Goal: Task Accomplishment & Management: Use online tool/utility

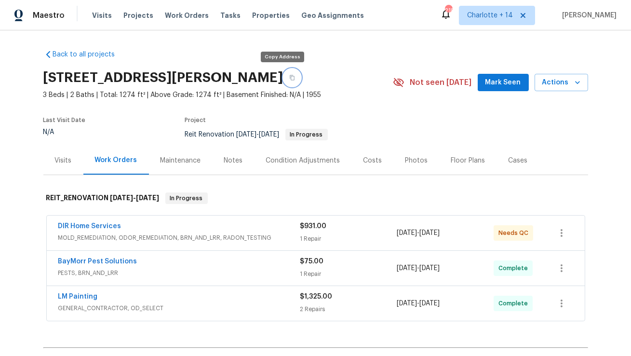
click at [289, 80] on icon "button" at bounding box center [292, 78] width 6 height 6
click at [367, 156] on div "Costs" at bounding box center [373, 161] width 19 height 10
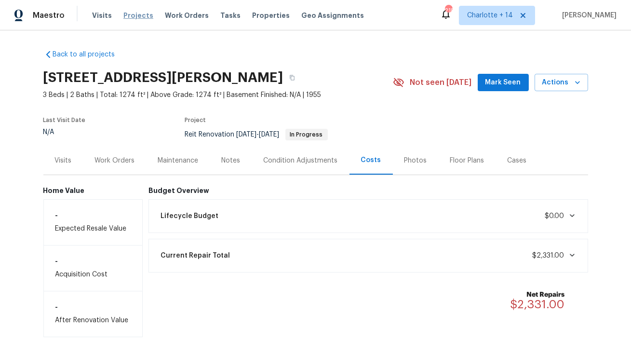
click at [134, 15] on span "Projects" at bounding box center [138, 16] width 30 height 10
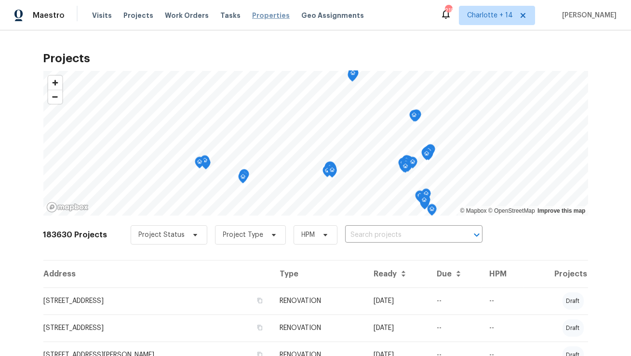
click at [262, 14] on span "Properties" at bounding box center [271, 16] width 38 height 10
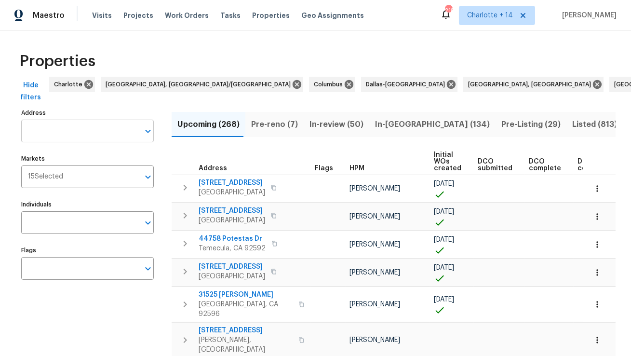
click at [103, 131] on input "Address" at bounding box center [80, 131] width 118 height 23
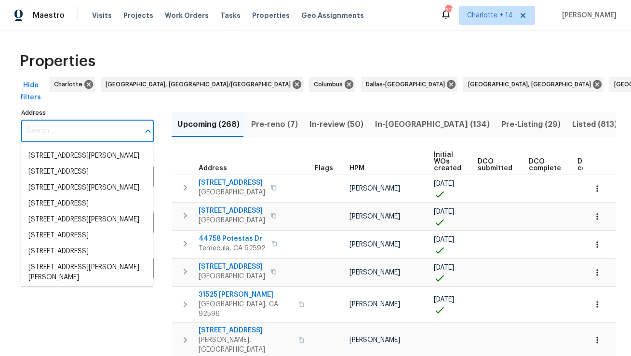
paste input "11660 Canal Dr, North Miami, FL 33181"
type input "11660 Canal Dr, North Miami, FL 33181"
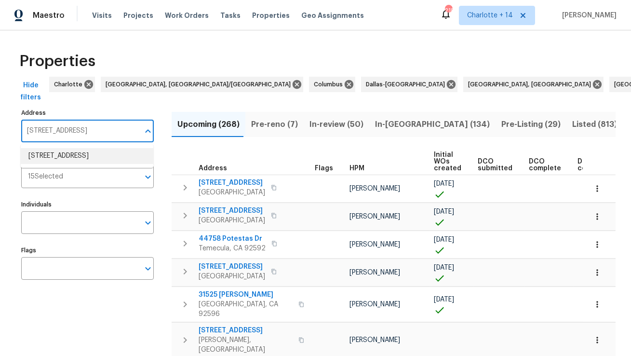
click at [104, 158] on li "11660 Canal Dr North Miami FL 33181" at bounding box center [87, 156] width 133 height 16
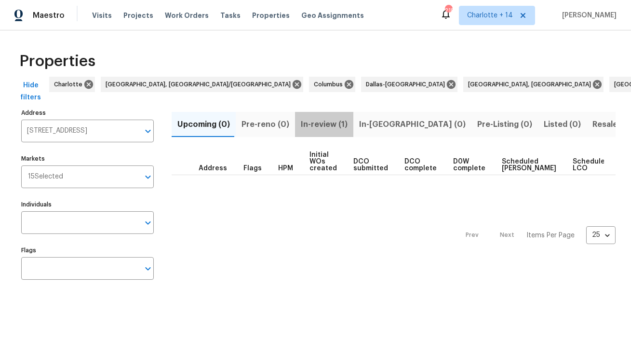
click at [322, 120] on span "In-review (1)" at bounding box center [324, 125] width 47 height 14
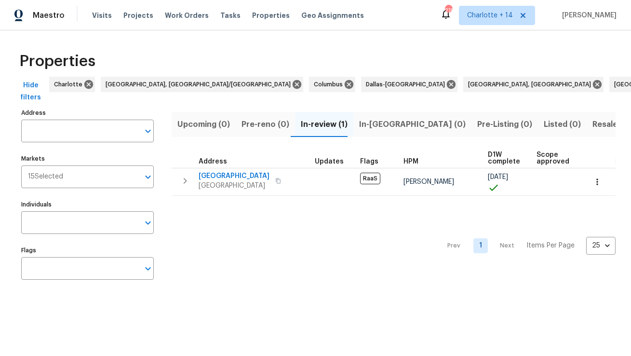
type input "11660 Canal Dr North Miami FL 33181"
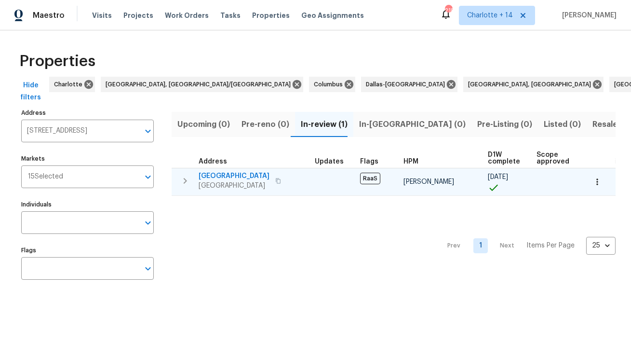
click at [256, 176] on span "11660 Canal Dr" at bounding box center [234, 176] width 71 height 10
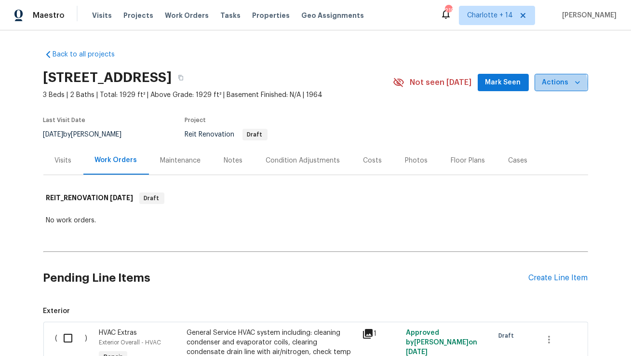
click at [555, 84] on span "Actions" at bounding box center [562, 83] width 38 height 12
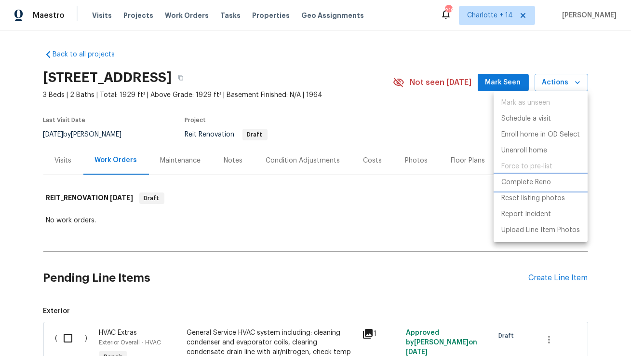
click at [529, 180] on p "Complete Reno" at bounding box center [527, 182] width 50 height 10
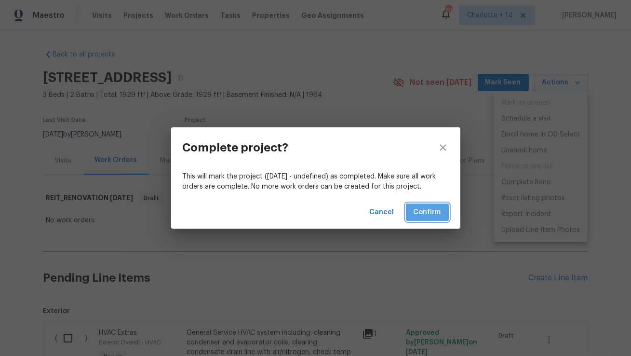
click at [428, 214] on span "Confirm" at bounding box center [427, 212] width 27 height 12
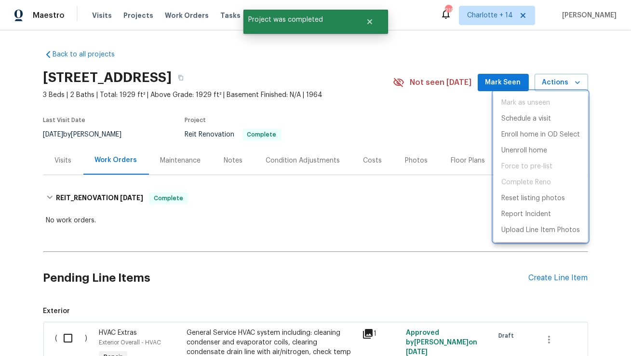
click at [375, 23] on div at bounding box center [315, 178] width 631 height 356
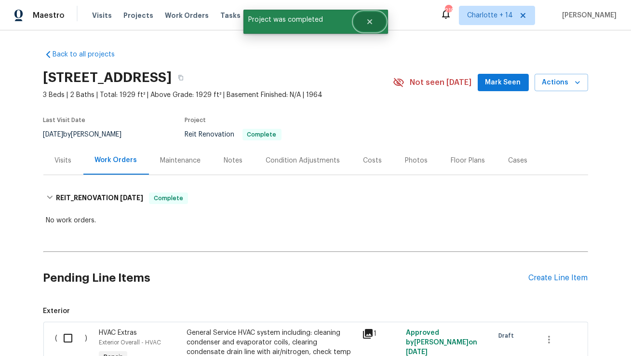
click at [371, 22] on icon "Close" at bounding box center [370, 22] width 8 height 8
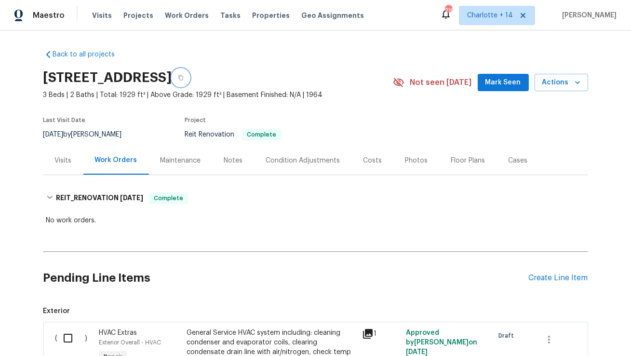
click at [184, 77] on icon "button" at bounding box center [181, 78] width 6 height 6
click at [254, 15] on span "Properties" at bounding box center [271, 16] width 38 height 10
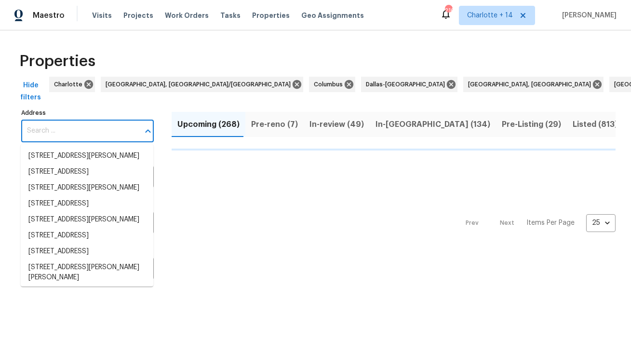
click at [110, 129] on input "Address" at bounding box center [80, 131] width 118 height 23
paste input "16121 Filbert St, Rancho Cascades, CA 9134"
type input "16121 Filbert St, Rancho Cascades, CA 9134"
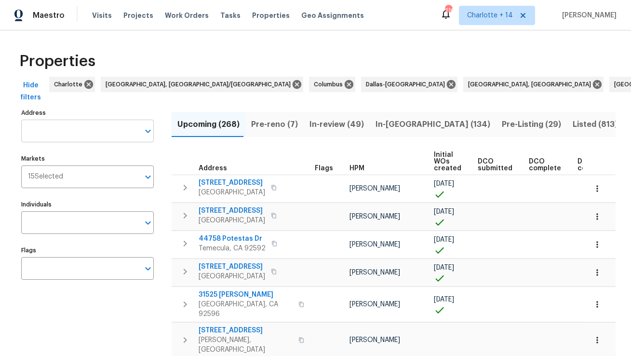
click at [108, 131] on input "Address" at bounding box center [80, 131] width 118 height 23
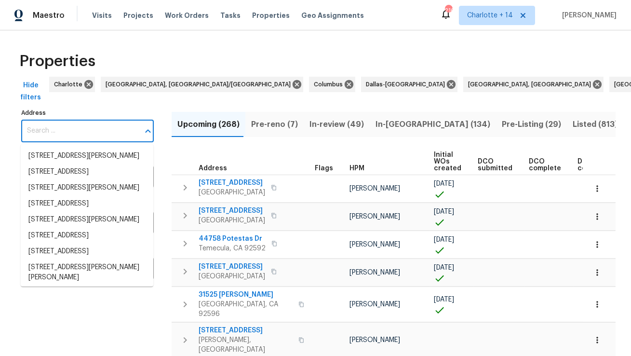
paste input "16121 Filbert St, Rancho Cascades, CA 9134"
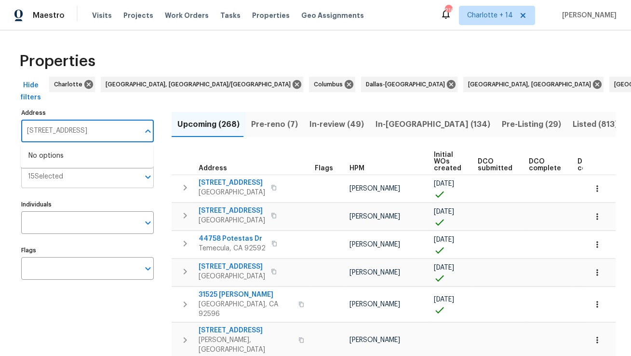
type input "16121 Filbert St, Rancho Cascades, CA 9134"
click at [105, 180] on input "Markets" at bounding box center [101, 176] width 76 height 23
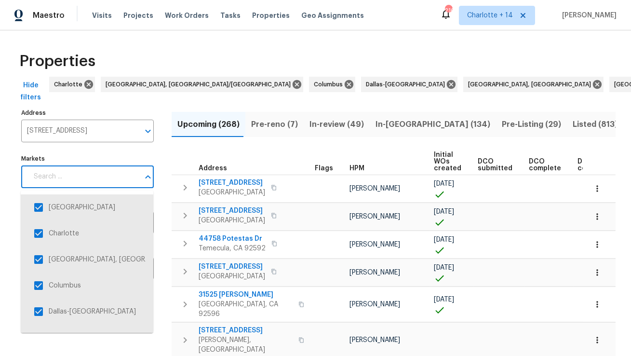
scroll to position [0, 0]
type input "san"
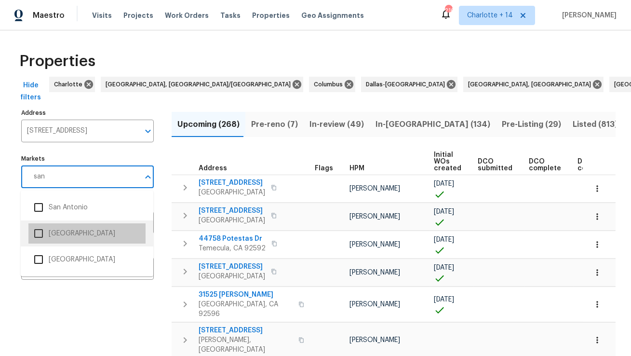
click at [61, 234] on li "San Diego" at bounding box center [86, 233] width 117 height 20
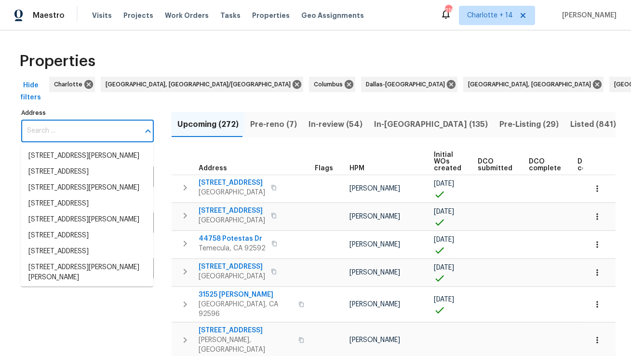
click at [120, 124] on input "Address" at bounding box center [80, 131] width 118 height 23
paste input "16121 Filbert St, Rancho Cascades, CA 9134"
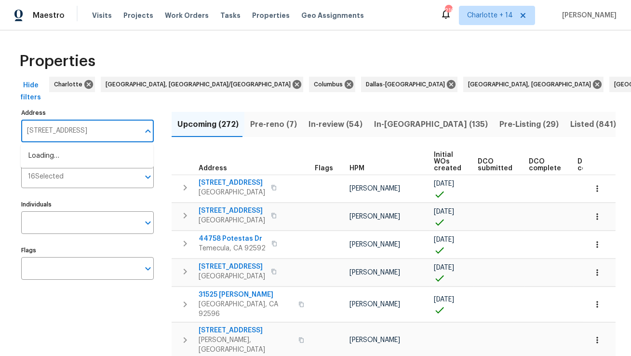
scroll to position [0, 24]
type input "16121 Filbert St, Rancho Cascades, CA 9134"
click at [102, 188] on input "Markets" at bounding box center [102, 176] width 76 height 23
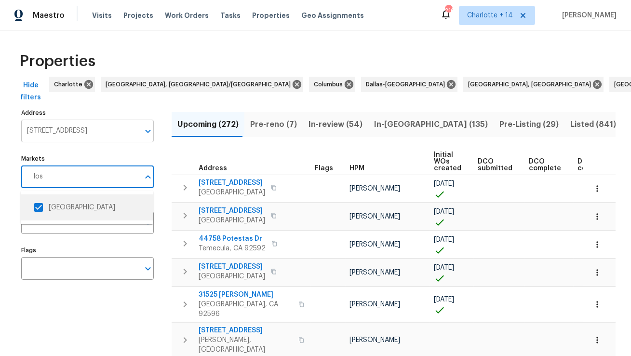
type input "los"
click at [103, 127] on input "16121 Filbert St, Rancho Cascades, CA 9134" at bounding box center [80, 131] width 118 height 23
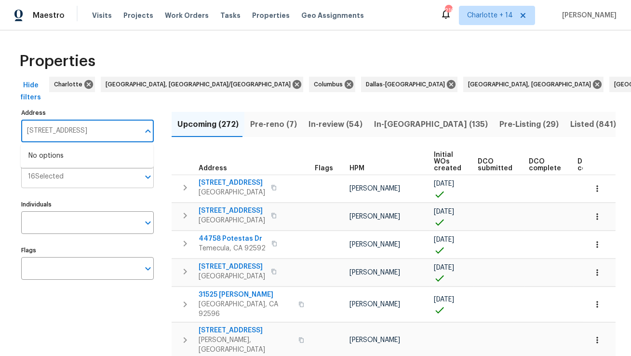
click at [72, 182] on input "Markets" at bounding box center [102, 176] width 76 height 23
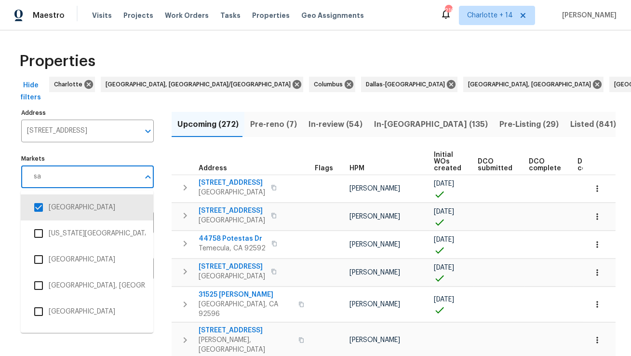
type input "s"
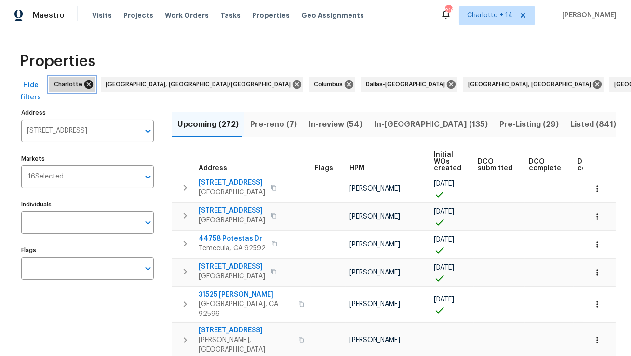
click at [87, 83] on icon at bounding box center [88, 84] width 11 height 11
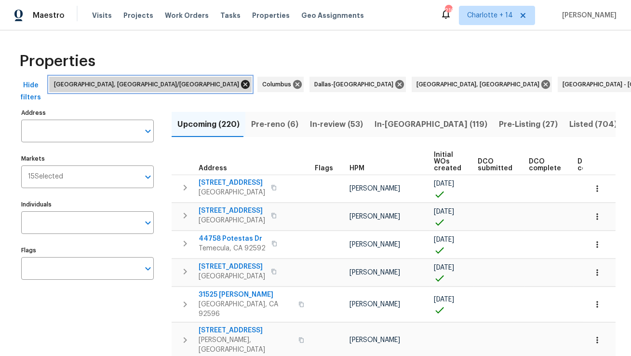
click at [241, 81] on icon at bounding box center [245, 84] width 9 height 9
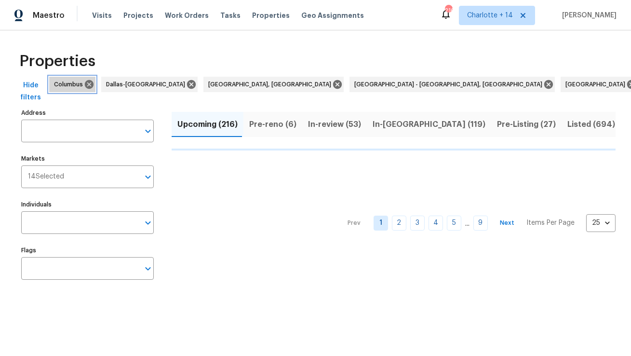
click at [94, 83] on div "Columbus" at bounding box center [72, 84] width 46 height 15
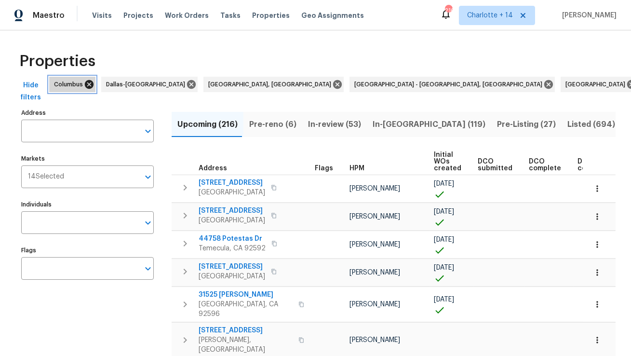
click at [90, 83] on icon at bounding box center [89, 84] width 11 height 11
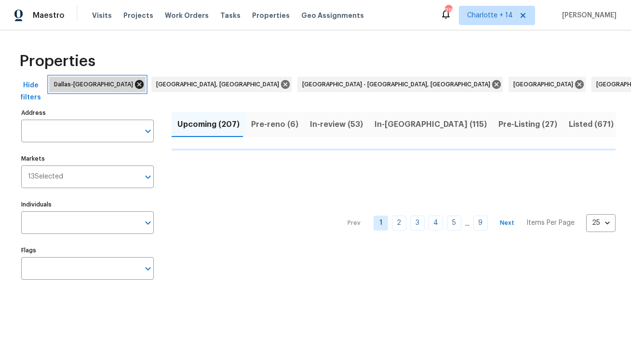
click at [135, 85] on icon at bounding box center [139, 84] width 9 height 9
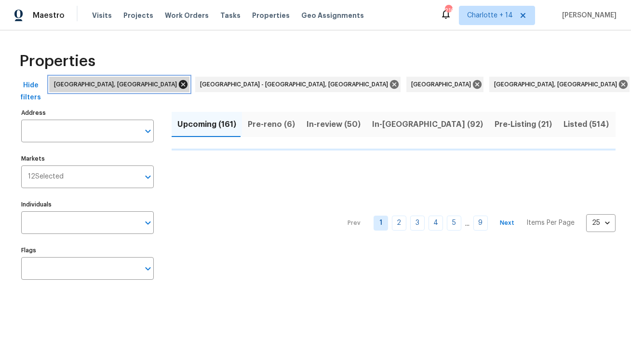
click at [179, 86] on icon at bounding box center [183, 84] width 9 height 9
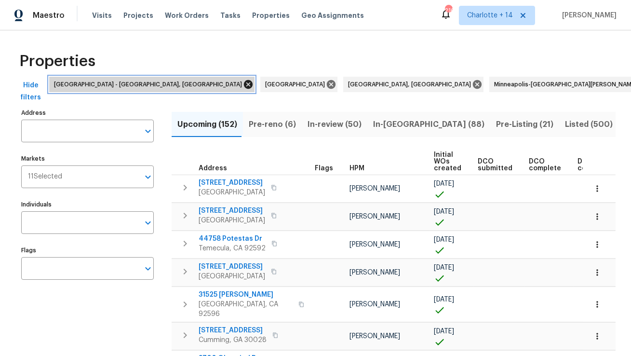
click at [243, 83] on icon at bounding box center [248, 84] width 11 height 11
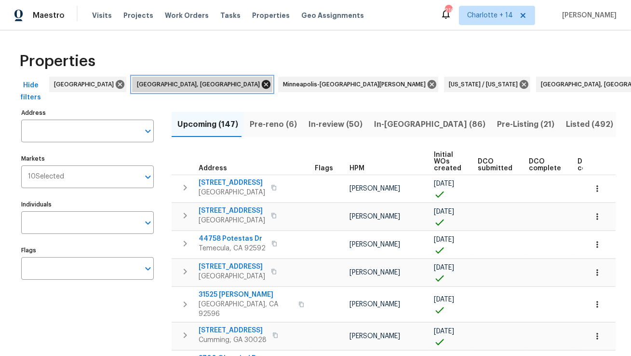
click at [261, 84] on icon at bounding box center [266, 84] width 11 height 11
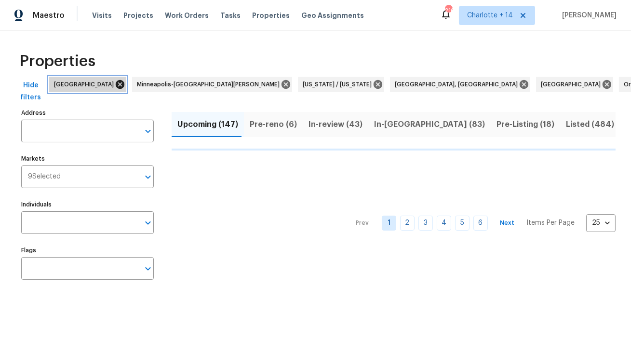
click at [116, 84] on icon at bounding box center [120, 84] width 9 height 9
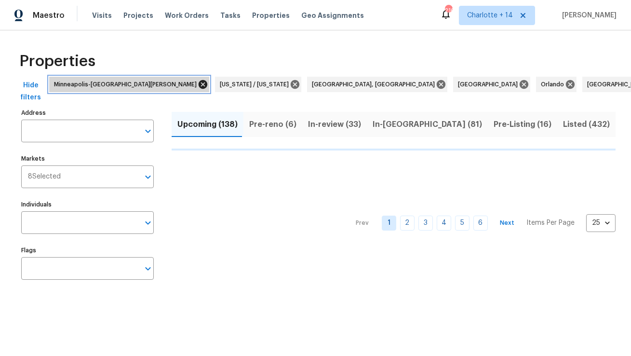
click at [198, 84] on icon at bounding box center [203, 84] width 11 height 11
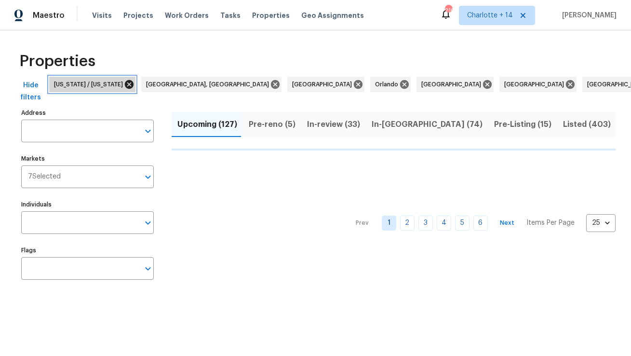
click at [133, 82] on icon at bounding box center [129, 84] width 11 height 11
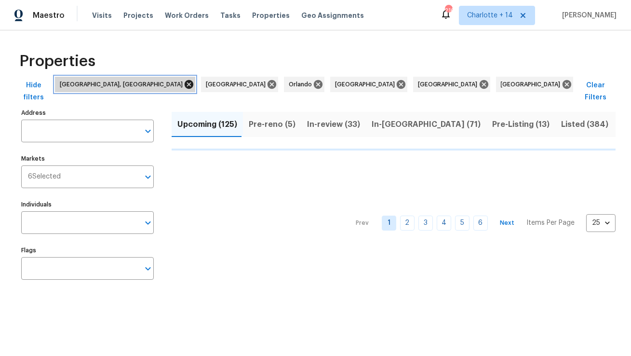
click at [184, 85] on icon at bounding box center [188, 84] width 9 height 9
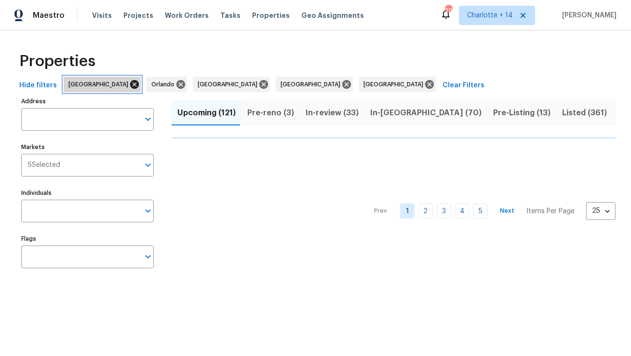
click at [130, 84] on icon at bounding box center [134, 84] width 9 height 9
click at [94, 84] on icon at bounding box center [98, 84] width 11 height 11
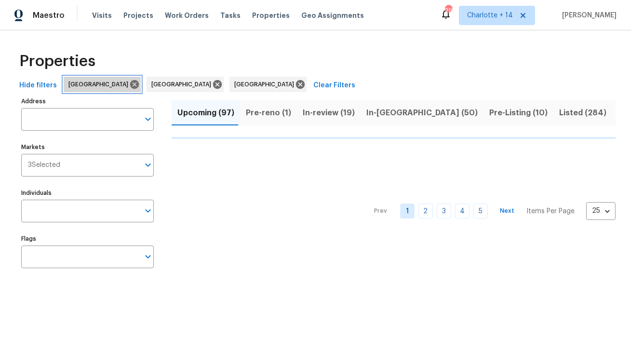
click at [130, 84] on icon at bounding box center [134, 84] width 9 height 9
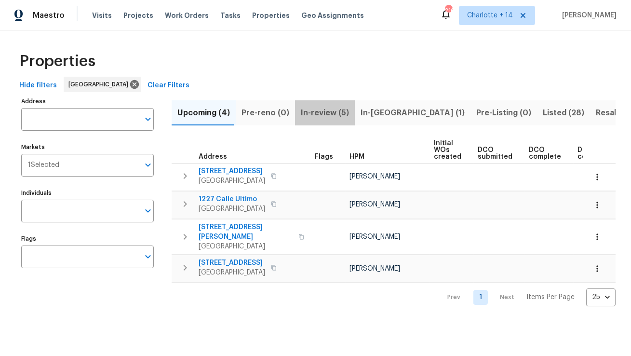
click at [326, 114] on span "In-review (5)" at bounding box center [325, 113] width 48 height 14
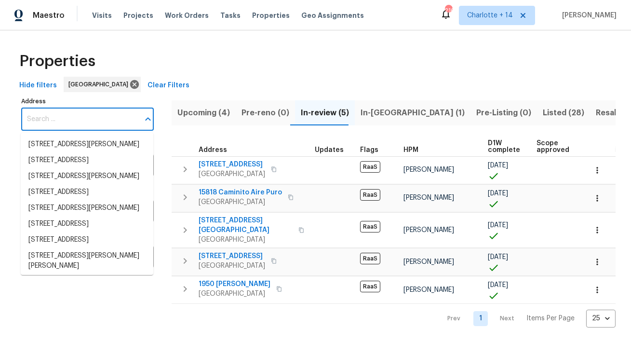
click at [95, 118] on input "Address" at bounding box center [80, 119] width 118 height 23
paste input "16121 Filbert St, Rancho Cascades, CA 9134"
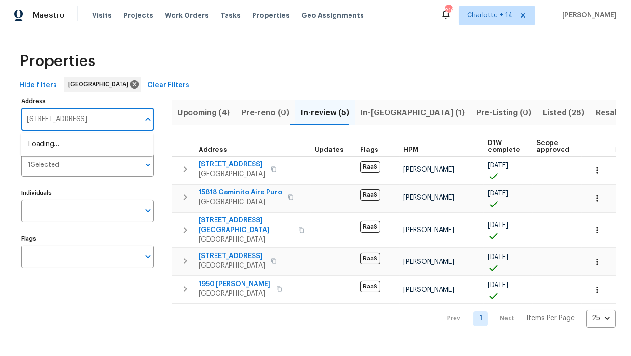
type input "16121 Filbert St"
click at [92, 151] on li "16121 Filbert St Rancho Cascades CA 91342" at bounding box center [87, 144] width 133 height 16
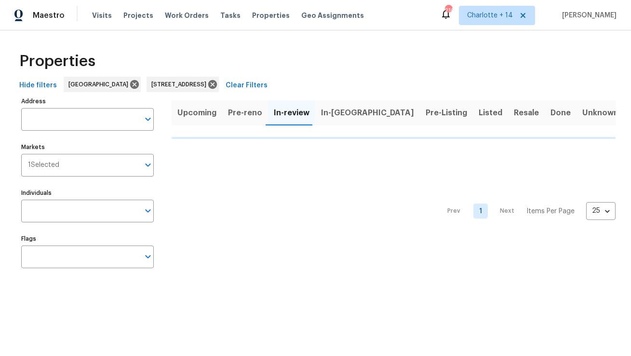
type input "16121 Filbert St Rancho Cascades CA 91342"
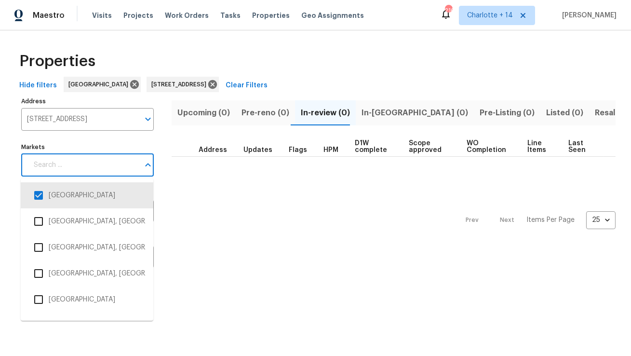
click at [92, 161] on input "Markets" at bounding box center [83, 165] width 111 height 23
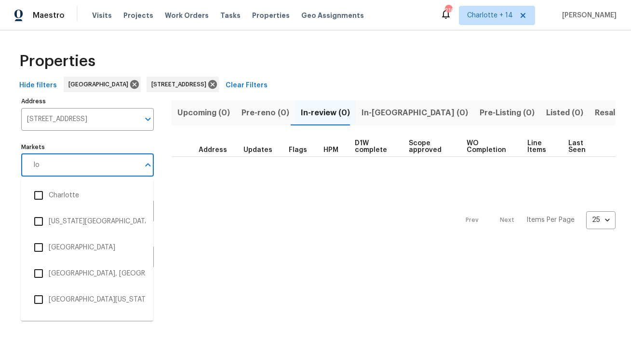
type input "los"
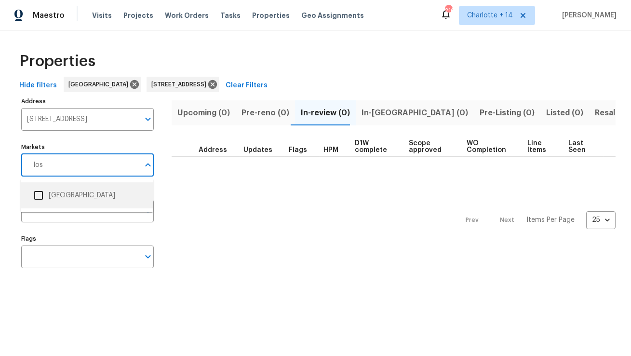
click at [55, 201] on li "Los Angeles" at bounding box center [86, 195] width 117 height 20
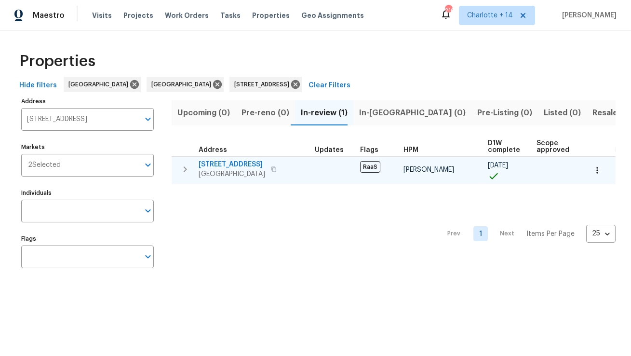
click at [208, 165] on span "16121 Filbert St" at bounding box center [232, 165] width 67 height 10
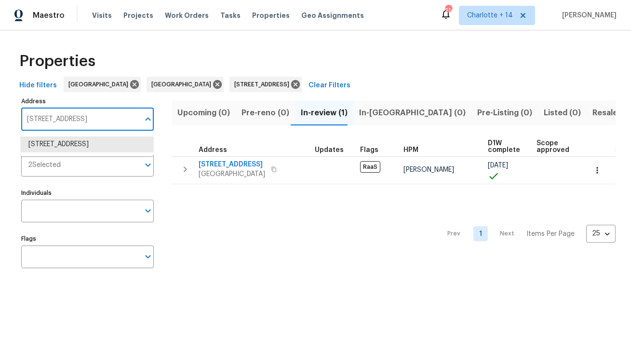
click at [81, 122] on input "16121 Filbert St Rancho Cascades CA 91342" at bounding box center [80, 119] width 118 height 23
paste input "2243 Avenida Del Diablo, Escondido, CA 92029"
type input "2243 Avenida Del Diablo, Escondido, CA 92029"
click at [89, 141] on li "2243 Avenida Del Diablo Escondido CA 92029" at bounding box center [87, 144] width 133 height 16
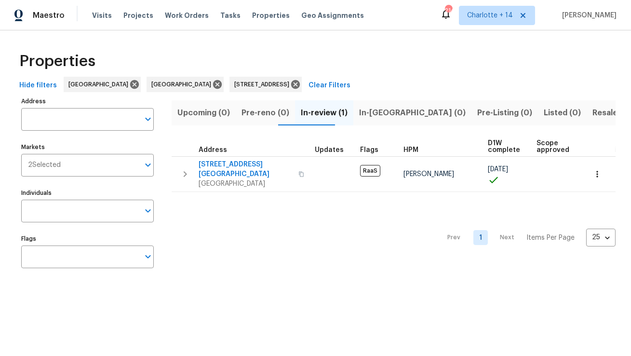
type input "2243 Avenida Del Diablo Escondido CA 92029"
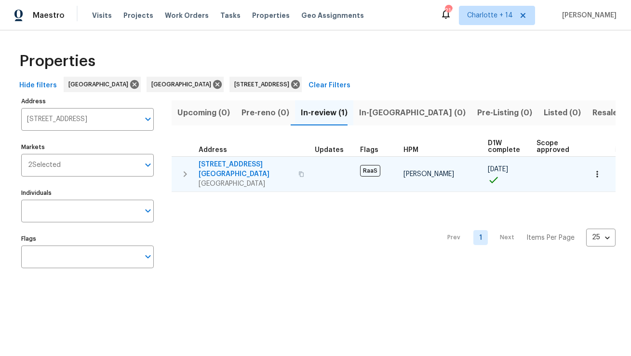
click at [250, 161] on span "2243 Avenida Del Diablo" at bounding box center [246, 169] width 94 height 19
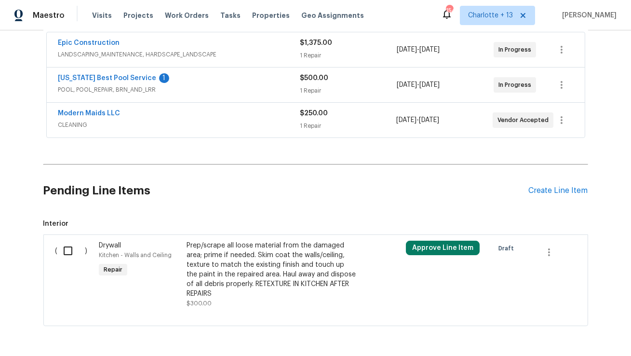
scroll to position [122, 0]
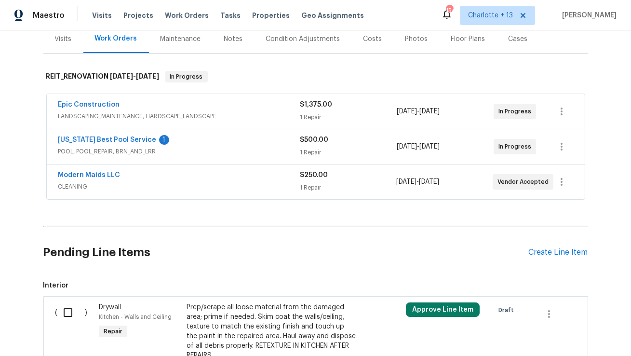
click at [114, 135] on span "[US_STATE] Best Pool Service" at bounding box center [107, 140] width 98 height 10
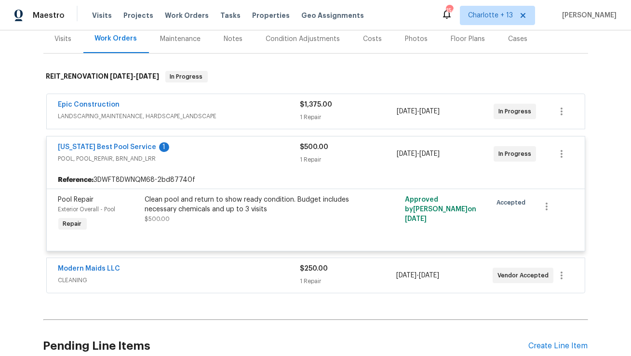
click at [112, 151] on span "Texas Best Pool Service" at bounding box center [107, 147] width 98 height 10
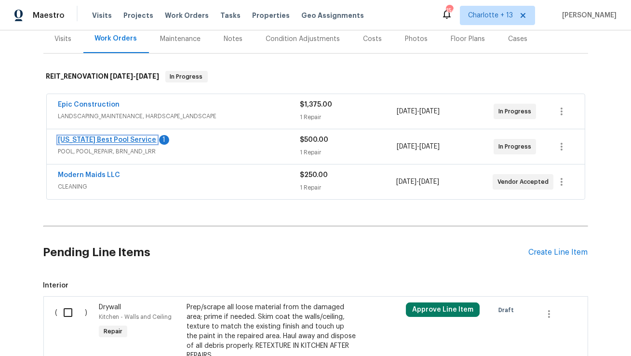
click at [116, 142] on span "Texas Best Pool Service" at bounding box center [107, 140] width 98 height 10
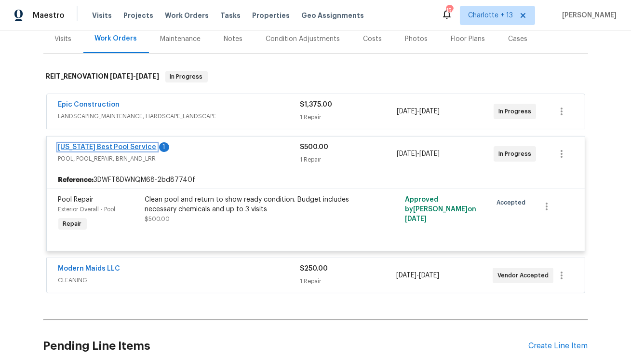
click at [111, 148] on link "Texas Best Pool Service" at bounding box center [107, 147] width 98 height 7
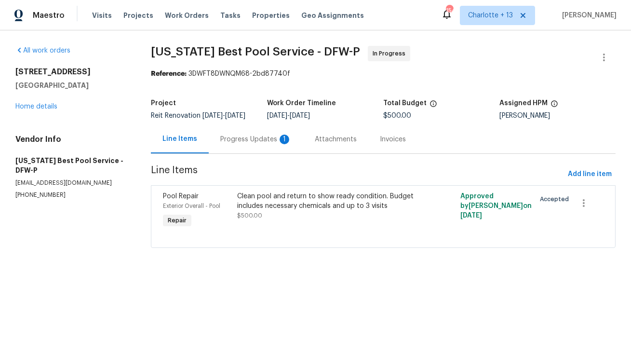
click at [240, 144] on div "Progress Updates 1" at bounding box center [255, 140] width 71 height 10
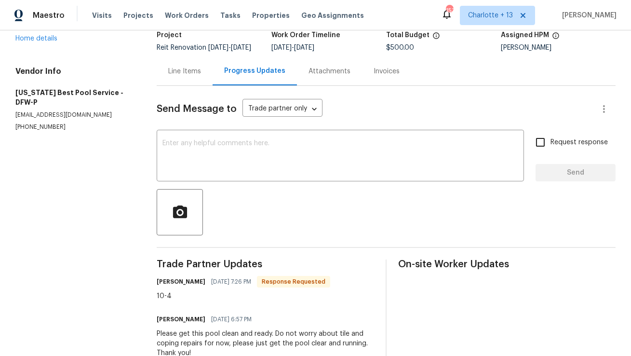
scroll to position [14, 0]
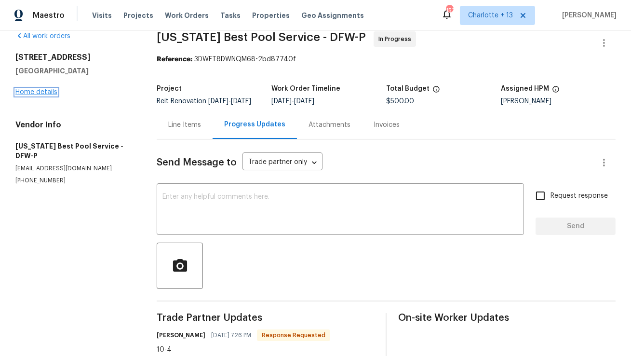
click at [44, 93] on link "Home details" at bounding box center [36, 92] width 42 height 7
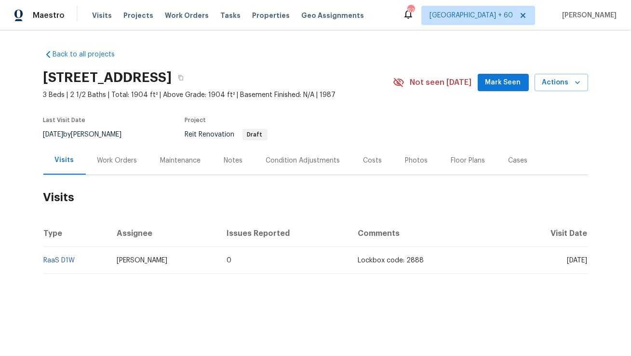
click at [120, 157] on div "Work Orders" at bounding box center [117, 161] width 40 height 10
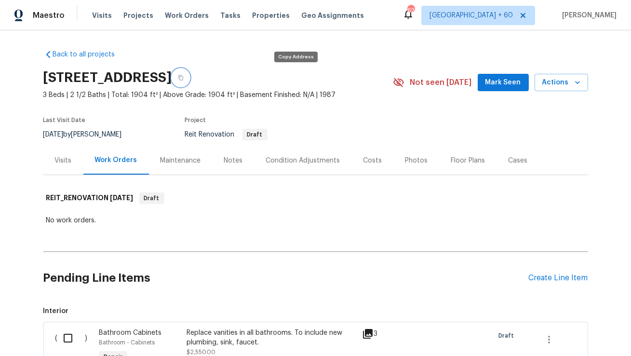
click at [184, 78] on icon "button" at bounding box center [181, 78] width 6 height 6
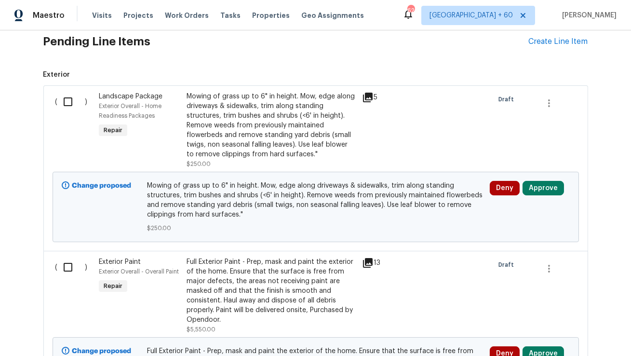
scroll to position [294, 0]
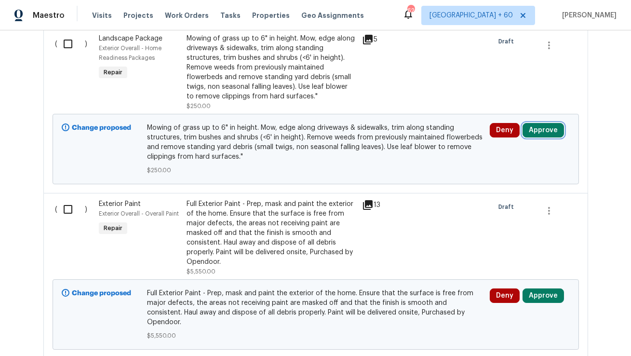
click at [543, 132] on button "Approve" at bounding box center [543, 130] width 41 height 14
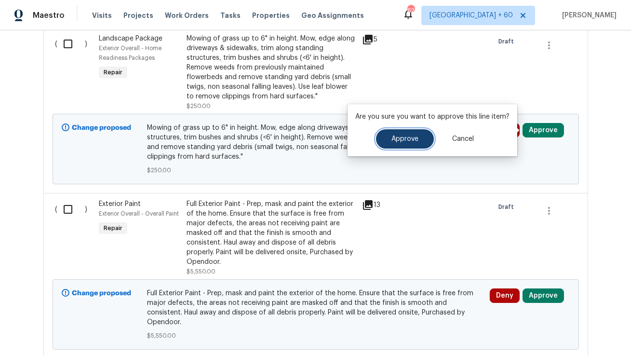
click at [381, 138] on button "Approve" at bounding box center [405, 138] width 58 height 19
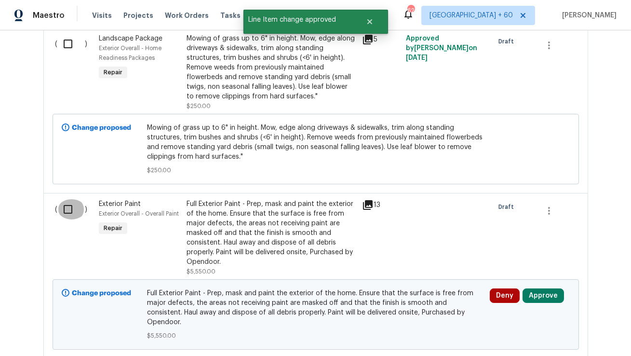
click at [68, 209] on input "checkbox" at bounding box center [71, 209] width 27 height 20
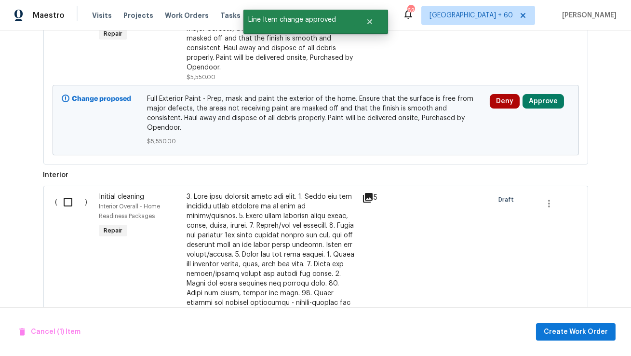
scroll to position [463, 0]
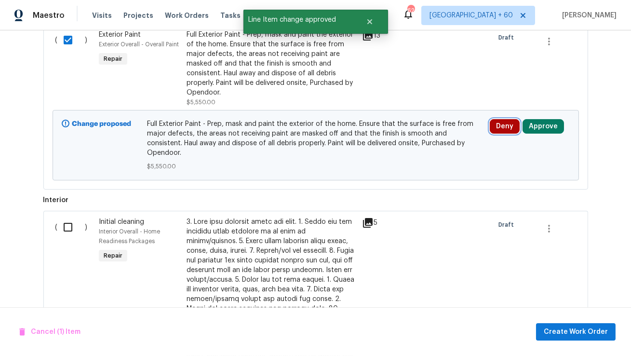
click at [502, 126] on button "Deny" at bounding box center [505, 126] width 30 height 14
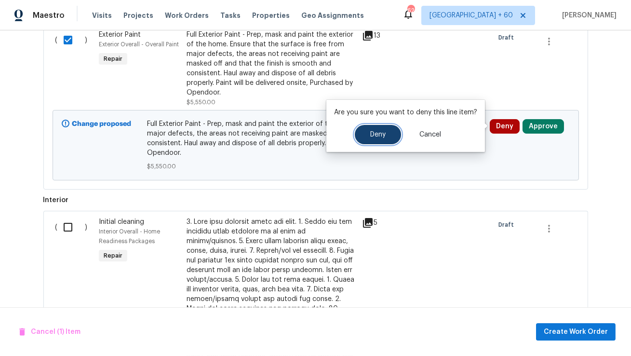
click at [377, 134] on span "Deny" at bounding box center [377, 134] width 15 height 7
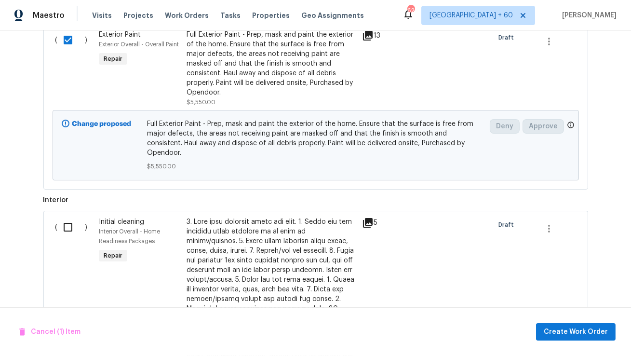
checkbox input "false"
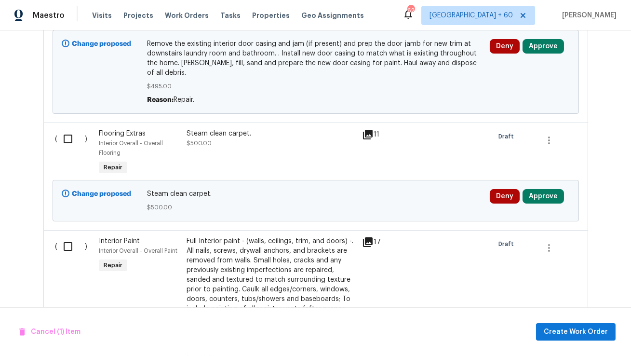
scroll to position [1176, 0]
click at [510, 189] on button "Deny" at bounding box center [505, 196] width 30 height 14
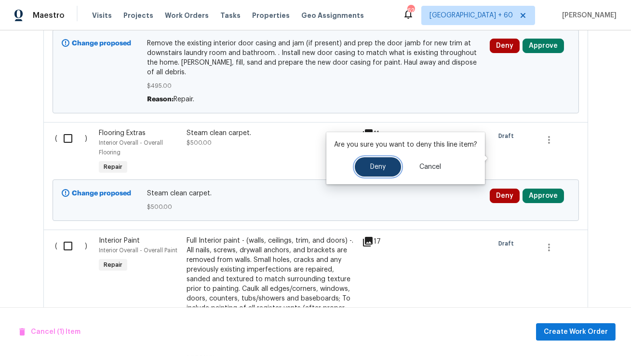
click at [378, 162] on button "Deny" at bounding box center [378, 166] width 46 height 19
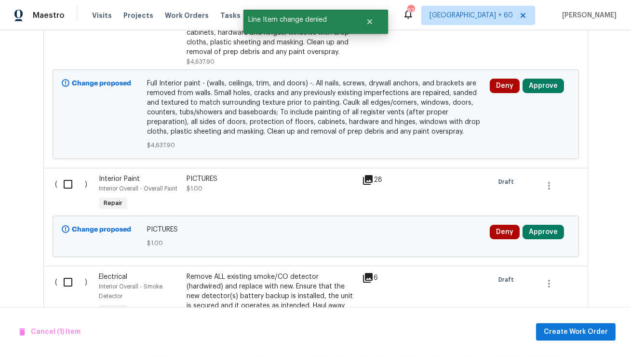
scroll to position [1493, 0]
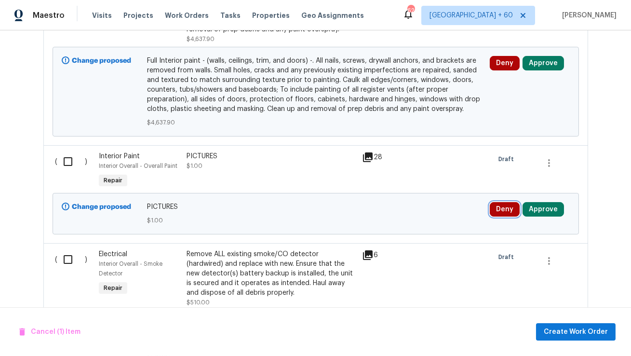
click at [502, 202] on button "Deny" at bounding box center [505, 209] width 30 height 14
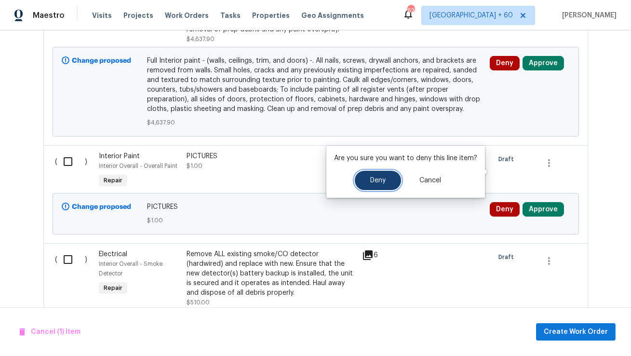
click at [388, 181] on button "Deny" at bounding box center [378, 180] width 46 height 19
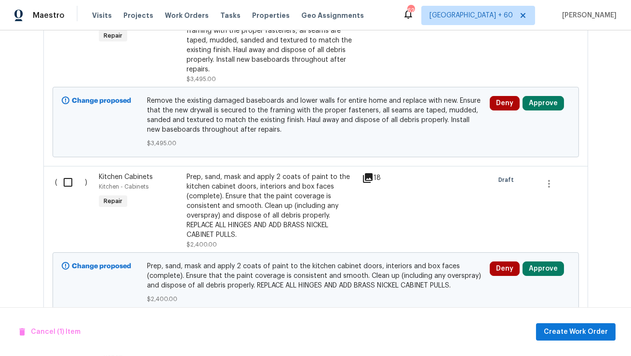
scroll to position [1920, 0]
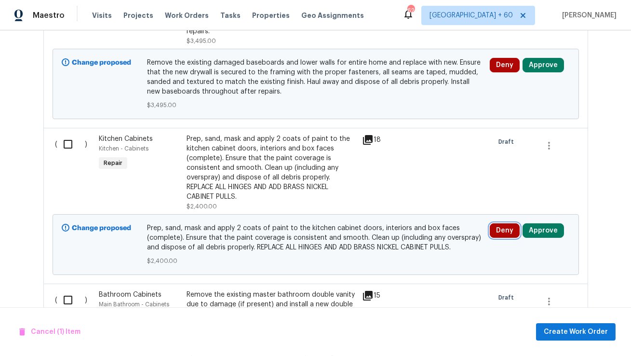
click at [504, 223] on button "Deny" at bounding box center [505, 230] width 30 height 14
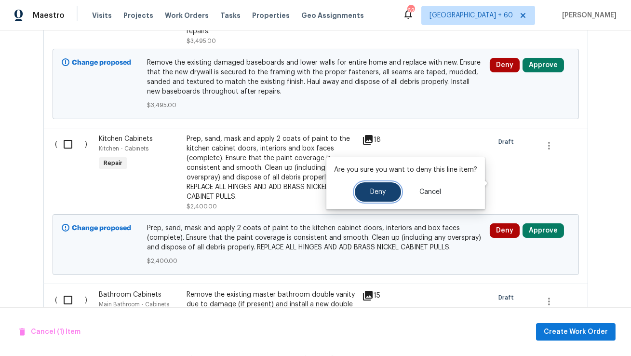
click at [377, 195] on span "Deny" at bounding box center [377, 192] width 15 height 7
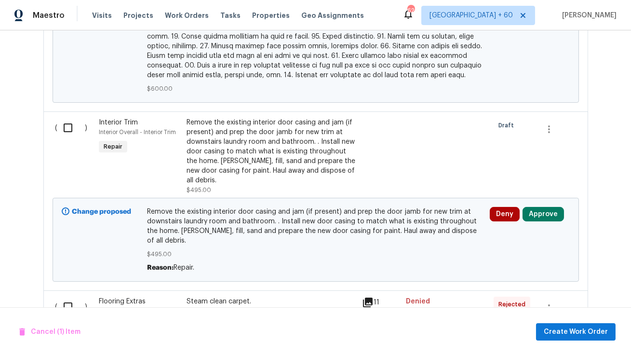
scroll to position [1016, 0]
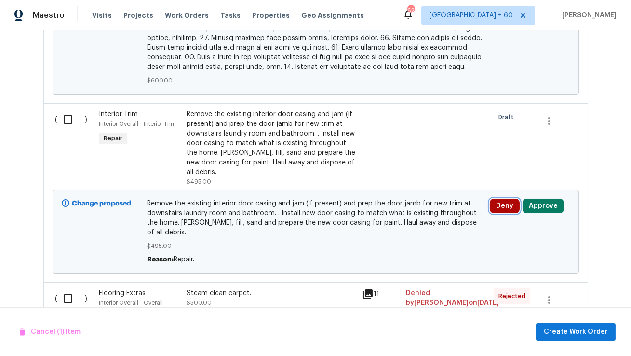
click at [503, 199] on button "Deny" at bounding box center [505, 206] width 30 height 14
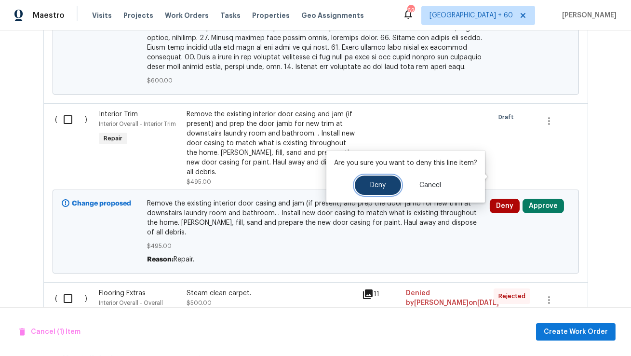
click at [362, 189] on button "Deny" at bounding box center [378, 185] width 46 height 19
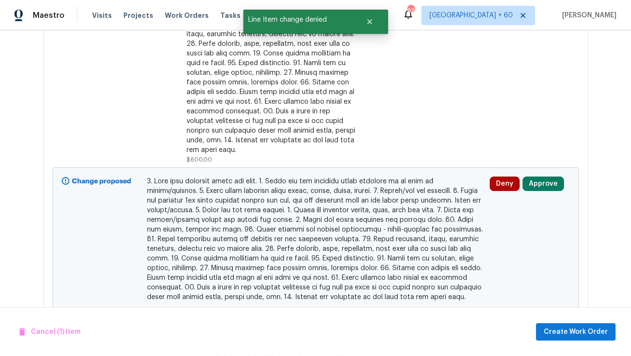
scroll to position [771, 0]
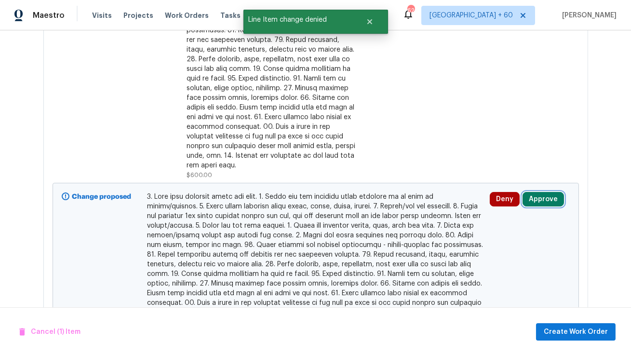
click at [548, 192] on button "Approve" at bounding box center [543, 199] width 41 height 14
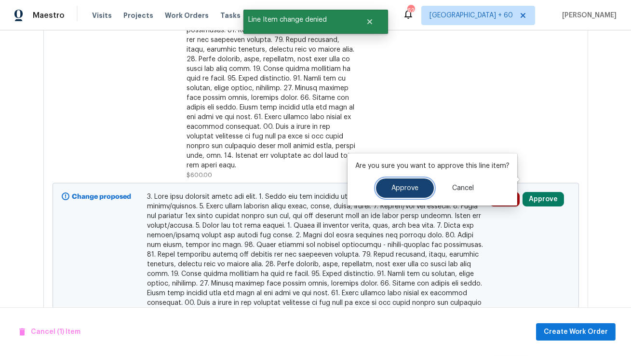
click at [384, 194] on button "Approve" at bounding box center [405, 187] width 58 height 19
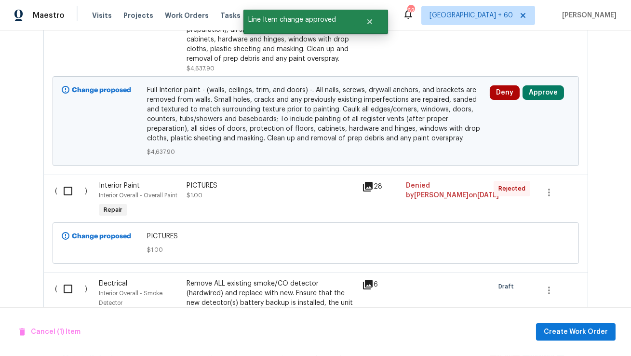
scroll to position [1427, 0]
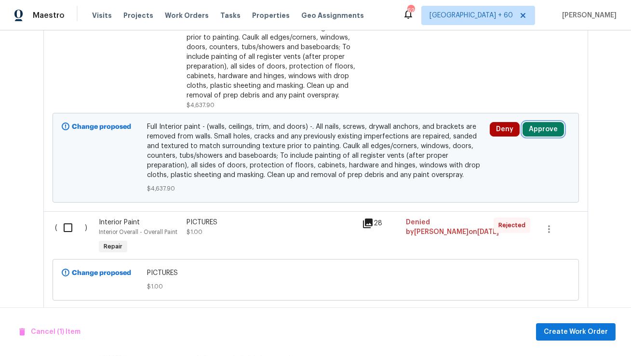
click at [534, 122] on button "Approve" at bounding box center [543, 129] width 41 height 14
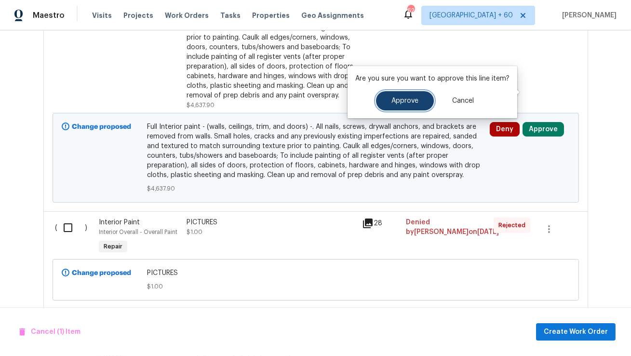
click at [413, 99] on span "Approve" at bounding box center [405, 100] width 27 height 7
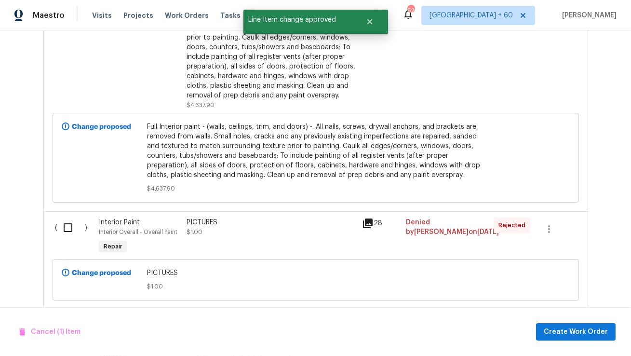
scroll to position [1533, 0]
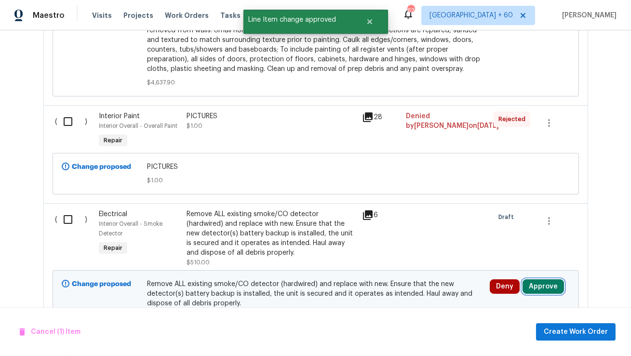
click at [548, 279] on button "Approve" at bounding box center [543, 286] width 41 height 14
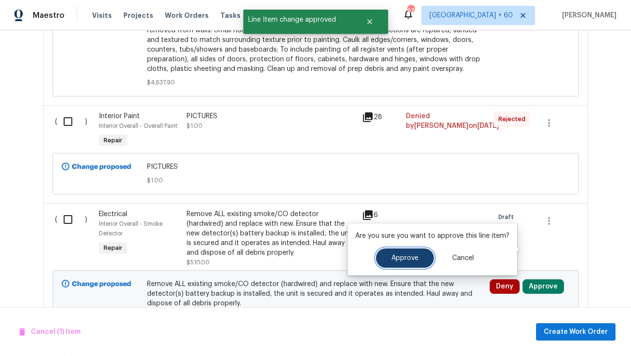
click at [391, 266] on button "Approve" at bounding box center [405, 257] width 58 height 19
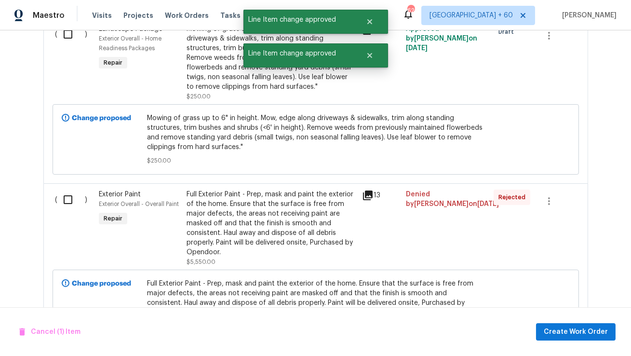
scroll to position [0, 0]
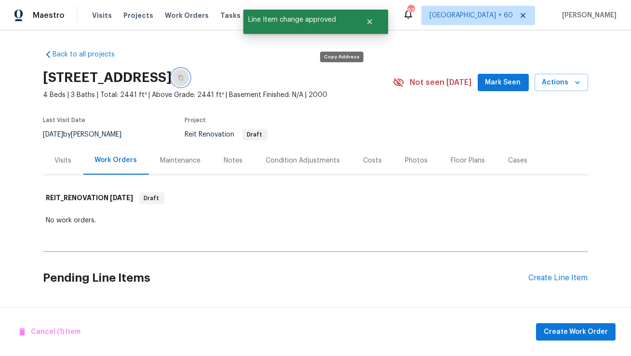
click at [190, 77] on button "button" at bounding box center [180, 77] width 17 height 17
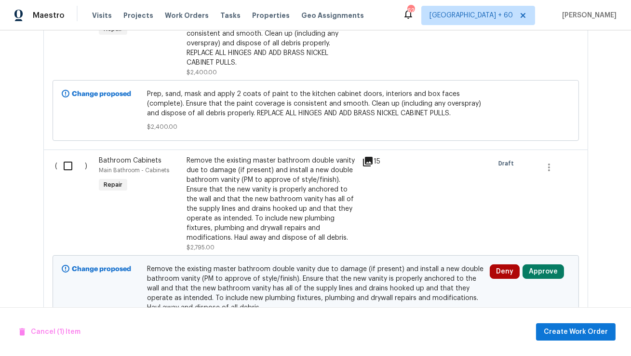
scroll to position [2062, 0]
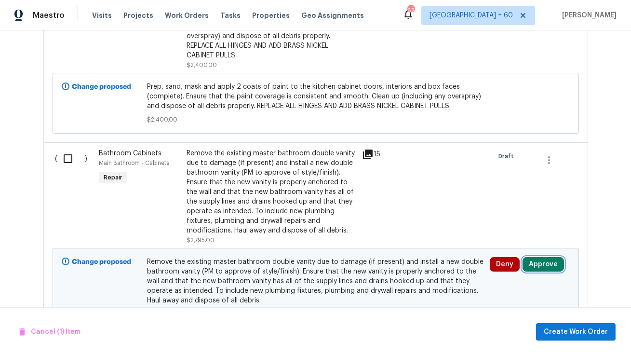
click at [540, 257] on button "Approve" at bounding box center [543, 264] width 41 height 14
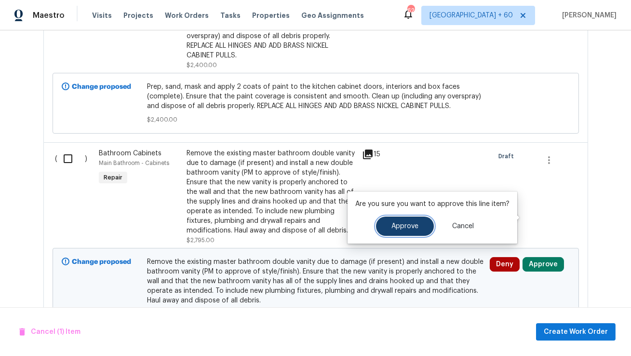
click at [393, 232] on button "Approve" at bounding box center [405, 226] width 58 height 19
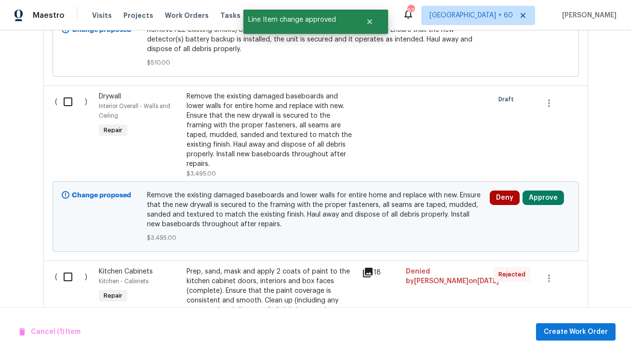
scroll to position [1742, 0]
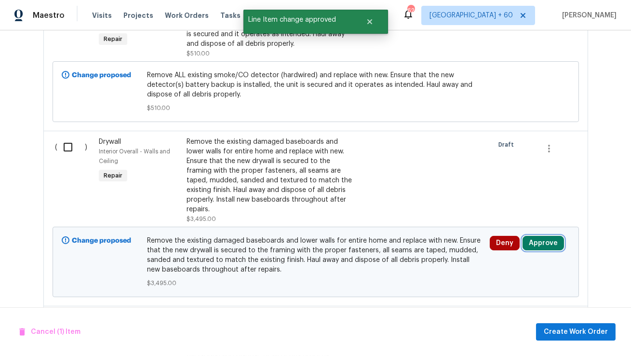
click at [534, 236] on button "Approve" at bounding box center [543, 243] width 41 height 14
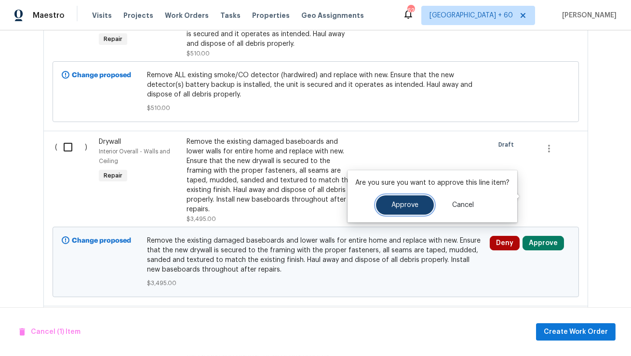
click at [399, 208] on span "Approve" at bounding box center [405, 205] width 27 height 7
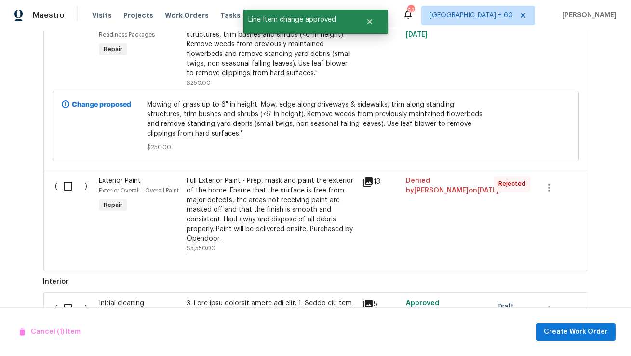
scroll to position [0, 0]
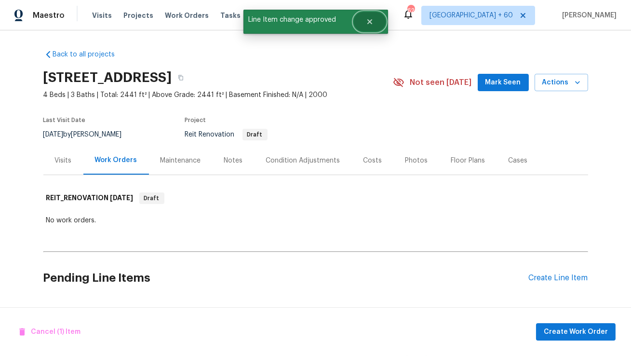
click at [371, 19] on icon "Close" at bounding box center [370, 22] width 8 height 8
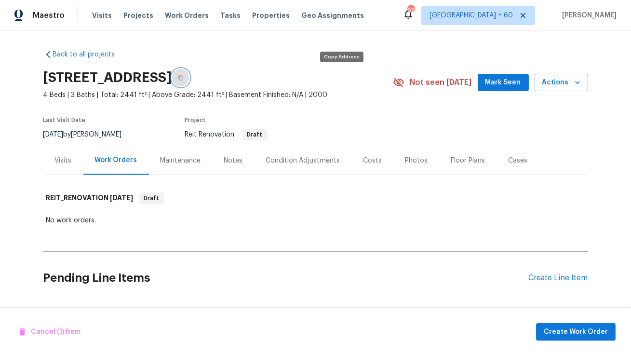
click at [184, 78] on icon "button" at bounding box center [181, 78] width 6 height 6
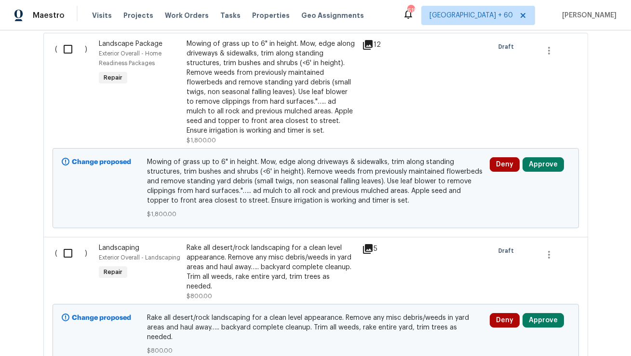
scroll to position [264, 0]
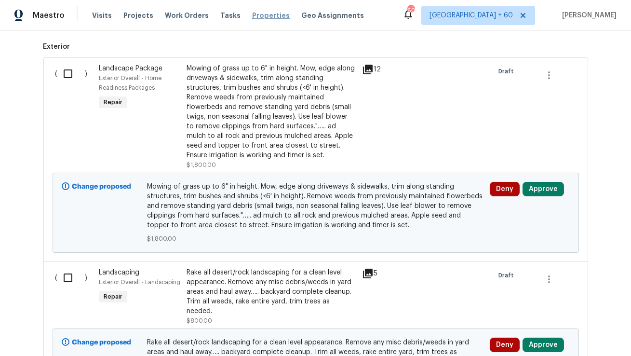
click at [253, 17] on span "Properties" at bounding box center [271, 16] width 38 height 10
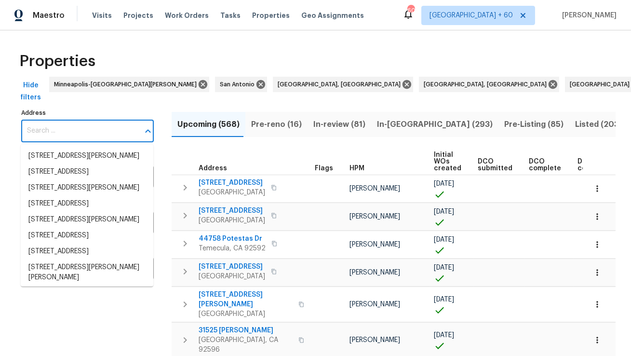
click at [87, 137] on input "Address" at bounding box center [80, 131] width 118 height 23
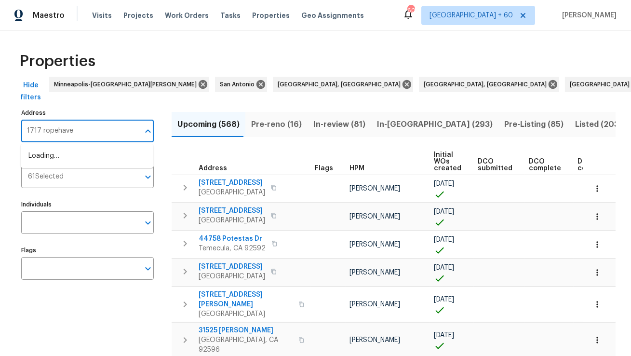
type input "1717 ropehaven"
click at [77, 153] on li "1717 Ropehaven Ct Perris CA 92571" at bounding box center [87, 156] width 133 height 16
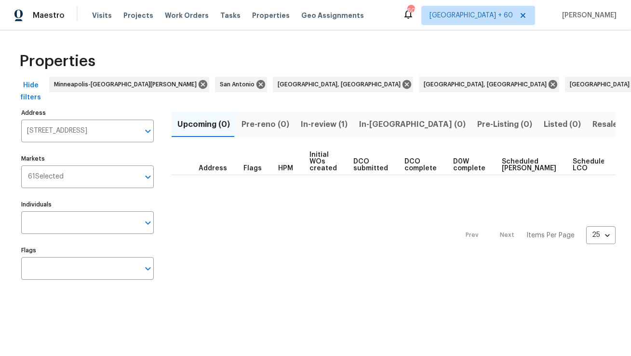
click at [309, 125] on span "In-review (1)" at bounding box center [324, 125] width 47 height 14
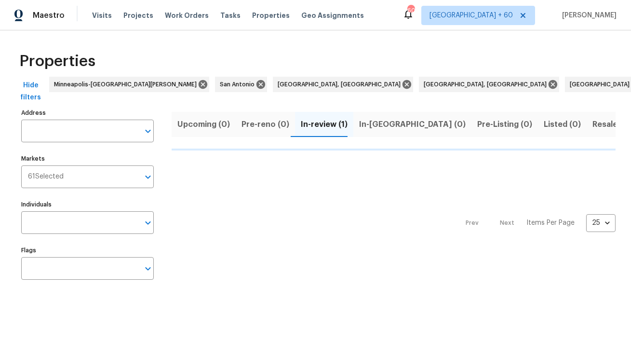
type input "1717 Ropehaven Ct Perris CA 92571"
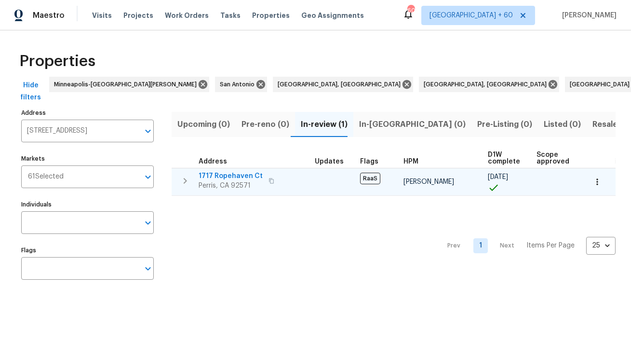
click at [227, 177] on span "1717 Ropehaven Ct" at bounding box center [231, 176] width 64 height 10
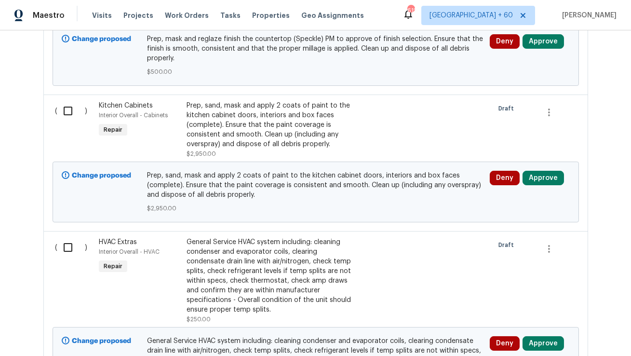
scroll to position [757, 0]
click at [504, 170] on button "Deny" at bounding box center [505, 177] width 30 height 14
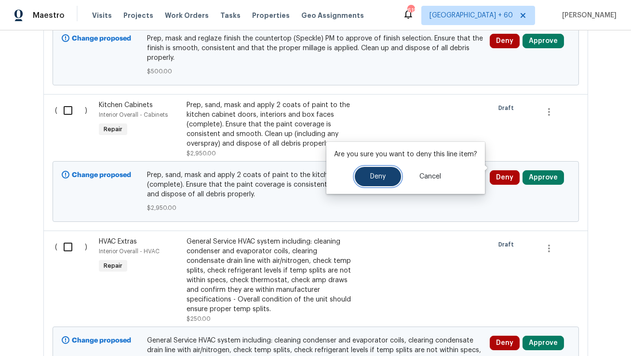
click at [389, 179] on button "Deny" at bounding box center [378, 176] width 46 height 19
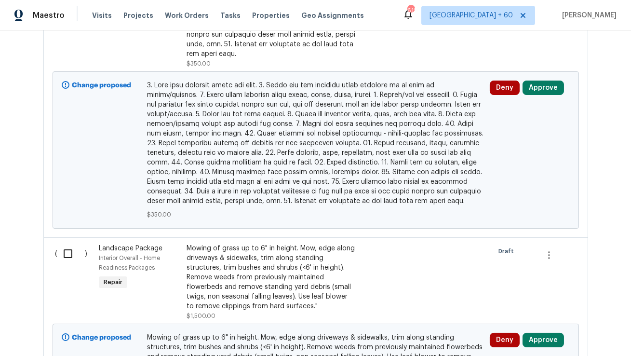
scroll to position [1546, 0]
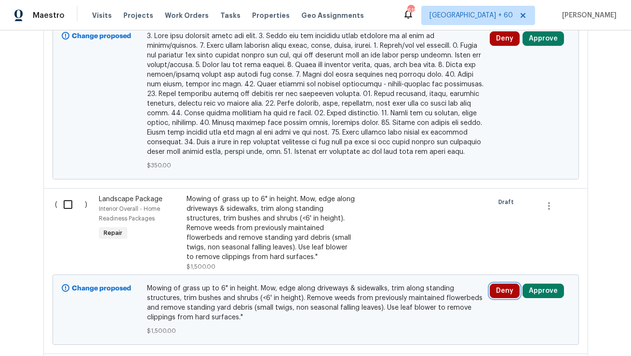
click at [503, 284] on button "Deny" at bounding box center [505, 291] width 30 height 14
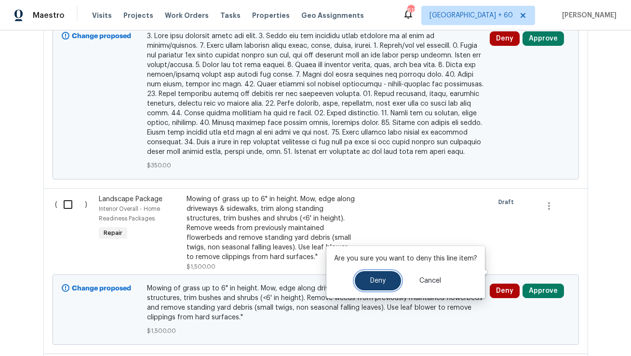
click at [364, 280] on button "Deny" at bounding box center [378, 280] width 46 height 19
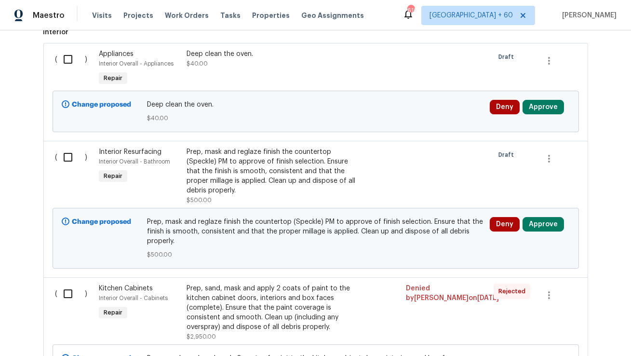
scroll to position [588, 0]
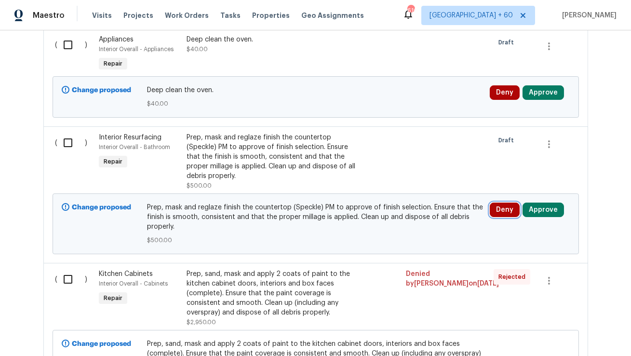
click at [497, 203] on button "Deny" at bounding box center [505, 210] width 30 height 14
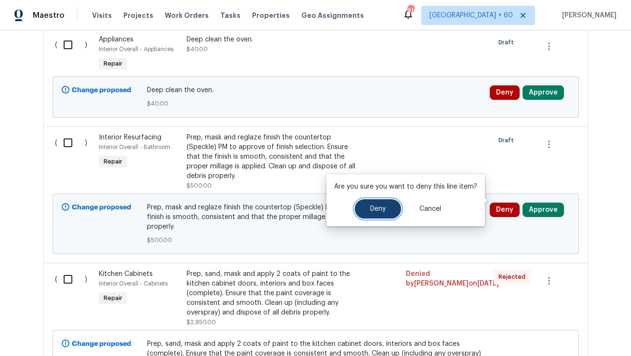
click at [377, 206] on span "Deny" at bounding box center [377, 208] width 15 height 7
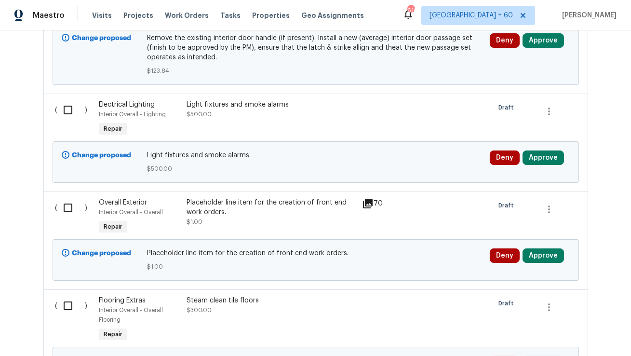
scroll to position [1941, 0]
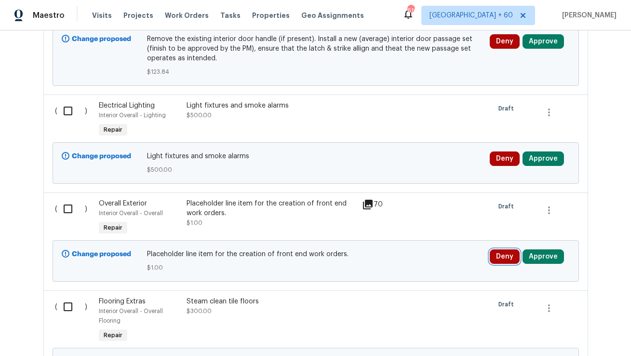
click at [498, 249] on button "Deny" at bounding box center [505, 256] width 30 height 14
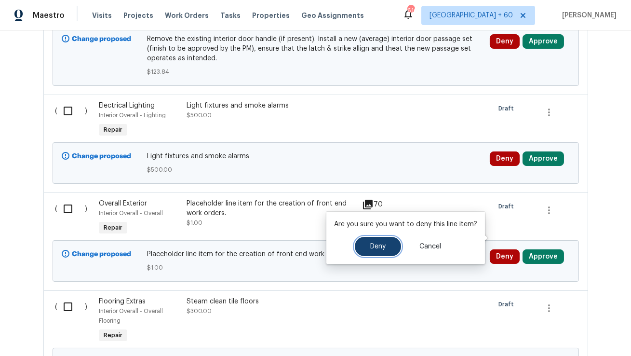
click at [383, 250] on button "Deny" at bounding box center [378, 246] width 46 height 19
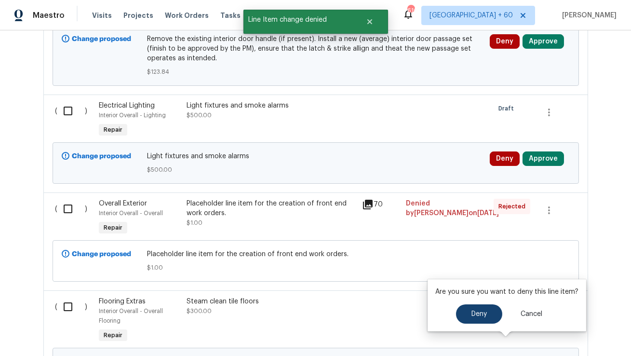
click at [454, 315] on div "Deny Cancel" at bounding box center [506, 313] width 143 height 19
click at [473, 315] on span "Deny" at bounding box center [479, 314] width 15 height 7
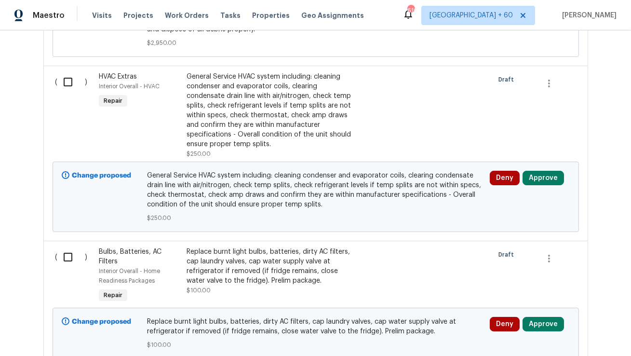
scroll to position [997, 0]
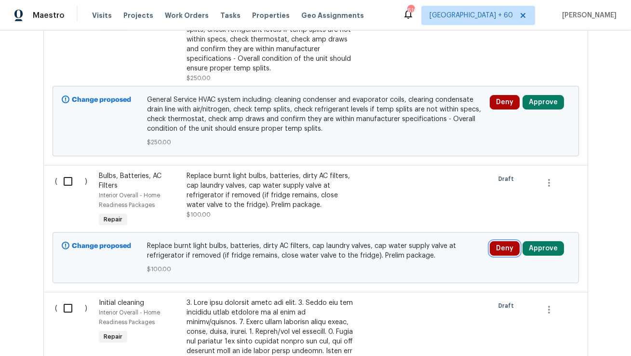
click at [498, 241] on button "Deny" at bounding box center [505, 248] width 30 height 14
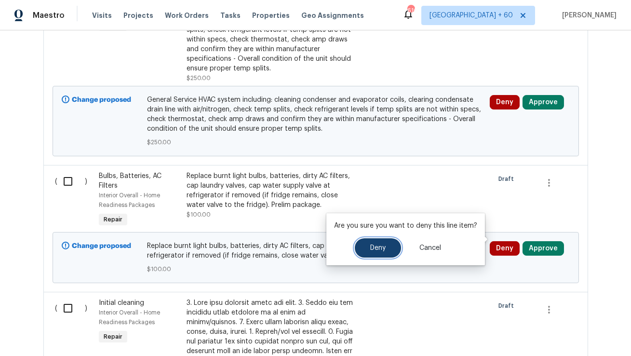
click at [377, 256] on button "Deny" at bounding box center [378, 247] width 46 height 19
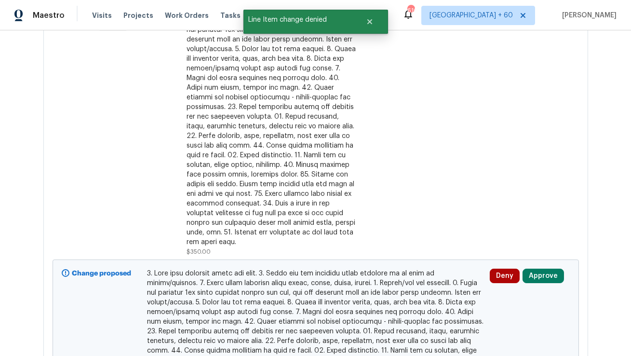
scroll to position [1307, 0]
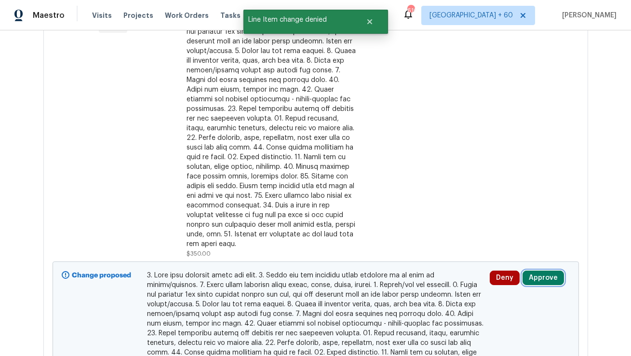
click at [543, 271] on button "Approve" at bounding box center [543, 278] width 41 height 14
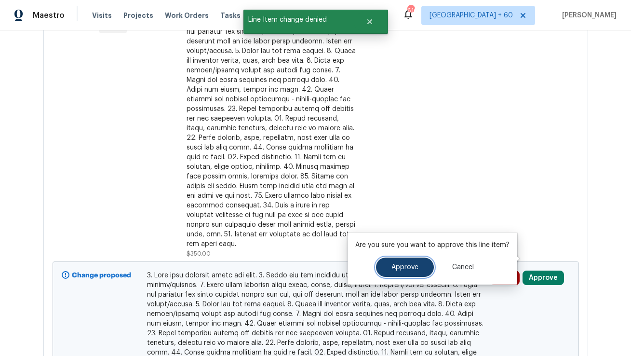
click at [404, 271] on button "Approve" at bounding box center [405, 267] width 58 height 19
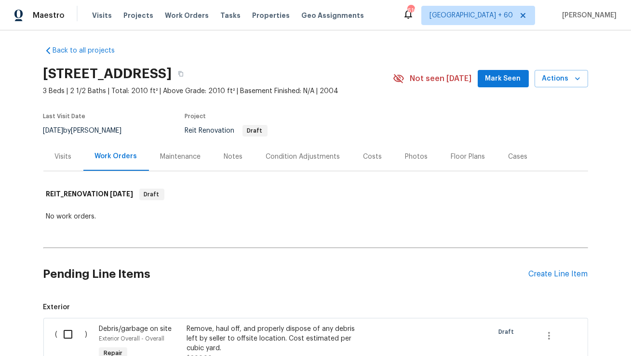
scroll to position [2, 0]
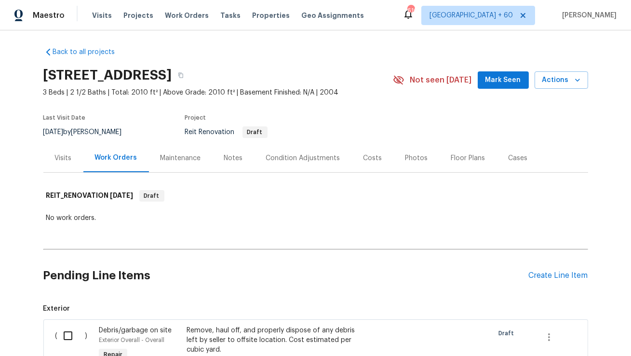
click at [326, 69] on div "1717 Ropehaven Ct, Perris, CA 92571" at bounding box center [218, 75] width 350 height 25
click at [183, 77] on icon "button" at bounding box center [180, 75] width 5 height 5
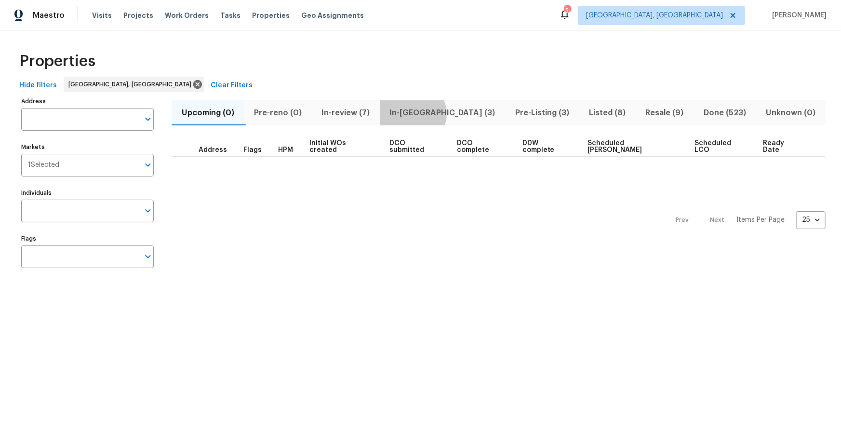
click at [415, 113] on span "In-[GEOGRAPHIC_DATA] (3)" at bounding box center [443, 113] width 114 height 14
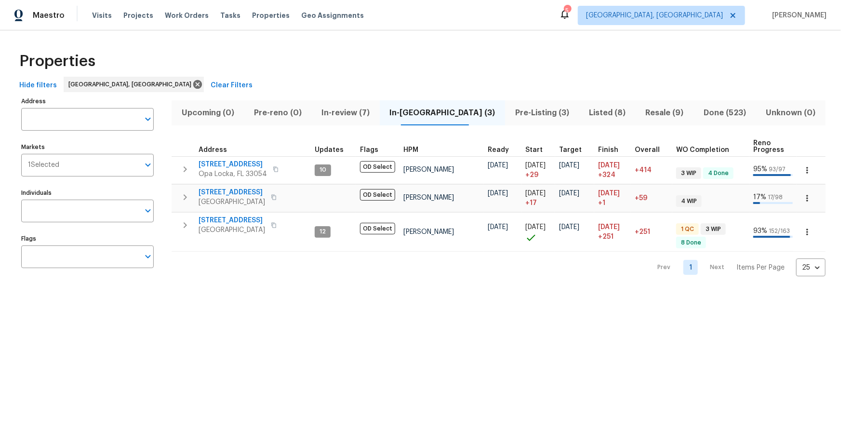
click at [511, 115] on span "Pre-Listing (3)" at bounding box center [542, 113] width 62 height 14
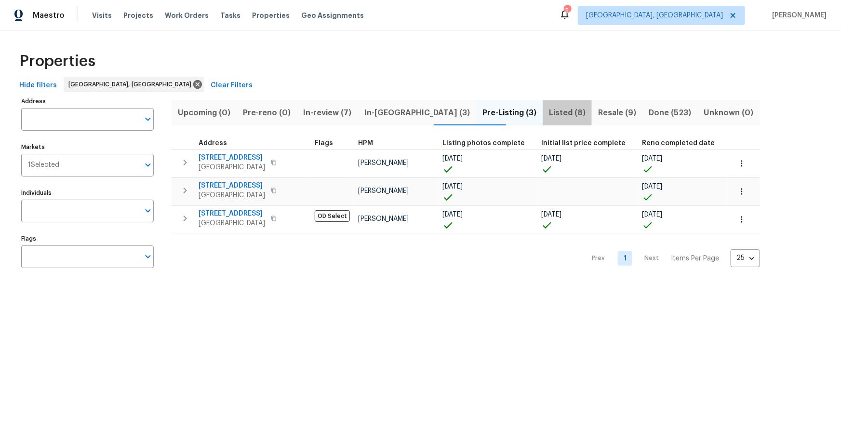
click at [549, 117] on span "Listed (8)" at bounding box center [568, 113] width 38 height 14
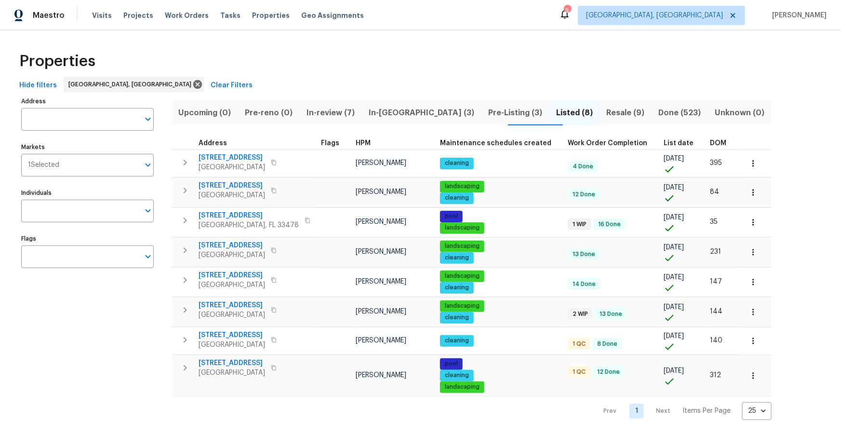
click at [710, 144] on span "DOM" at bounding box center [718, 143] width 16 height 7
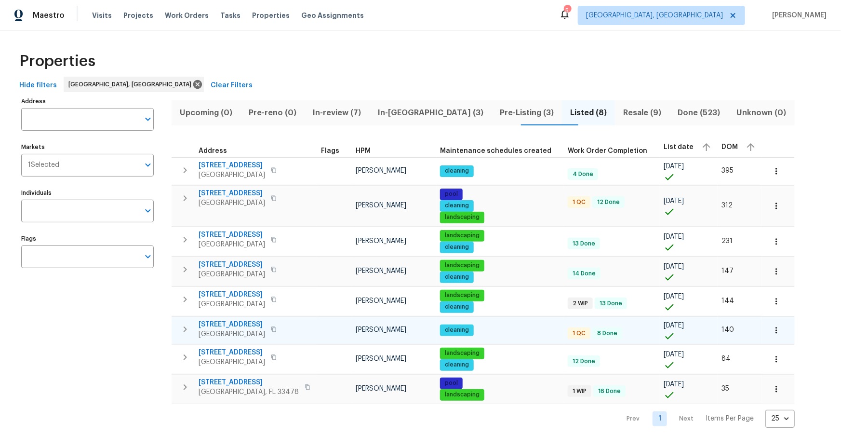
scroll to position [7, 0]
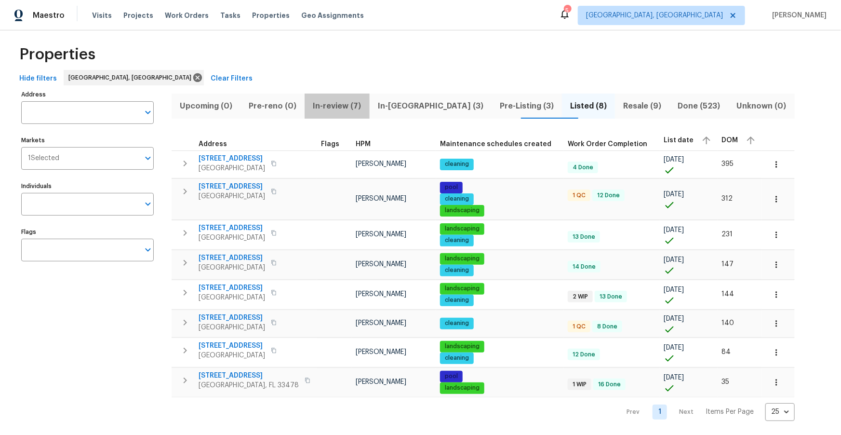
click at [359, 102] on span "In-review (7)" at bounding box center [337, 106] width 53 height 14
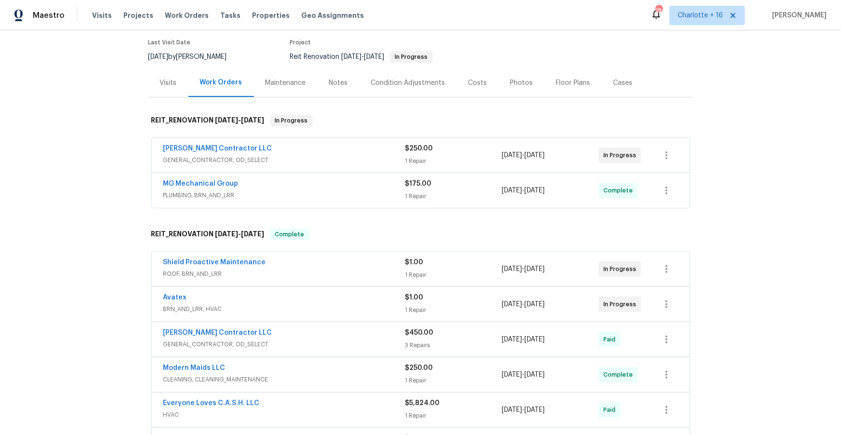
scroll to position [85, 0]
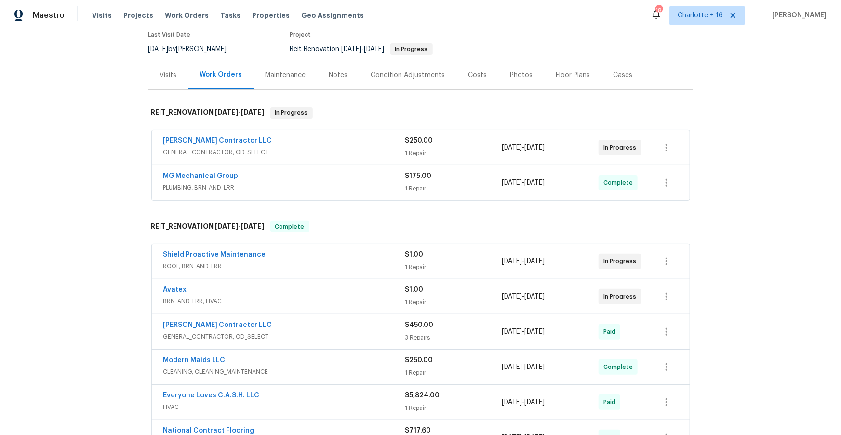
click at [304, 142] on div "[PERSON_NAME] Contractor LLC" at bounding box center [284, 142] width 242 height 12
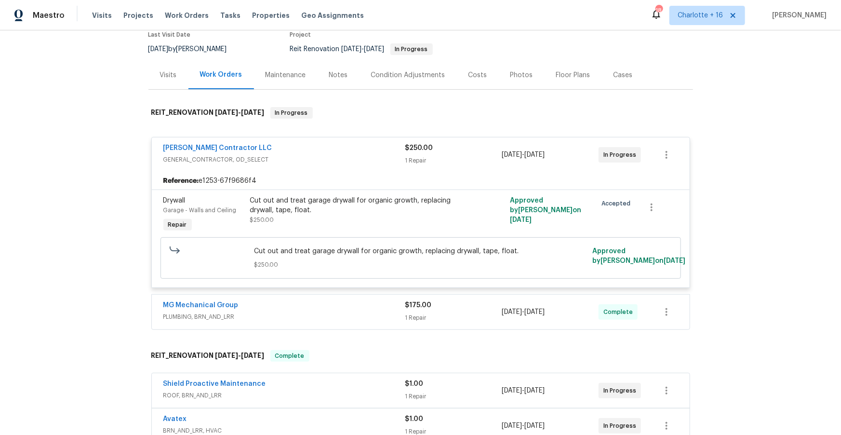
click at [304, 143] on div "[PERSON_NAME] Contractor LLC" at bounding box center [284, 149] width 242 height 12
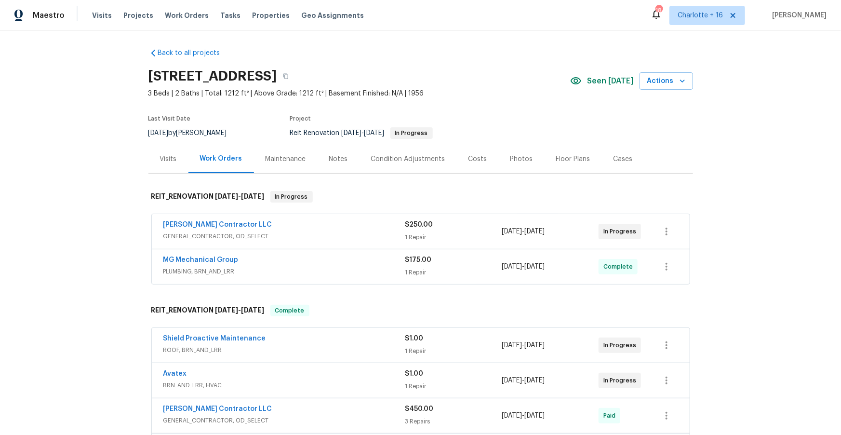
scroll to position [0, 0]
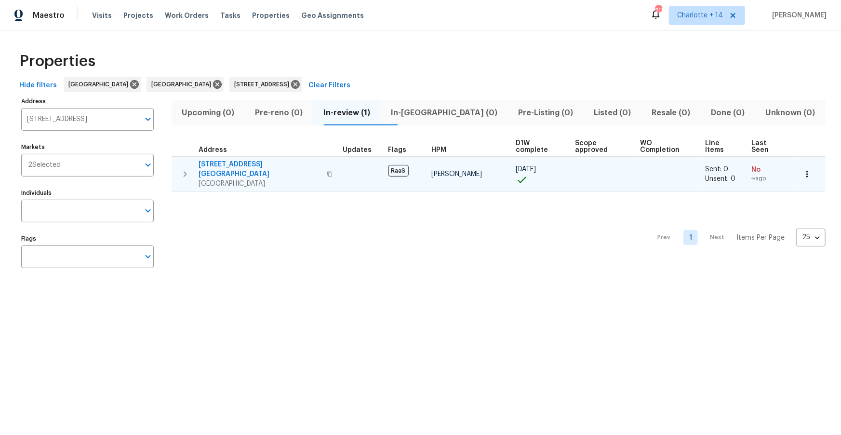
click at [252, 160] on span "[STREET_ADDRESS][GEOGRAPHIC_DATA]" at bounding box center [260, 169] width 122 height 19
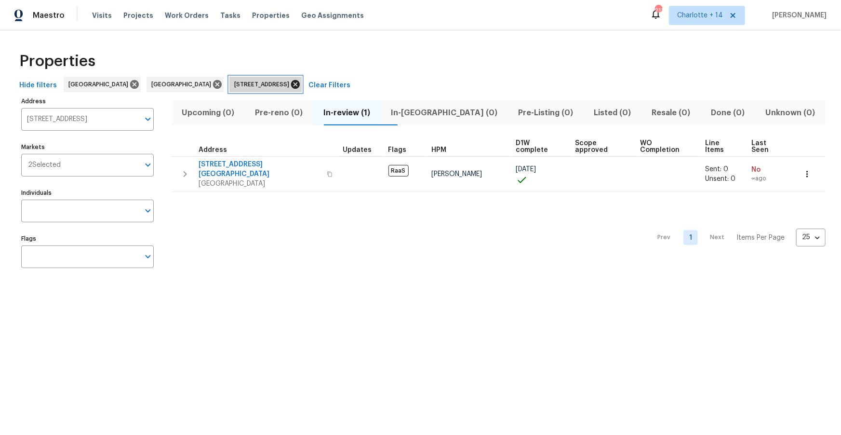
click at [301, 79] on icon at bounding box center [295, 84] width 11 height 11
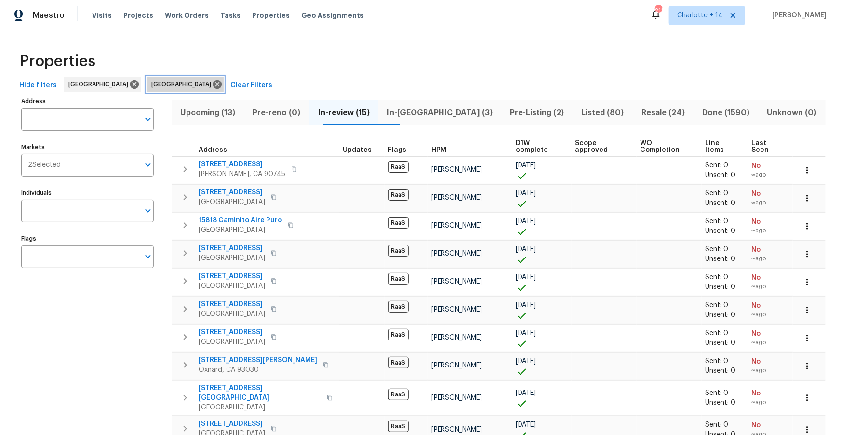
drag, startPoint x: 157, startPoint y: 82, endPoint x: 133, endPoint y: 93, distance: 26.8
click at [212, 83] on icon at bounding box center [217, 84] width 11 height 11
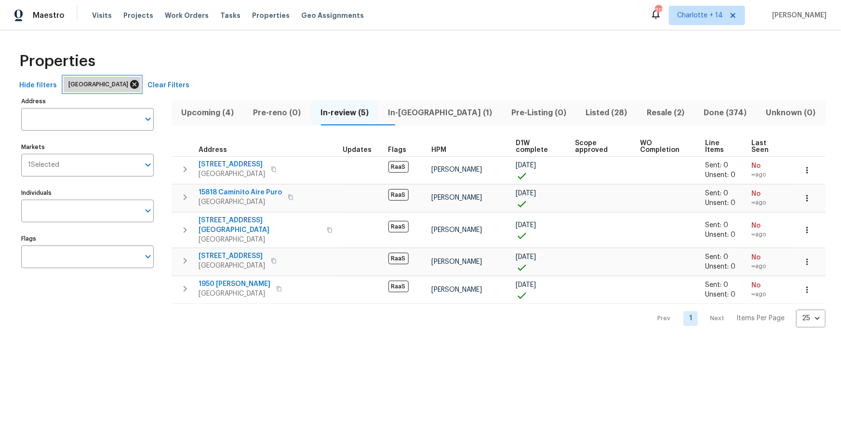
click at [130, 82] on icon at bounding box center [134, 84] width 9 height 9
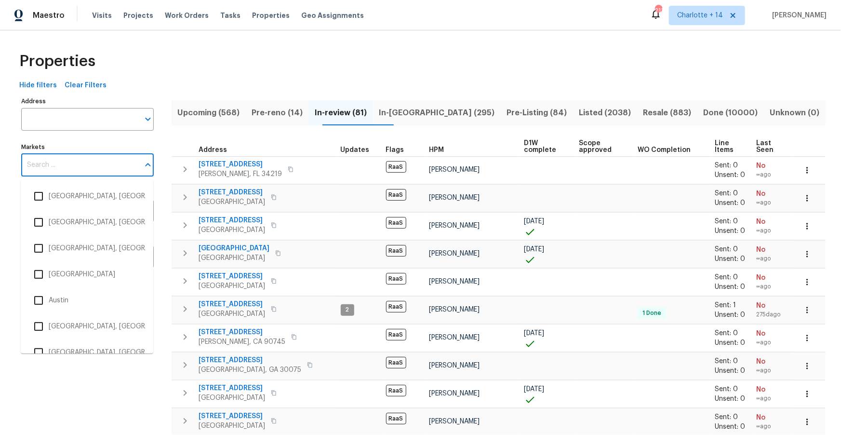
click at [93, 164] on input "Markets" at bounding box center [80, 165] width 118 height 23
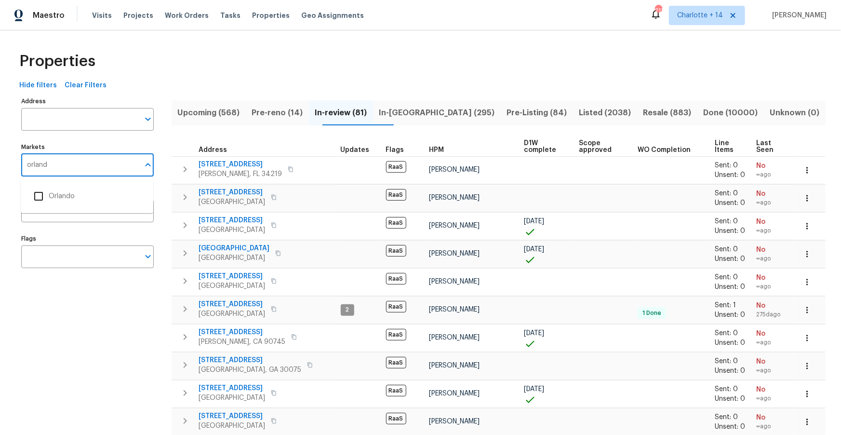
type input "orlando"
click at [65, 193] on li "Orlando" at bounding box center [86, 196] width 117 height 20
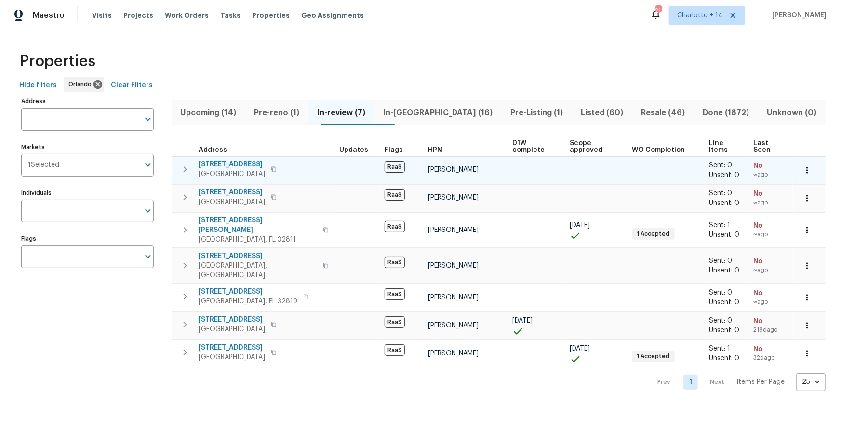
click at [273, 166] on icon "button" at bounding box center [274, 169] width 6 height 6
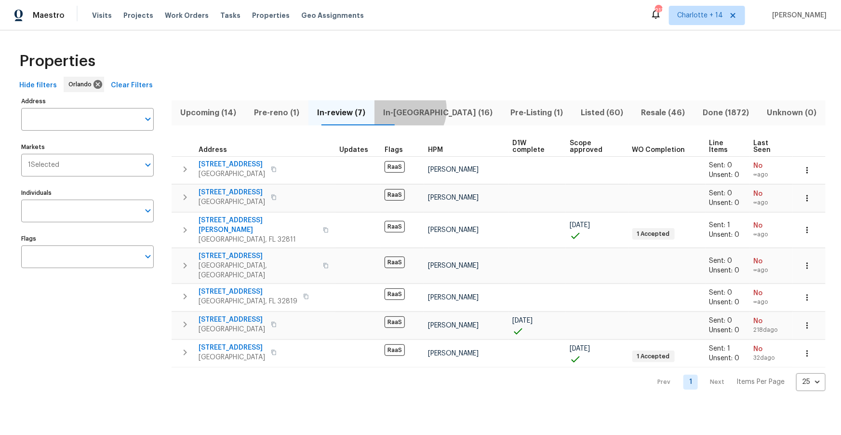
click at [423, 109] on span "In-reno (16)" at bounding box center [438, 113] width 116 height 14
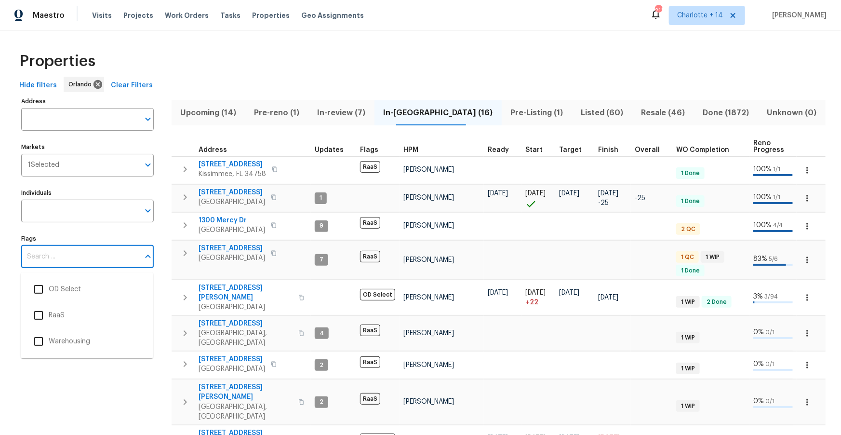
click at [89, 260] on input "Flags" at bounding box center [80, 256] width 118 height 23
click at [38, 314] on input "checkbox" at bounding box center [38, 315] width 20 height 20
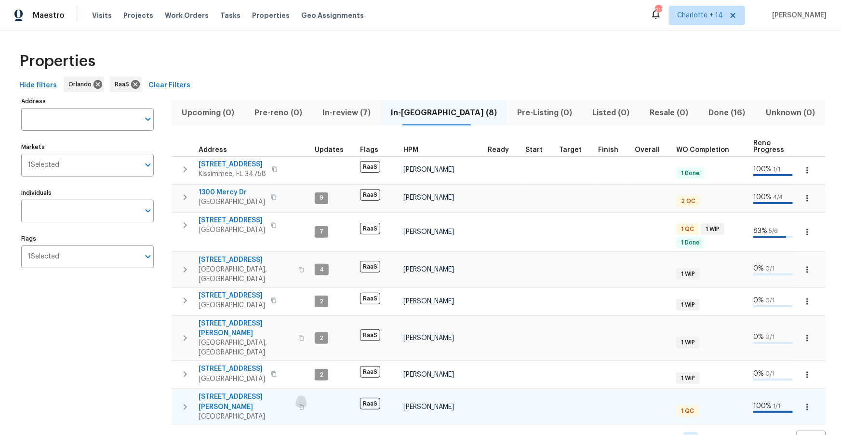
click at [298, 404] on icon "button" at bounding box center [301, 407] width 6 height 6
click at [236, 392] on span "4906 Cortez Dr" at bounding box center [246, 401] width 94 height 19
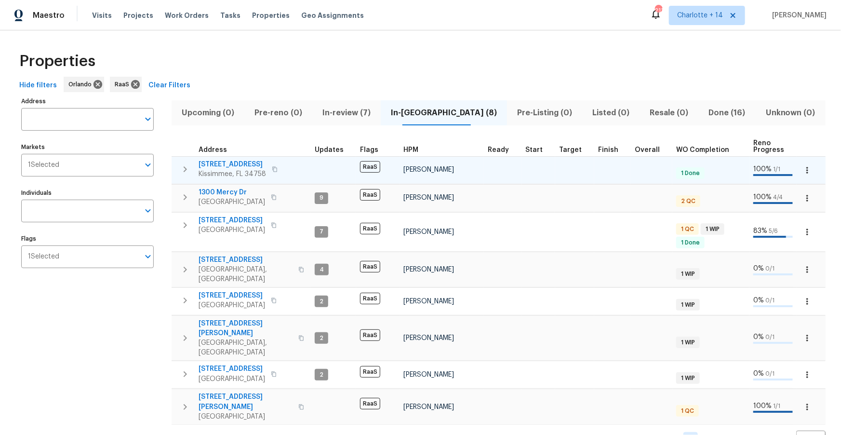
click at [274, 170] on icon "button" at bounding box center [275, 169] width 6 height 6
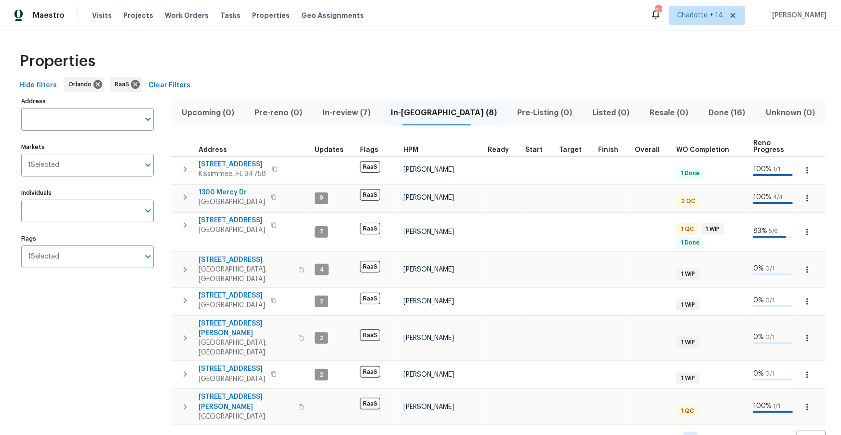
click at [367, 116] on span "In-review (7)" at bounding box center [346, 113] width 57 height 14
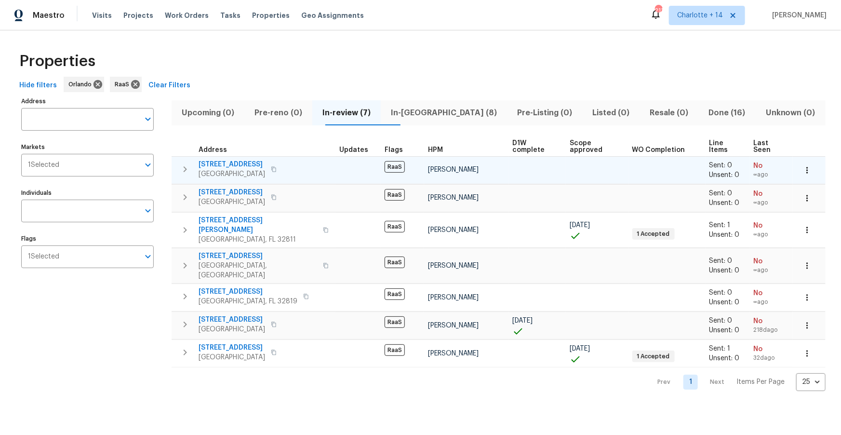
click at [271, 166] on icon "button" at bounding box center [274, 169] width 6 height 6
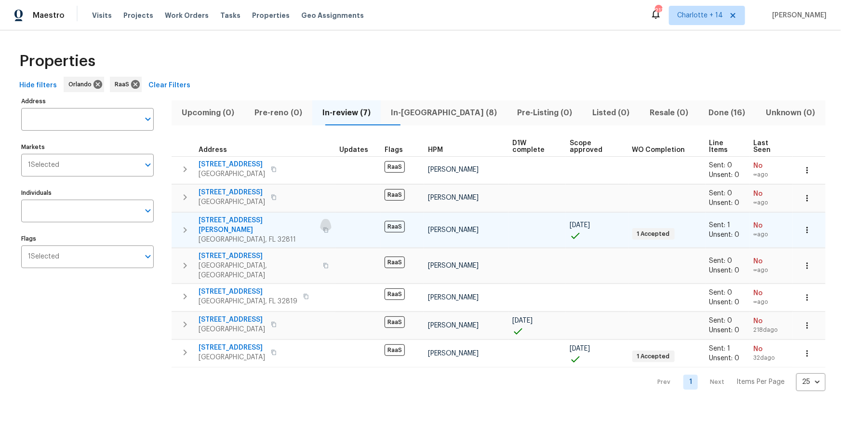
click at [324, 227] on icon "button" at bounding box center [326, 229] width 5 height 5
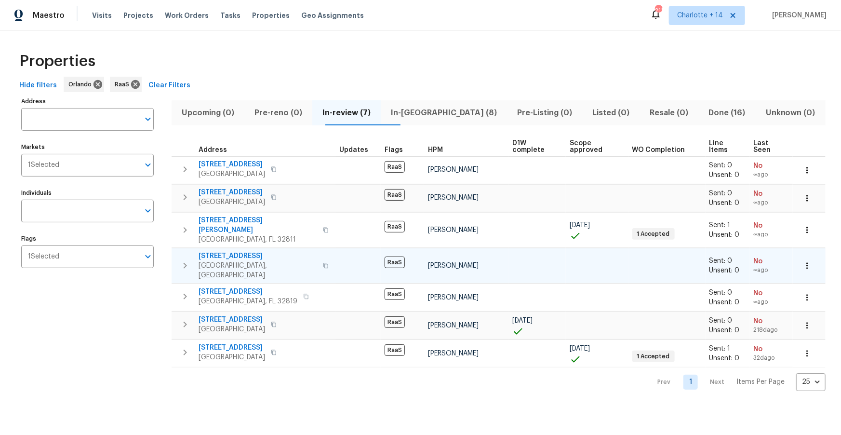
click at [323, 263] on icon "button" at bounding box center [326, 266] width 6 height 6
click at [234, 251] on span "2311 Olivet Ave" at bounding box center [258, 256] width 119 height 10
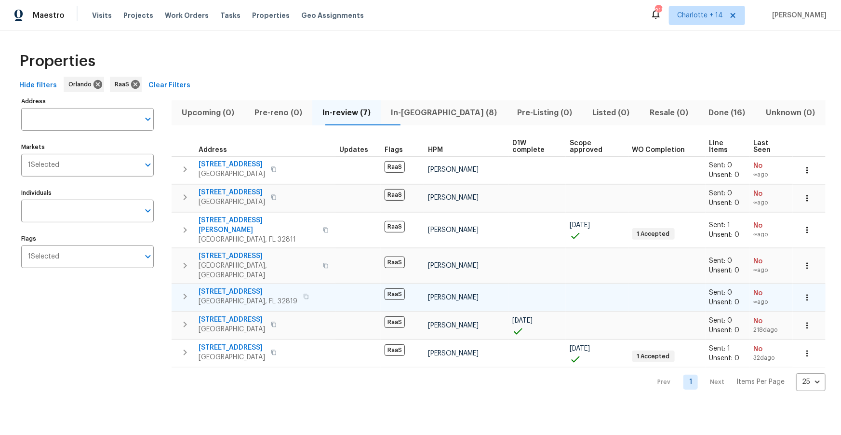
click at [304, 294] on icon "button" at bounding box center [306, 296] width 5 height 5
click at [300, 290] on button "button" at bounding box center [306, 297] width 12 height 14
click at [232, 287] on span "6350 Vineland Rd" at bounding box center [248, 292] width 99 height 10
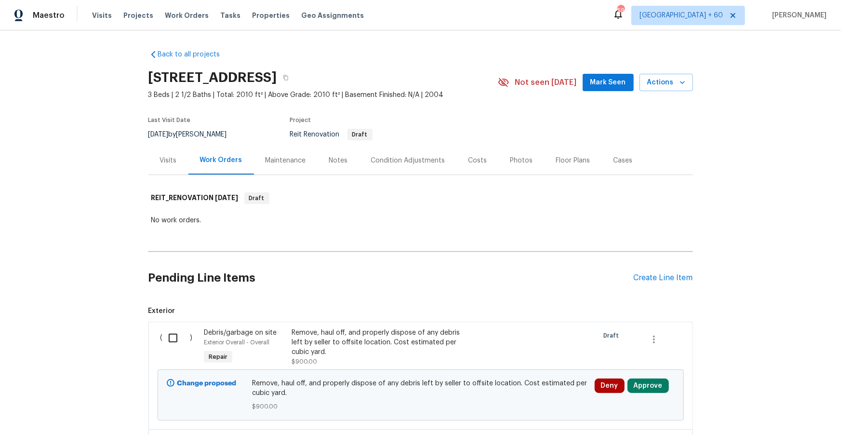
scroll to position [2, 0]
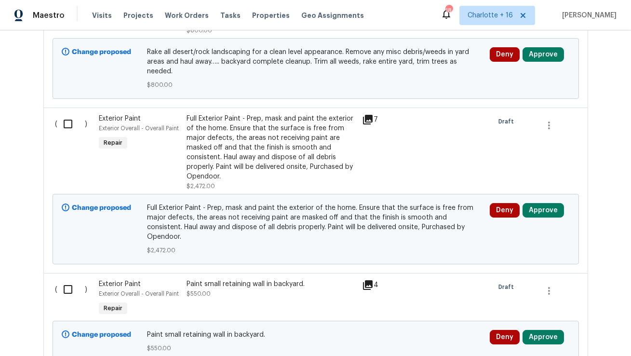
scroll to position [563, 0]
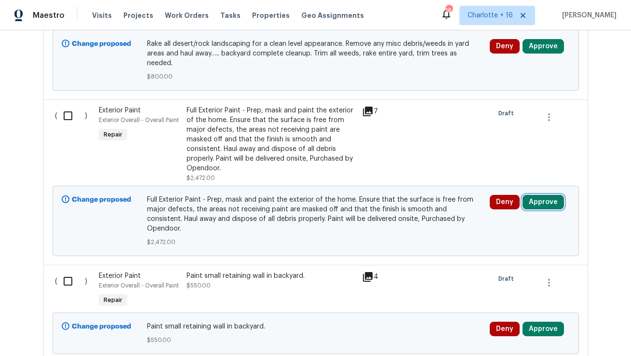
click at [545, 195] on button "Approve" at bounding box center [543, 202] width 41 height 14
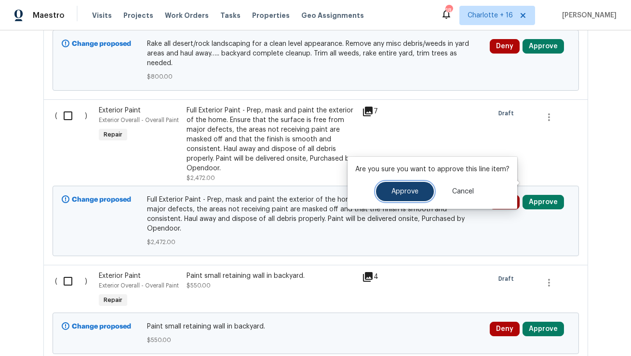
click at [404, 191] on span "Approve" at bounding box center [405, 191] width 27 height 7
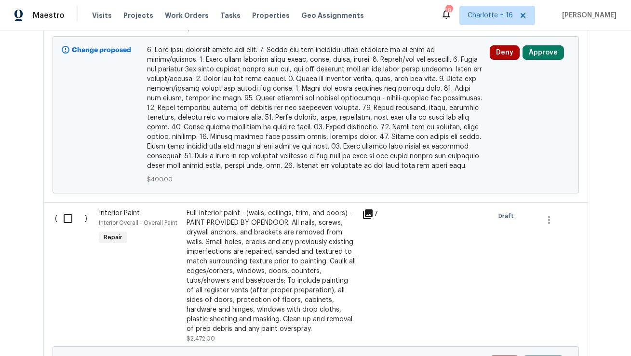
scroll to position [1918, 0]
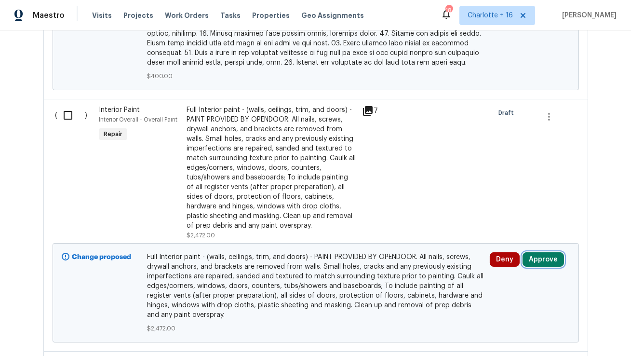
click at [548, 252] on button "Approve" at bounding box center [543, 259] width 41 height 14
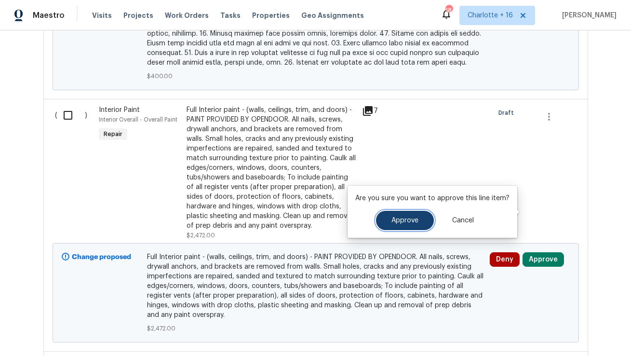
click at [404, 218] on span "Approve" at bounding box center [405, 220] width 27 height 7
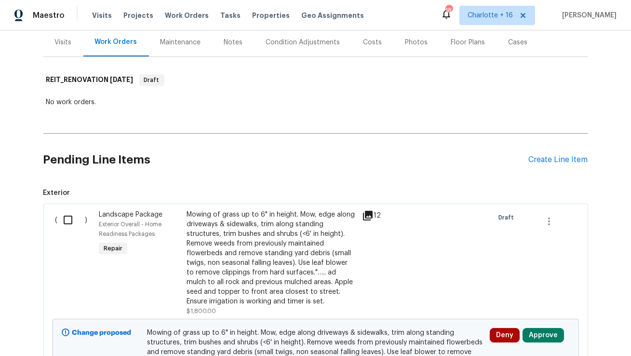
scroll to position [163, 0]
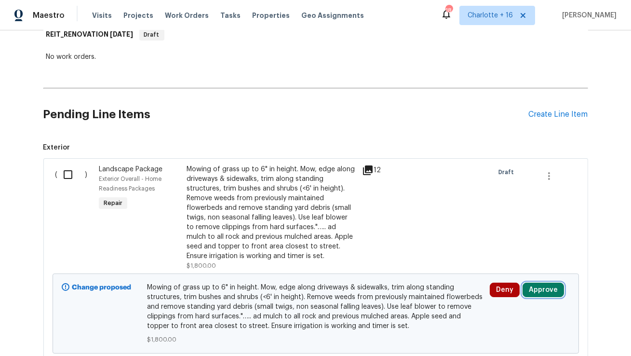
click at [545, 287] on button "Approve" at bounding box center [543, 290] width 41 height 14
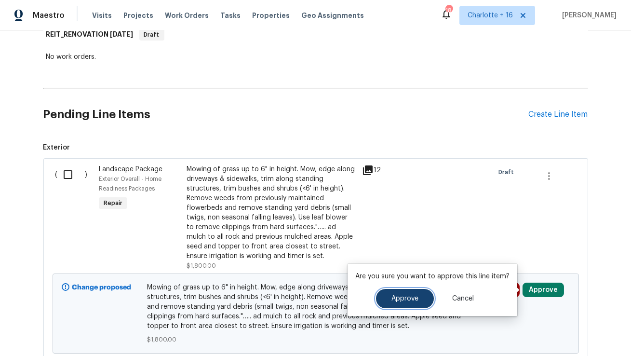
click at [400, 303] on button "Approve" at bounding box center [405, 298] width 58 height 19
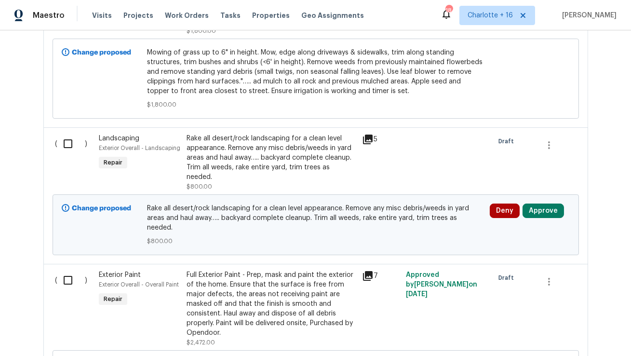
scroll to position [412, 0]
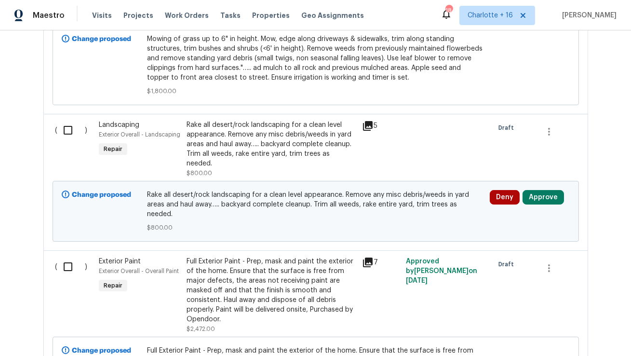
click at [366, 124] on icon at bounding box center [368, 126] width 10 height 10
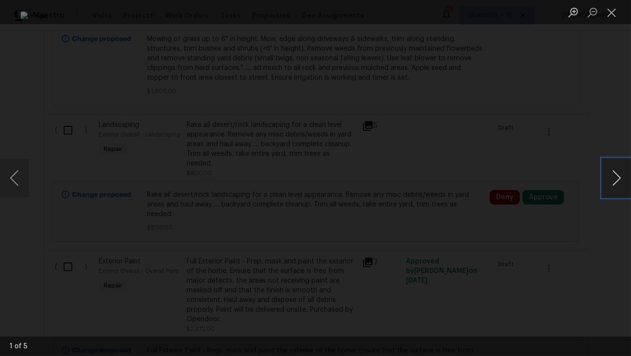
click at [618, 176] on button "Next image" at bounding box center [616, 178] width 29 height 39
click at [612, 14] on button "Close lightbox" at bounding box center [611, 12] width 19 height 17
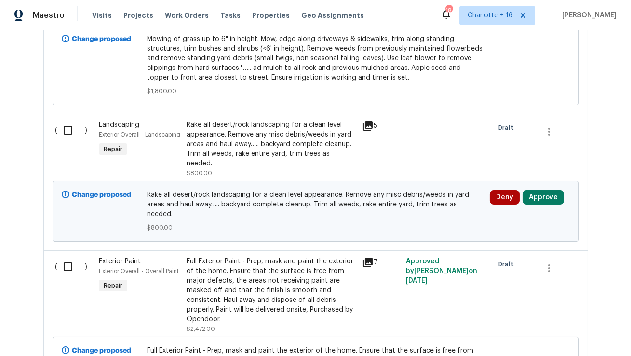
scroll to position [441, 0]
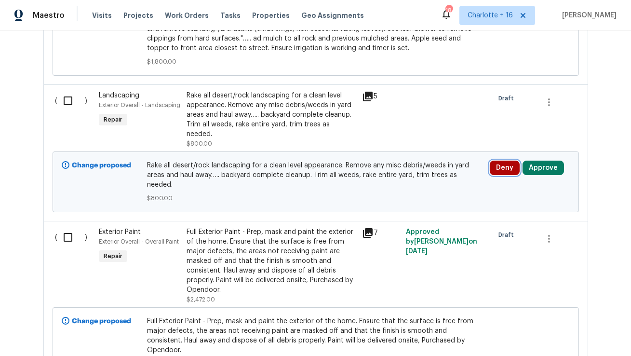
click at [497, 161] on button "Deny" at bounding box center [505, 168] width 30 height 14
click at [299, 227] on div "Full Exterior Paint - Prep, mask and paint the exterior of the home. Ensure tha…" at bounding box center [272, 261] width 170 height 68
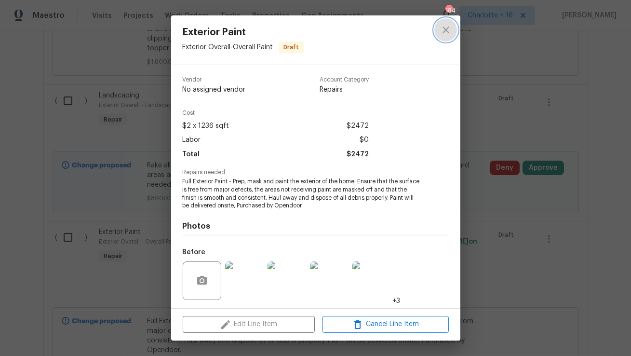
click at [446, 31] on icon "close" at bounding box center [446, 30] width 12 height 12
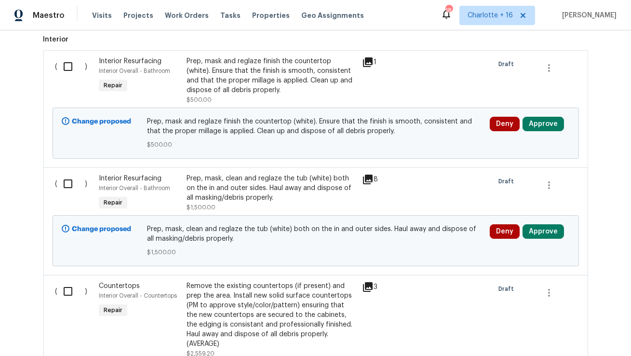
scroll to position [898, 0]
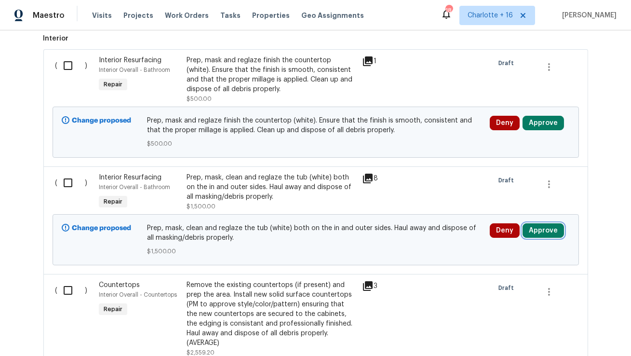
click at [536, 223] on button "Approve" at bounding box center [543, 230] width 41 height 14
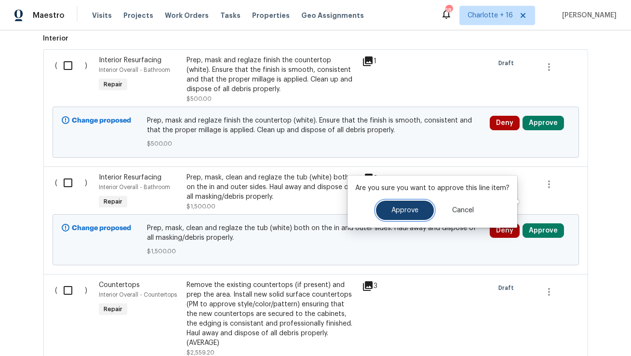
click at [403, 213] on span "Approve" at bounding box center [405, 210] width 27 height 7
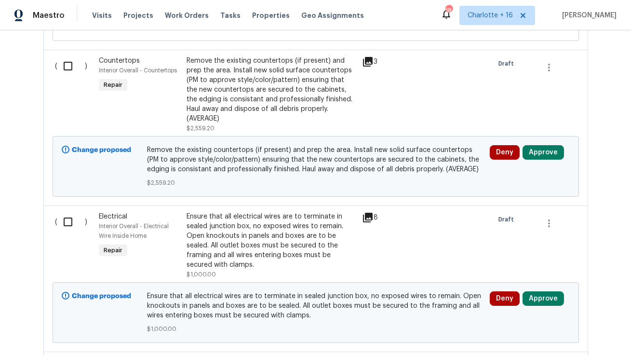
scroll to position [1128, 0]
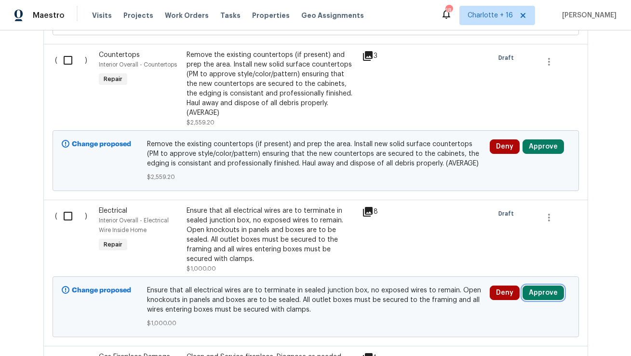
click at [547, 285] on button "Approve" at bounding box center [543, 292] width 41 height 14
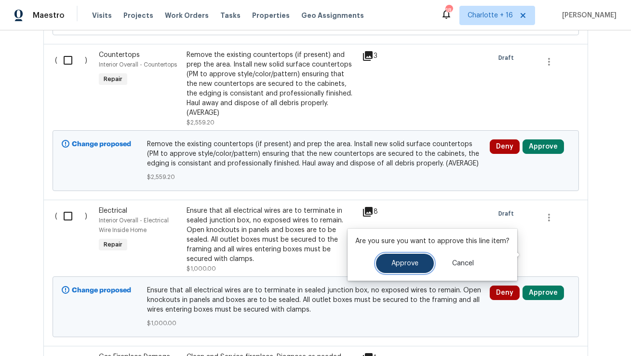
click at [398, 258] on button "Approve" at bounding box center [405, 263] width 58 height 19
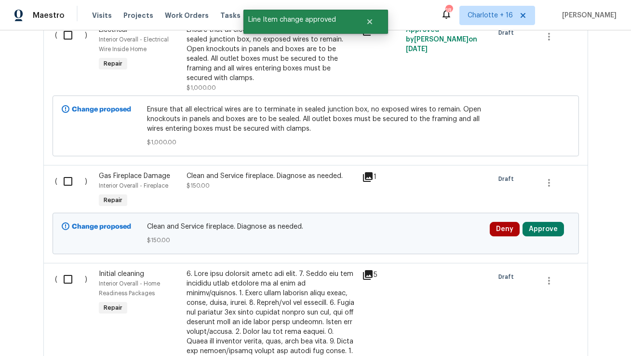
scroll to position [1322, 0]
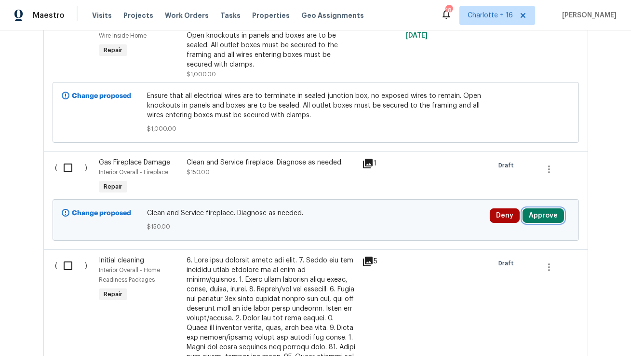
click at [544, 208] on button "Approve" at bounding box center [543, 215] width 41 height 14
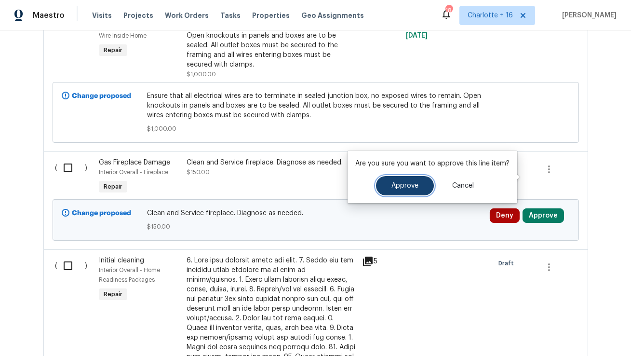
click at [397, 186] on span "Approve" at bounding box center [405, 185] width 27 height 7
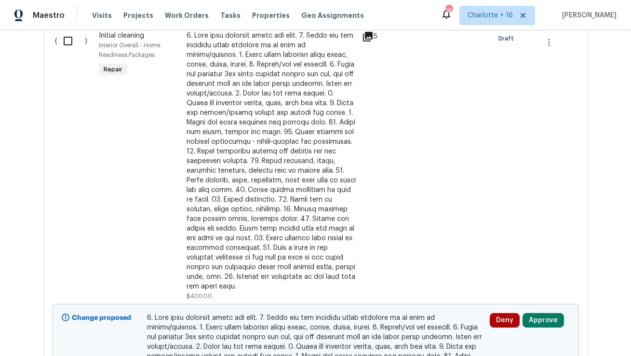
scroll to position [1634, 0]
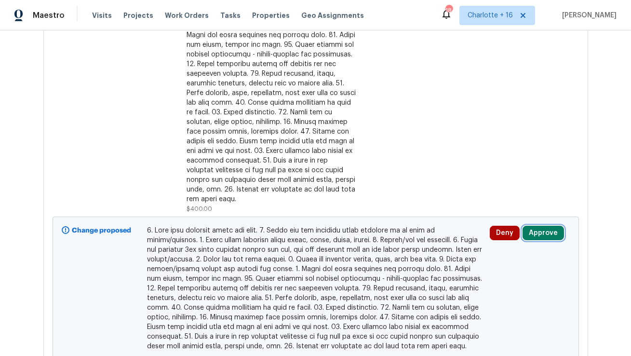
click at [540, 226] on button "Approve" at bounding box center [543, 233] width 41 height 14
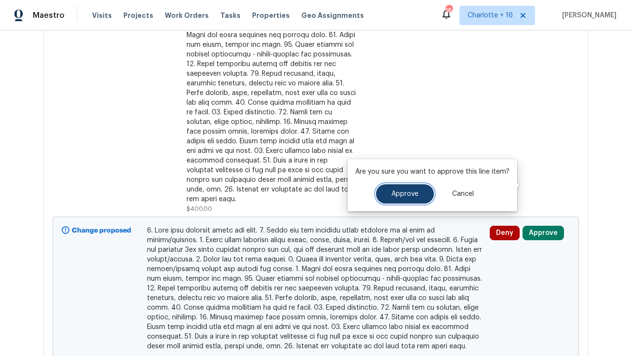
click at [401, 192] on span "Approve" at bounding box center [405, 193] width 27 height 7
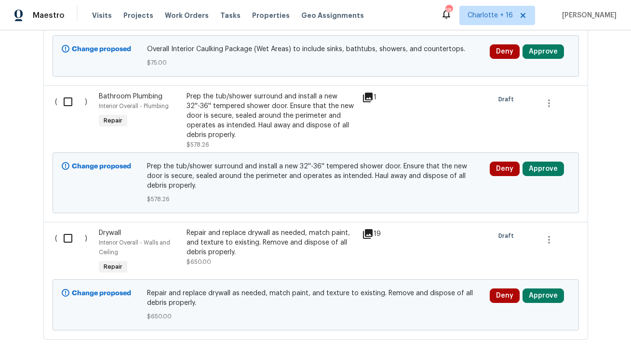
scroll to position [2283, 0]
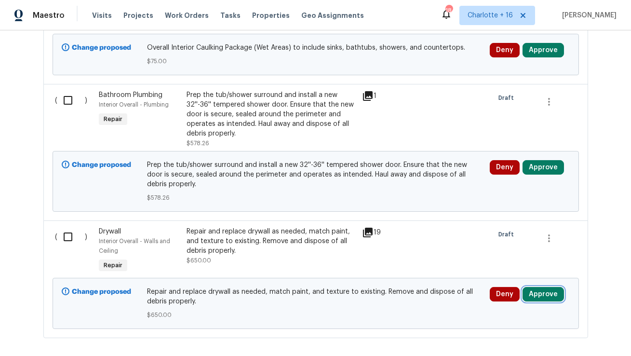
click at [547, 287] on button "Approve" at bounding box center [543, 294] width 41 height 14
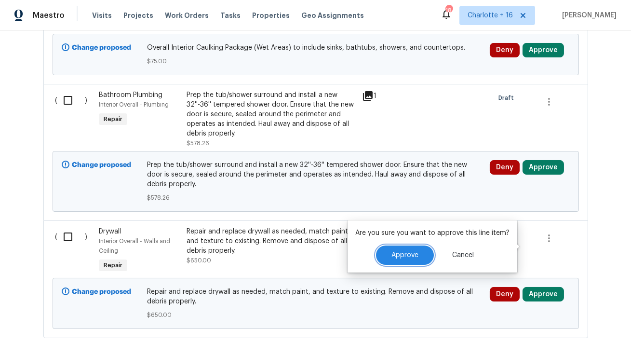
click at [412, 257] on span "Approve" at bounding box center [405, 255] width 27 height 7
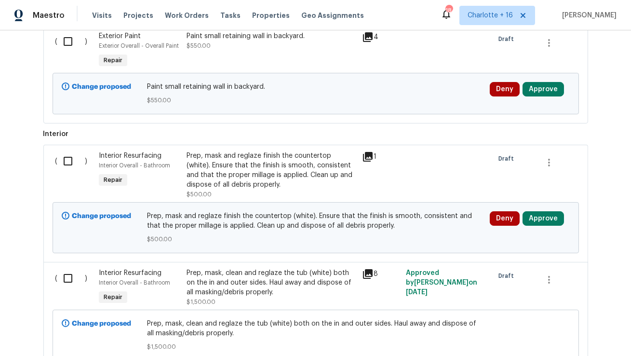
scroll to position [831, 0]
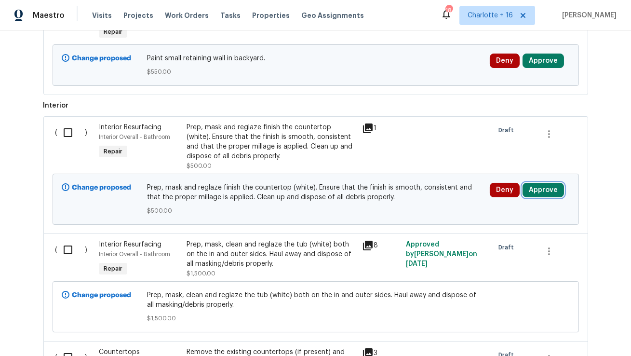
click at [547, 183] on button "Approve" at bounding box center [543, 190] width 41 height 14
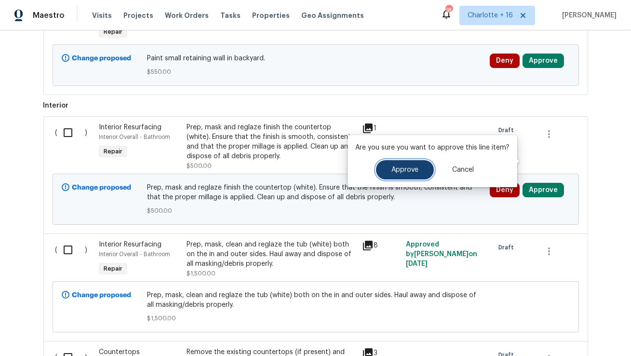
click at [403, 168] on span "Approve" at bounding box center [405, 169] width 27 height 7
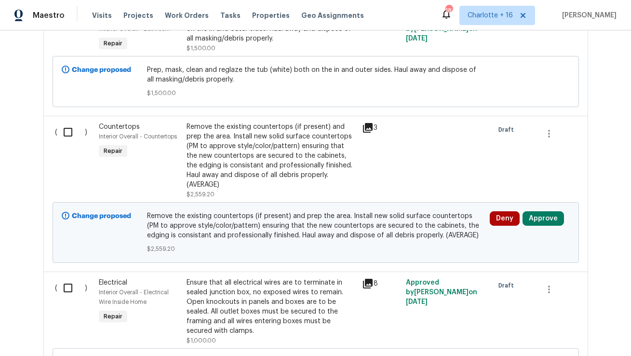
scroll to position [1058, 0]
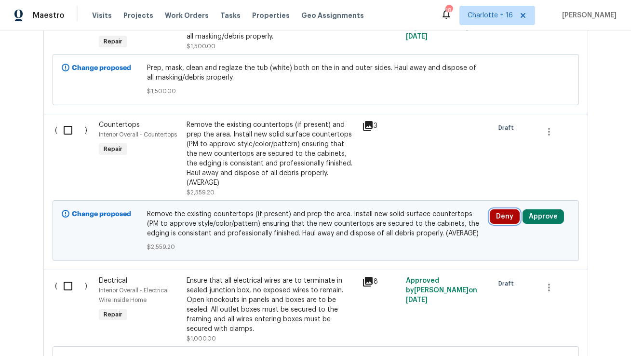
click at [494, 209] on button "Deny" at bounding box center [505, 216] width 30 height 14
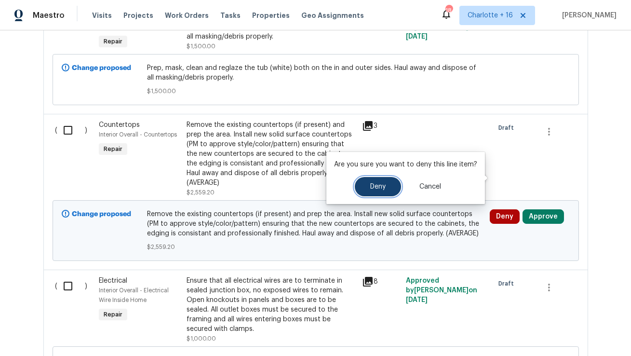
click at [371, 183] on span "Deny" at bounding box center [377, 186] width 15 height 7
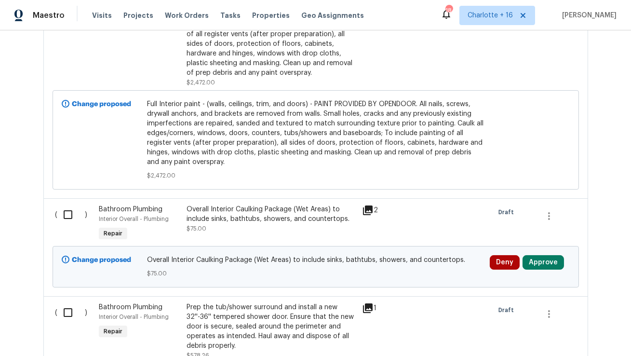
scroll to position [2068, 0]
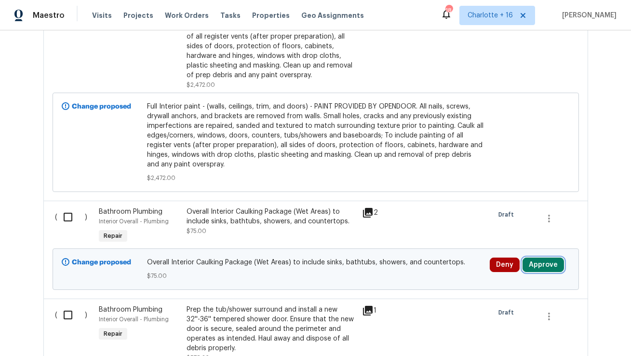
drag, startPoint x: 543, startPoint y: 216, endPoint x: 536, endPoint y: 217, distance: 6.9
click at [543, 258] on button "Approve" at bounding box center [543, 265] width 41 height 14
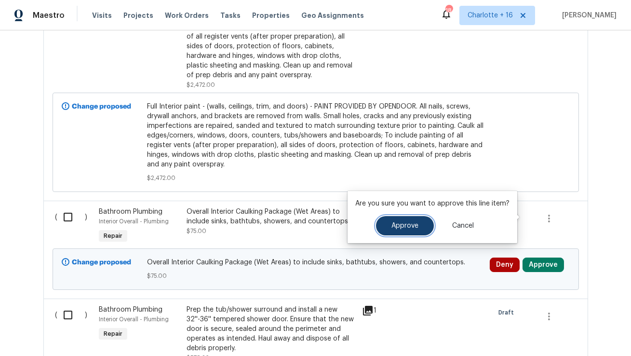
click at [415, 225] on span "Approve" at bounding box center [405, 225] width 27 height 7
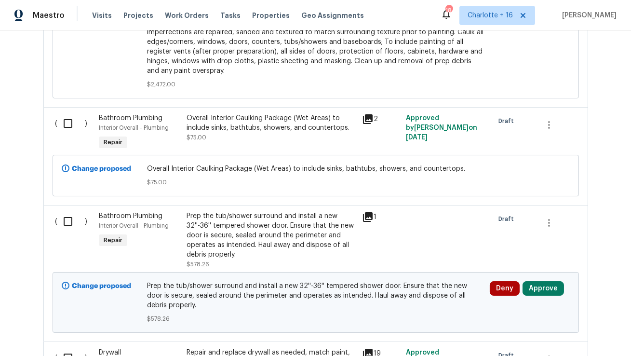
scroll to position [2164, 0]
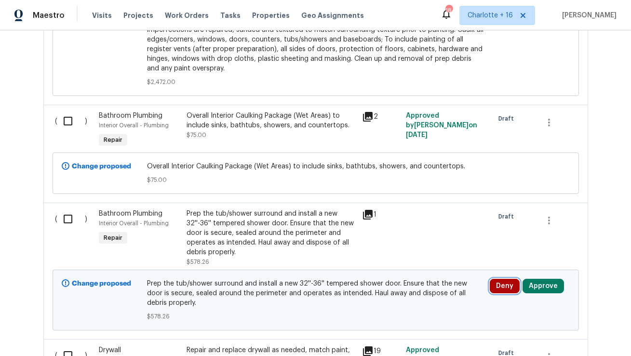
click at [501, 279] on button "Deny" at bounding box center [505, 286] width 30 height 14
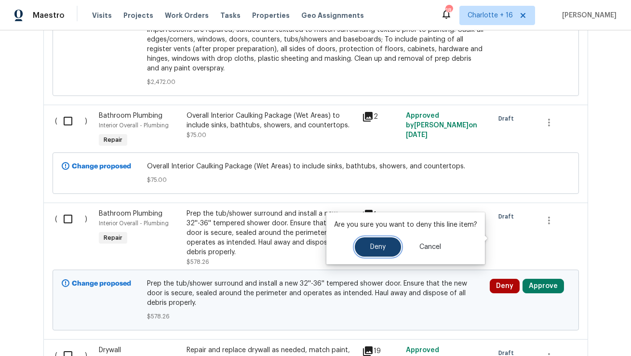
click at [375, 242] on button "Deny" at bounding box center [378, 246] width 46 height 19
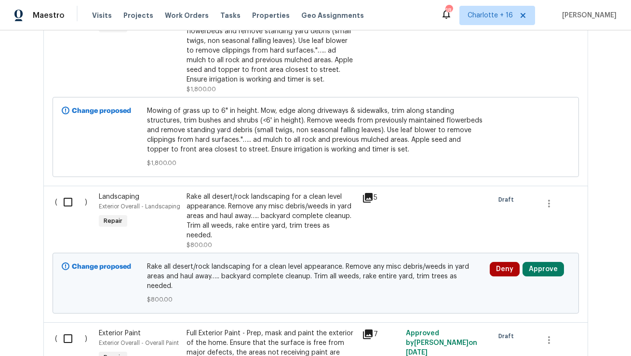
scroll to position [367, 0]
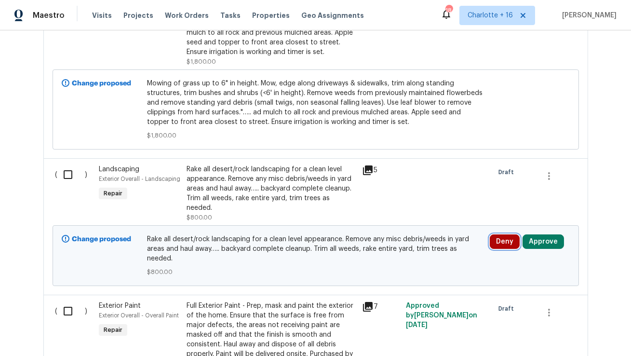
click at [500, 234] on button "Deny" at bounding box center [505, 241] width 30 height 14
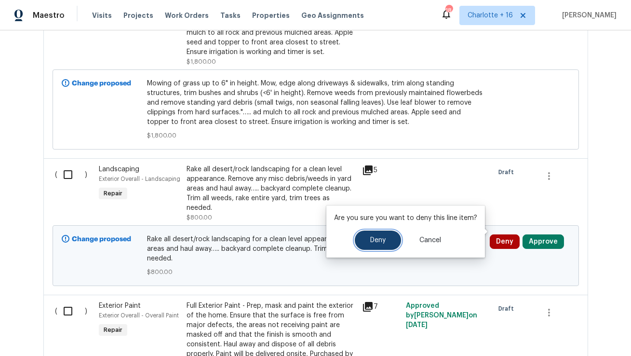
click at [384, 241] on span "Deny" at bounding box center [377, 240] width 15 height 7
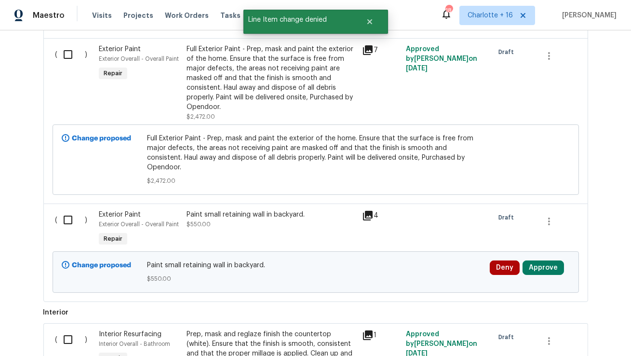
scroll to position [626, 0]
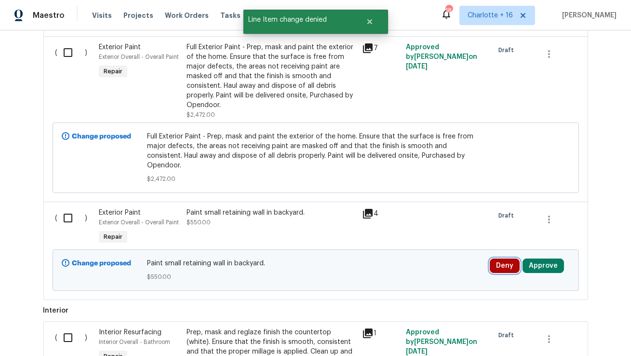
click at [504, 258] on button "Deny" at bounding box center [505, 265] width 30 height 14
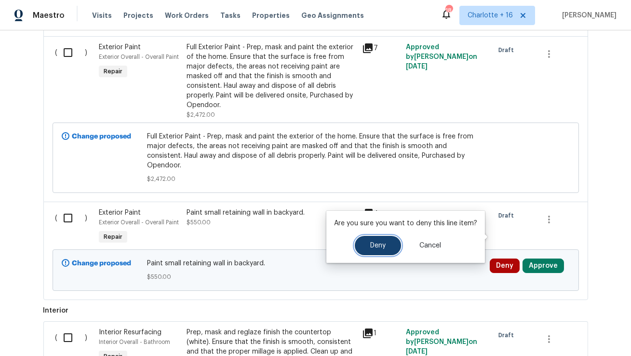
click at [382, 247] on span "Deny" at bounding box center [377, 245] width 15 height 7
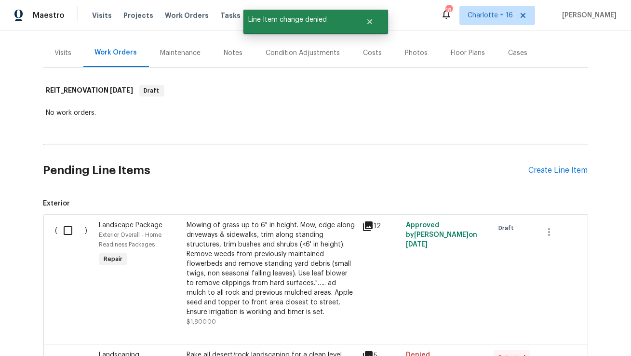
scroll to position [0, 0]
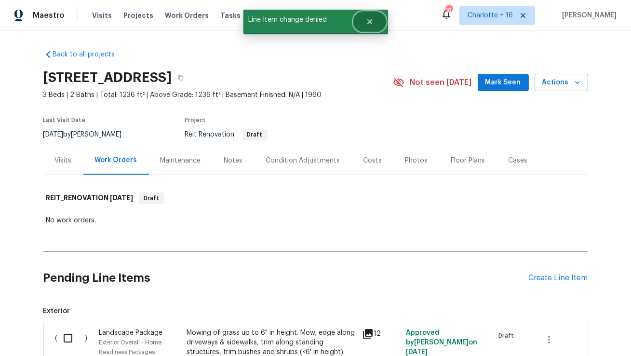
click at [375, 23] on button "Close" at bounding box center [370, 21] width 32 height 19
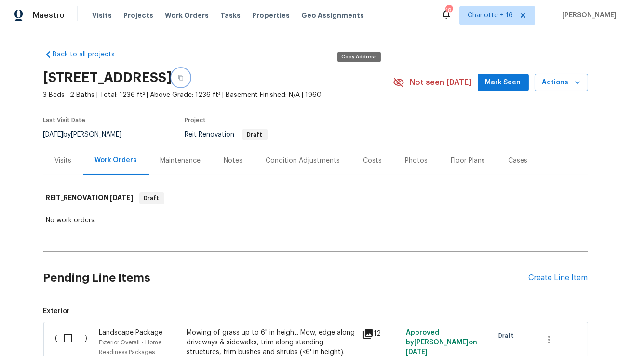
click at [190, 80] on button "button" at bounding box center [180, 77] width 17 height 17
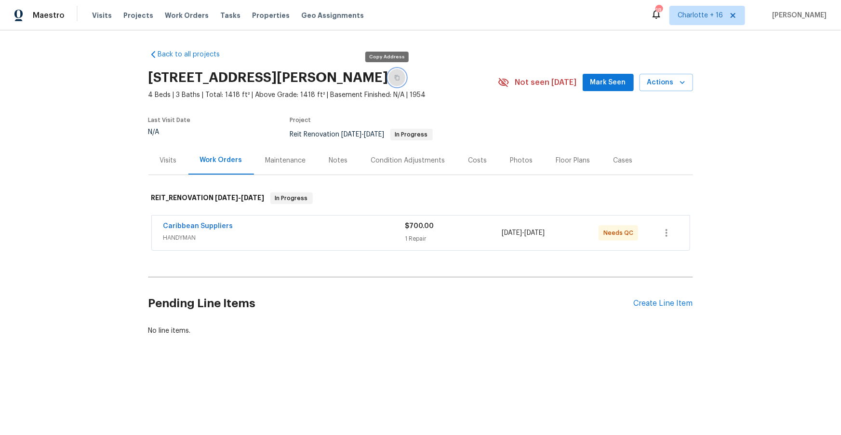
click at [390, 79] on button "button" at bounding box center [397, 77] width 17 height 17
drag, startPoint x: 390, startPoint y: 79, endPoint x: 271, endPoint y: 15, distance: 134.2
click at [390, 79] on button "button" at bounding box center [397, 77] width 17 height 17
click at [137, 16] on span "Projects" at bounding box center [138, 16] width 30 height 10
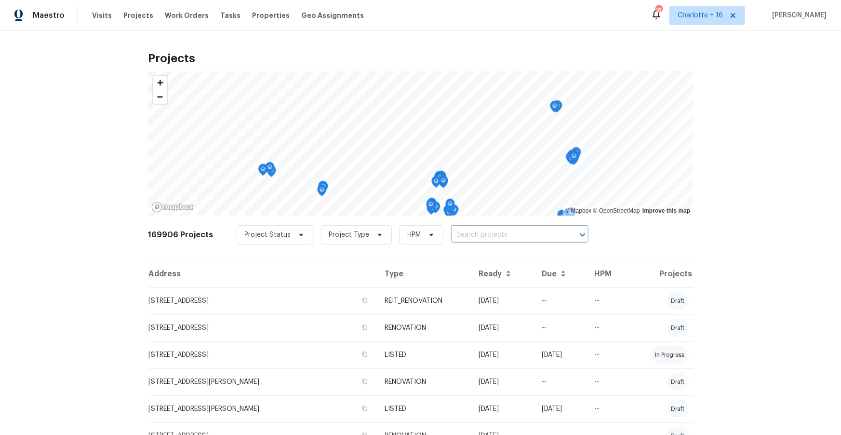
click at [490, 235] on input "text" at bounding box center [506, 235] width 110 height 15
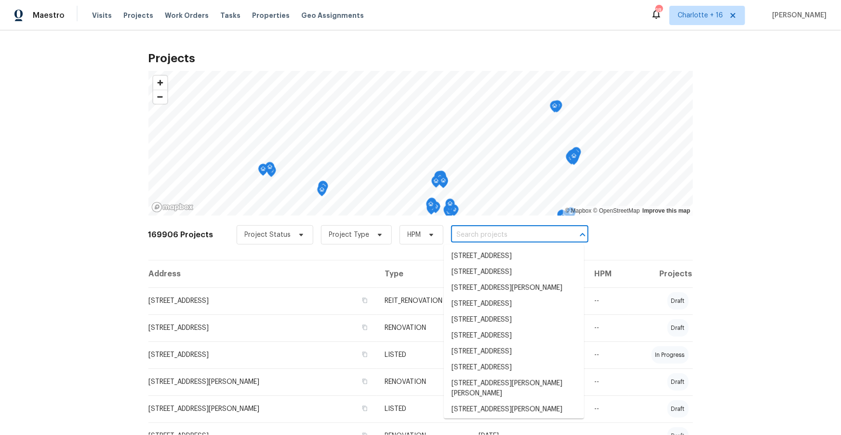
paste input "[STREET_ADDRESS]"
type input "[STREET_ADDRESS]"
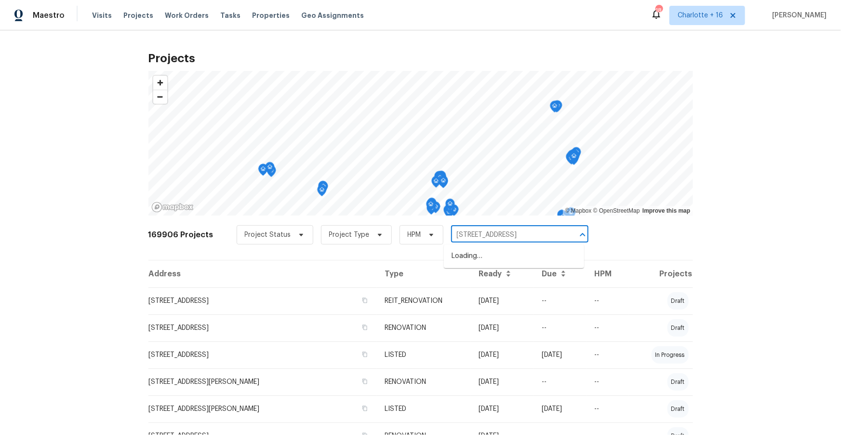
scroll to position [0, 19]
click at [487, 258] on li "[STREET_ADDRESS]" at bounding box center [514, 256] width 140 height 16
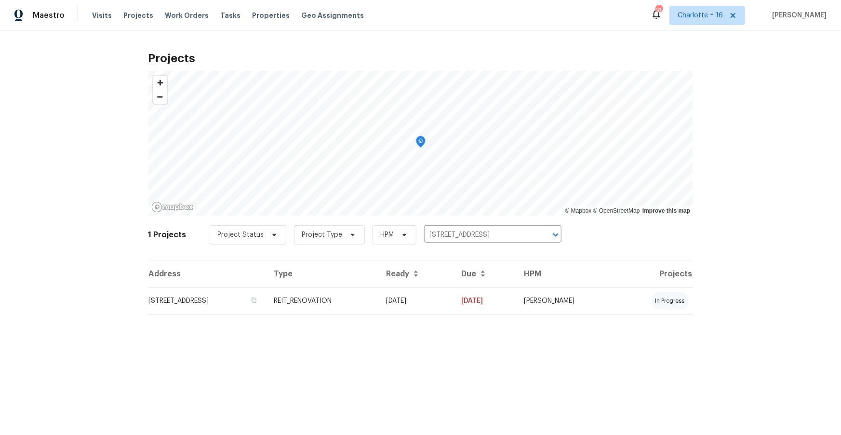
click at [267, 301] on td "[STREET_ADDRESS]" at bounding box center [208, 300] width 118 height 27
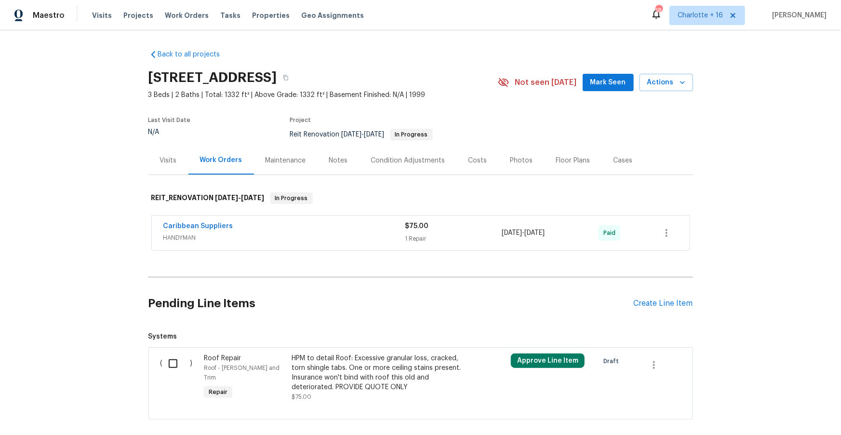
scroll to position [24, 0]
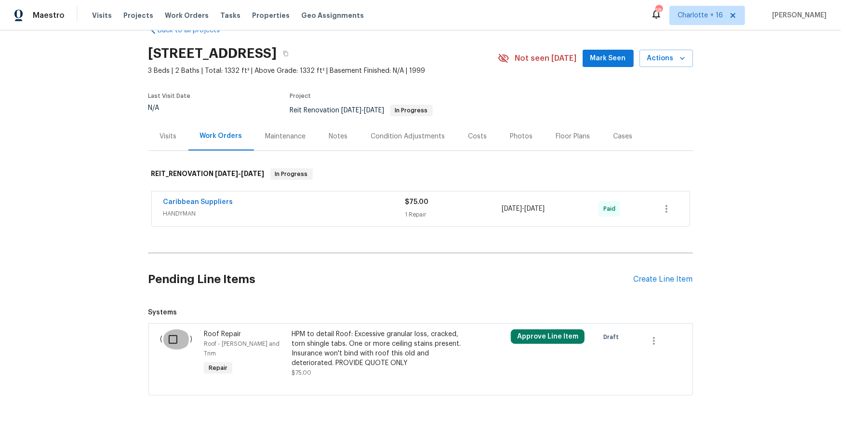
click at [181, 333] on input "checkbox" at bounding box center [176, 339] width 27 height 20
checkbox input "true"
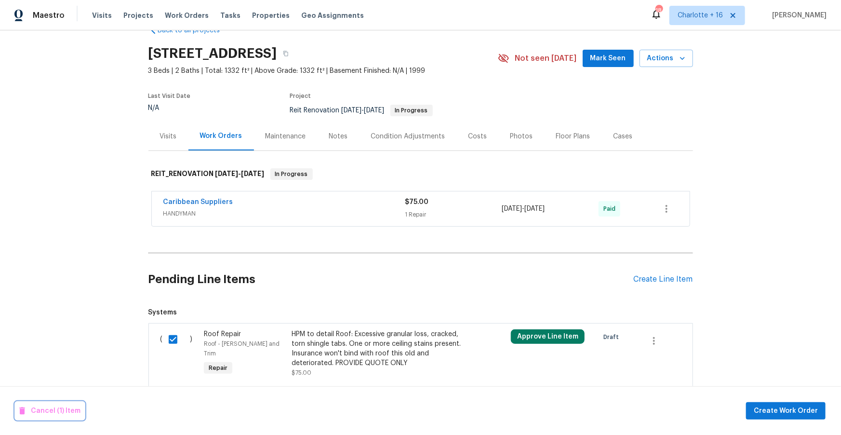
click at [41, 411] on span "Cancel (1) Item" at bounding box center [49, 411] width 61 height 12
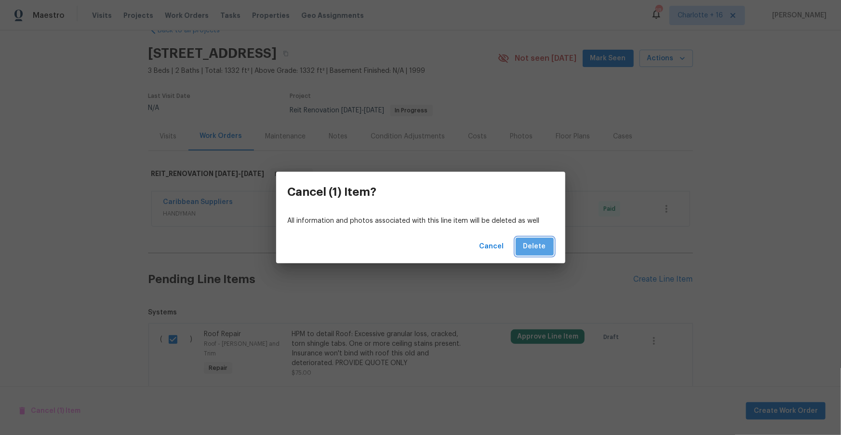
click at [545, 247] on span "Delete" at bounding box center [535, 247] width 23 height 12
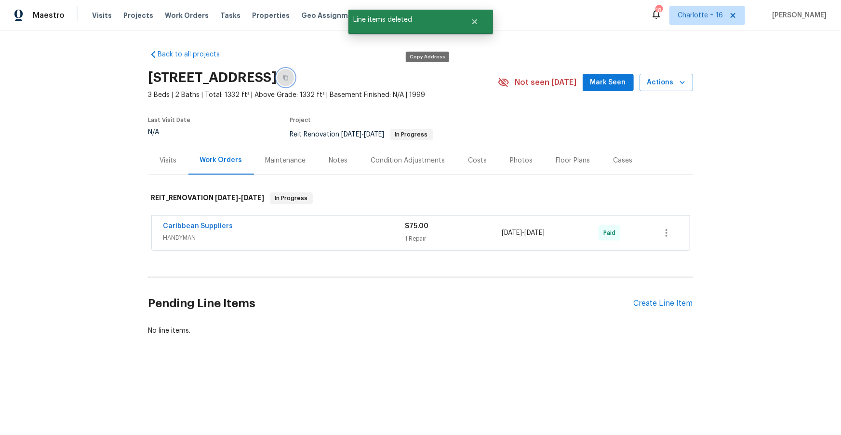
click at [295, 74] on button "button" at bounding box center [285, 77] width 17 height 17
click at [295, 81] on button "button" at bounding box center [285, 77] width 17 height 17
click at [681, 86] on icon "button" at bounding box center [683, 83] width 10 height 10
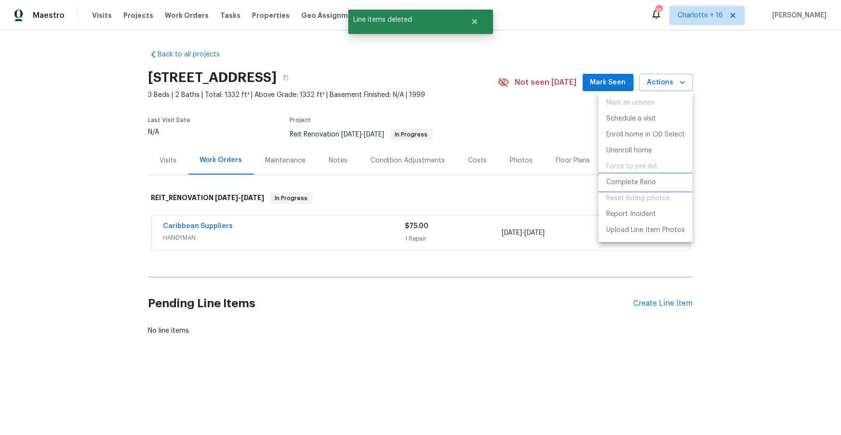
click at [641, 182] on p "Complete Reno" at bounding box center [632, 182] width 50 height 10
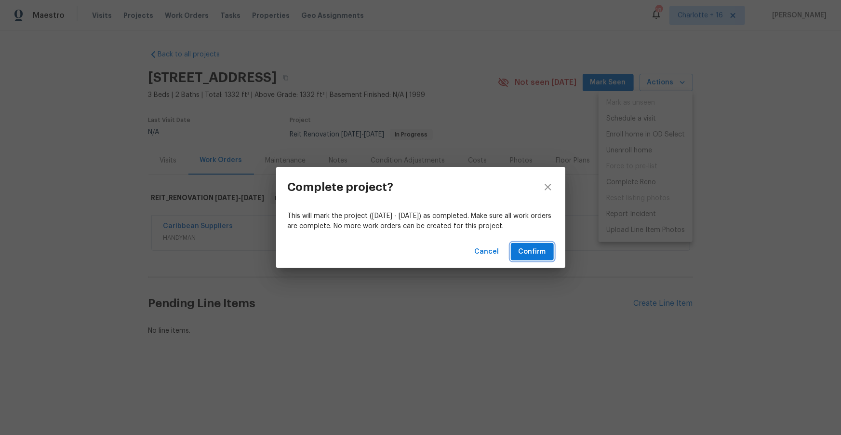
click at [539, 254] on span "Confirm" at bounding box center [532, 252] width 27 height 12
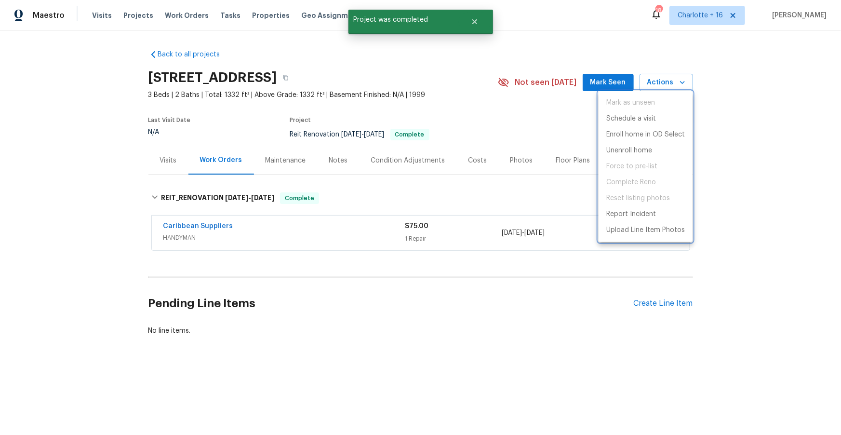
click at [426, 80] on div at bounding box center [420, 217] width 841 height 435
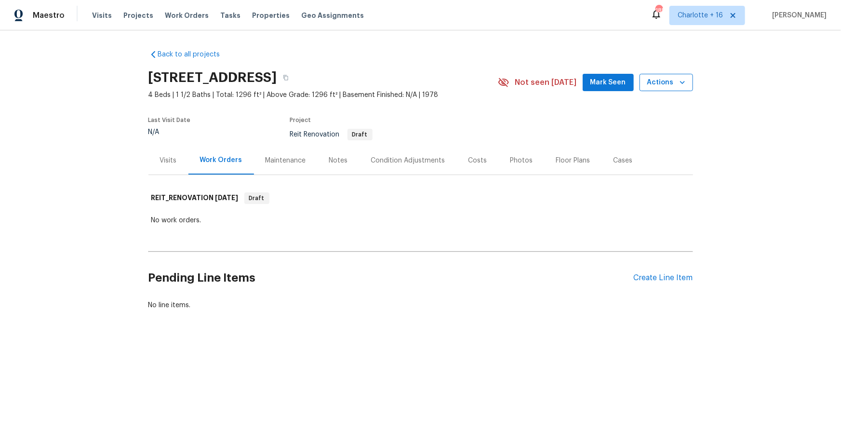
click at [679, 81] on icon "button" at bounding box center [683, 83] width 10 height 10
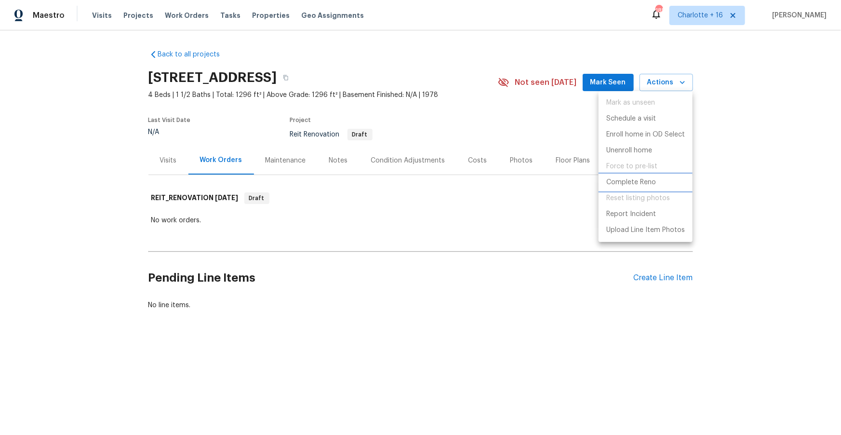
click at [639, 185] on p "Complete Reno" at bounding box center [632, 182] width 50 height 10
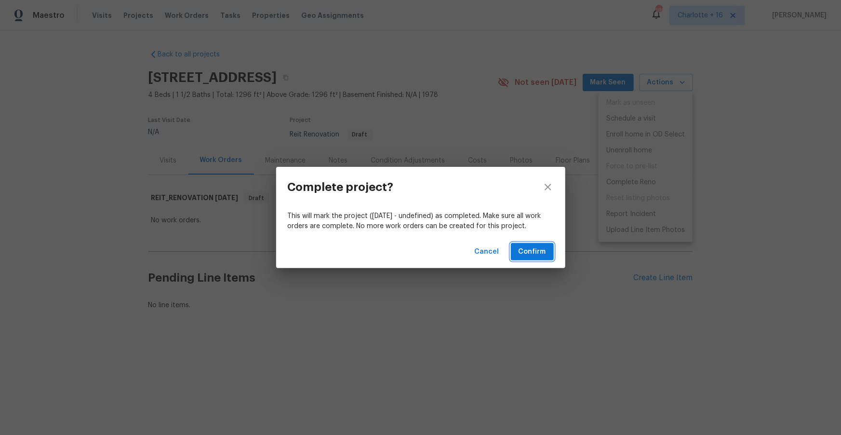
click at [547, 247] on button "Confirm" at bounding box center [532, 252] width 43 height 18
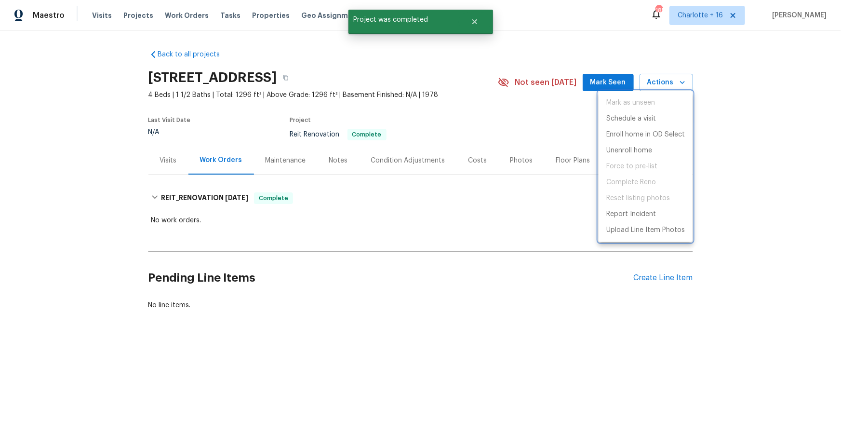
click at [477, 22] on div at bounding box center [420, 217] width 841 height 435
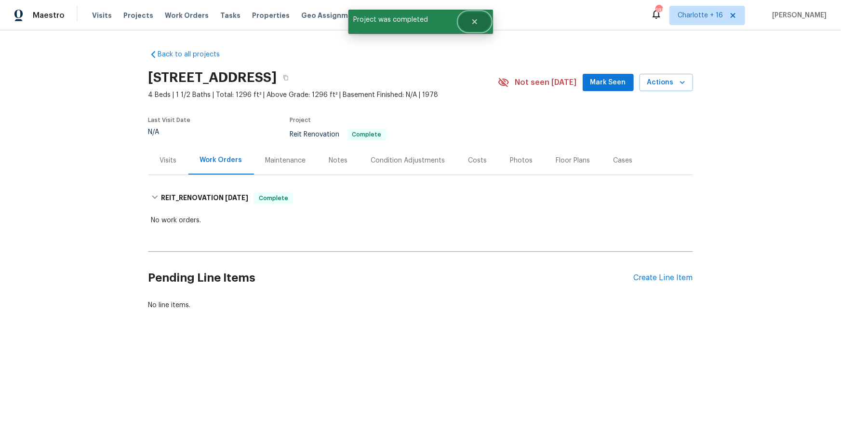
click at [476, 23] on icon "Close" at bounding box center [474, 21] width 5 height 5
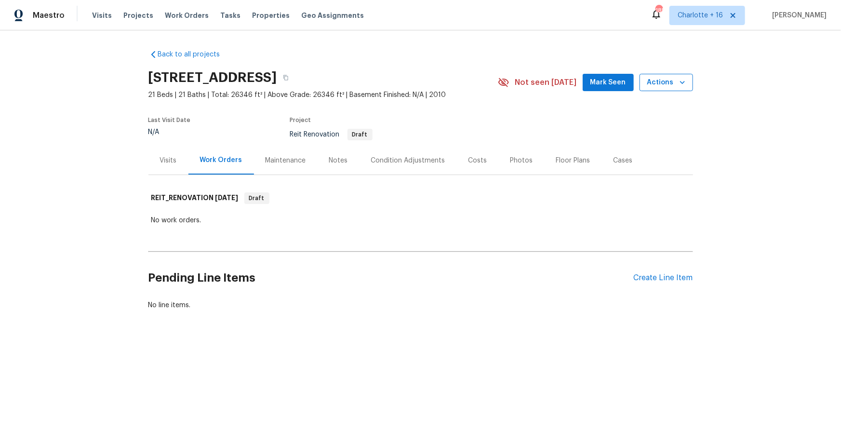
click at [685, 83] on icon "button" at bounding box center [683, 83] width 10 height 10
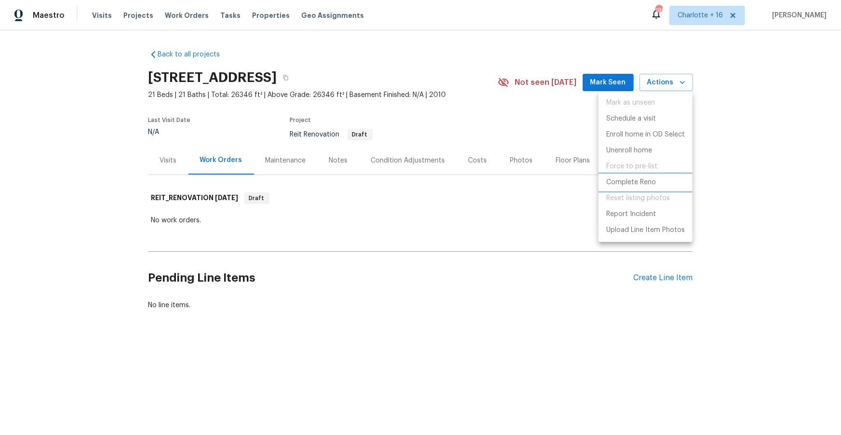
click at [638, 181] on p "Complete Reno" at bounding box center [632, 182] width 50 height 10
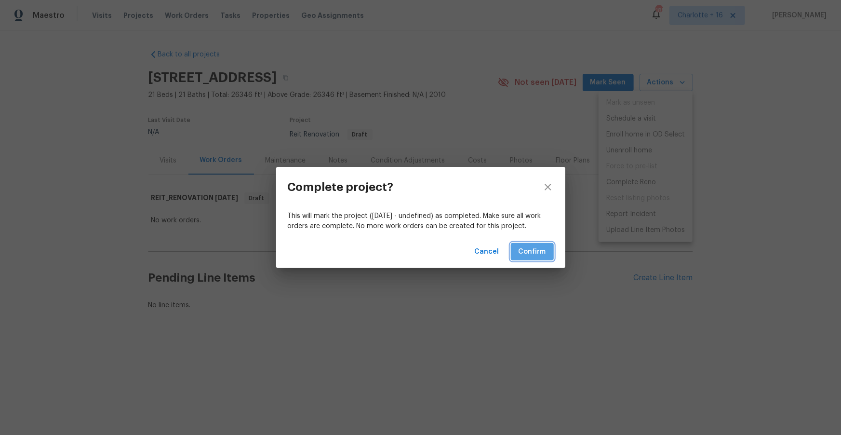
click at [533, 252] on span "Confirm" at bounding box center [532, 252] width 27 height 12
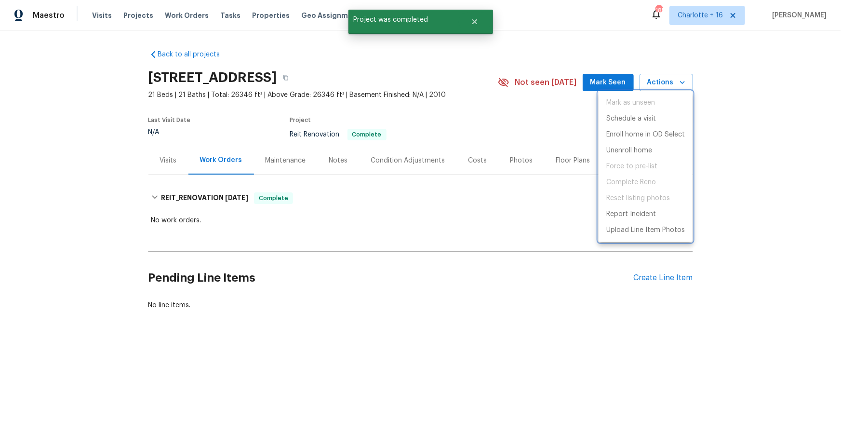
click at [475, 25] on div at bounding box center [420, 217] width 841 height 435
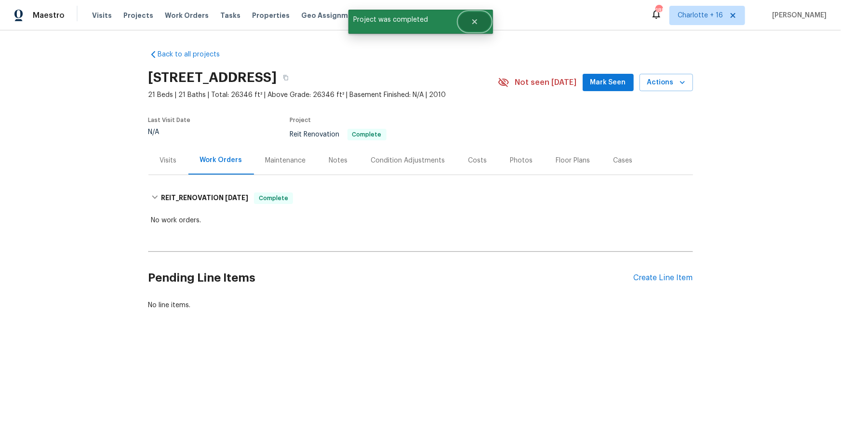
drag, startPoint x: 482, startPoint y: 17, endPoint x: 474, endPoint y: 20, distance: 9.1
click at [482, 18] on button "Close" at bounding box center [475, 21] width 32 height 19
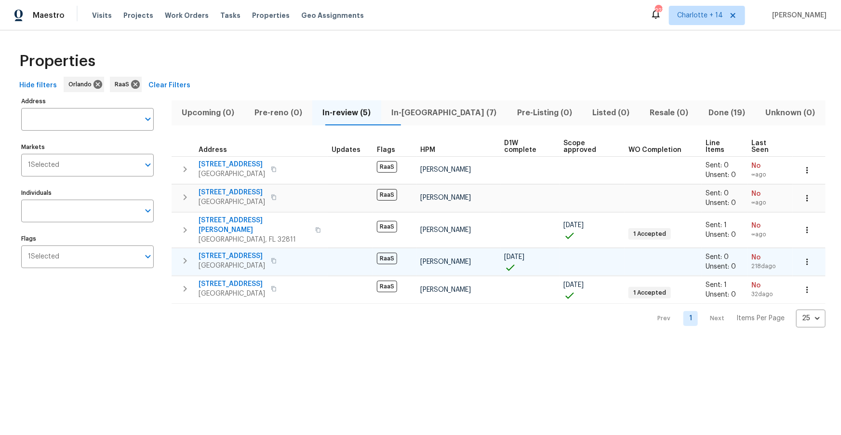
drag, startPoint x: 286, startPoint y: 244, endPoint x: 274, endPoint y: 246, distance: 12.8
click at [276, 258] on icon "button" at bounding box center [273, 260] width 5 height 5
click at [235, 251] on span "378 Blue Bayou Ln" at bounding box center [232, 256] width 67 height 10
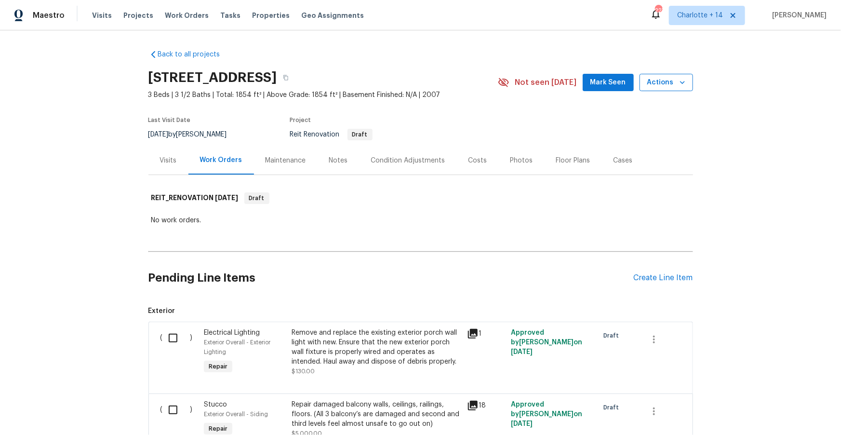
click at [678, 83] on icon "button" at bounding box center [683, 83] width 10 height 10
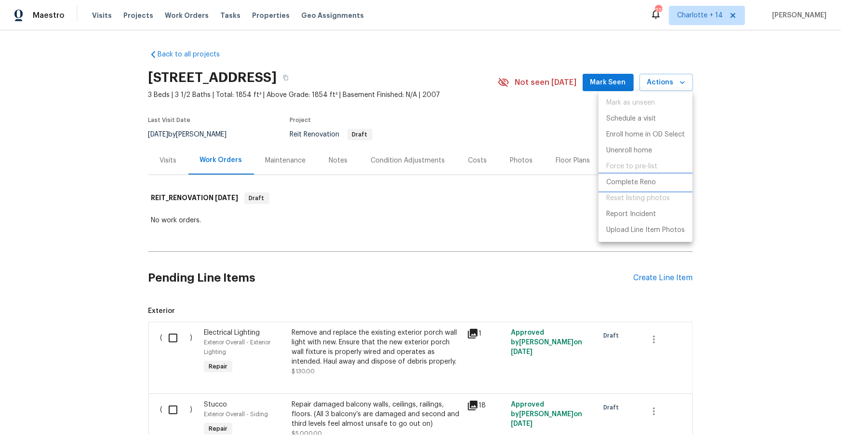
click at [641, 177] on p "Complete Reno" at bounding box center [632, 182] width 50 height 10
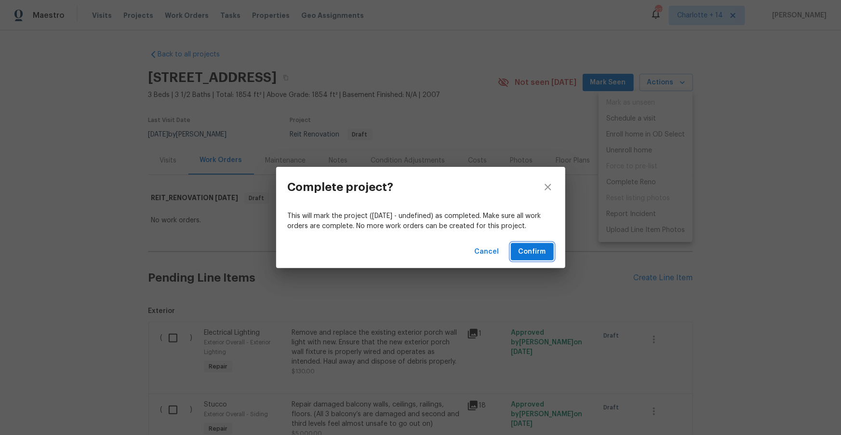
click at [537, 253] on span "Confirm" at bounding box center [532, 252] width 27 height 12
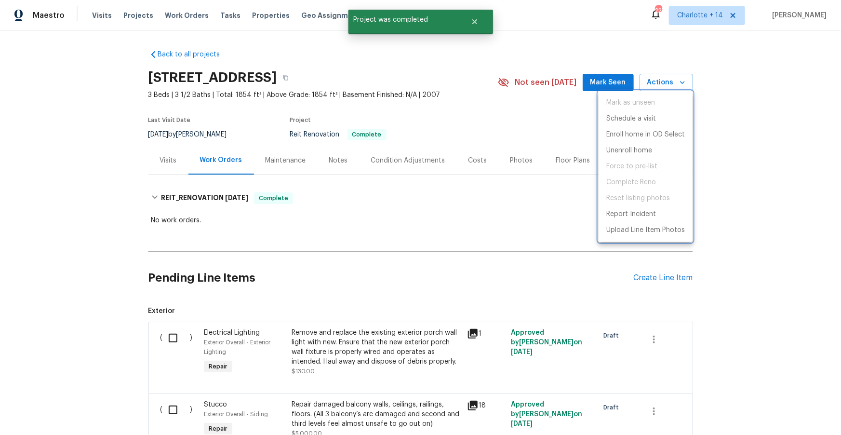
click at [475, 20] on div at bounding box center [420, 217] width 841 height 435
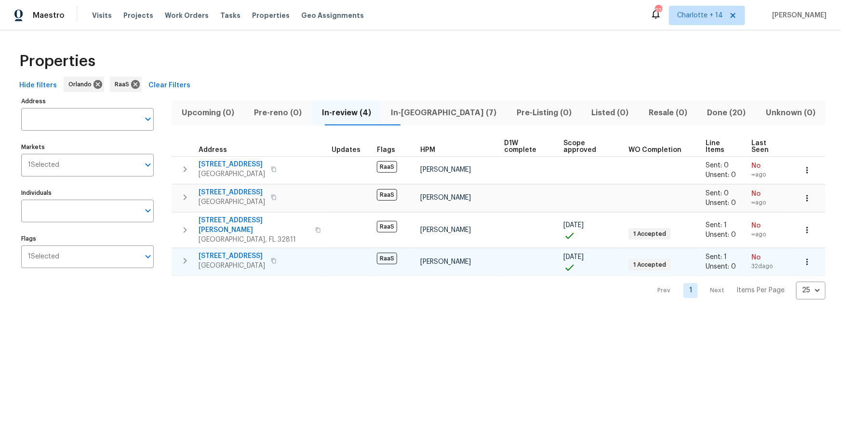
click at [277, 258] on icon "button" at bounding box center [274, 261] width 6 height 6
click at [432, 112] on span "In-[GEOGRAPHIC_DATA] (7)" at bounding box center [444, 113] width 114 height 14
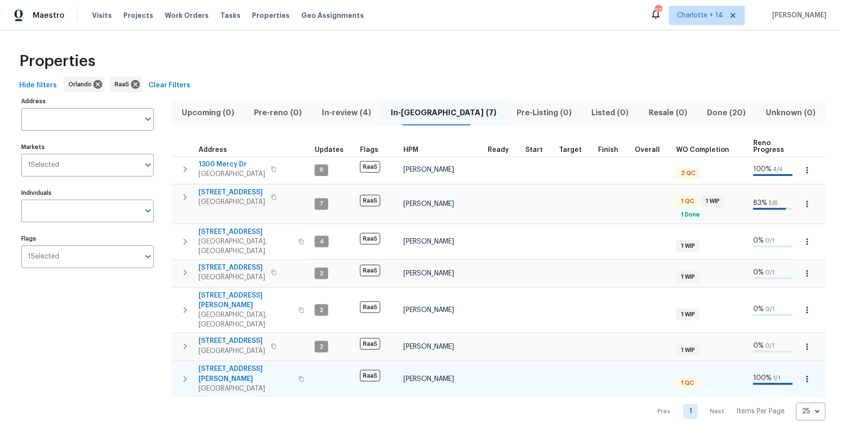
click at [217, 364] on span "[STREET_ADDRESS][PERSON_NAME]" at bounding box center [246, 373] width 94 height 19
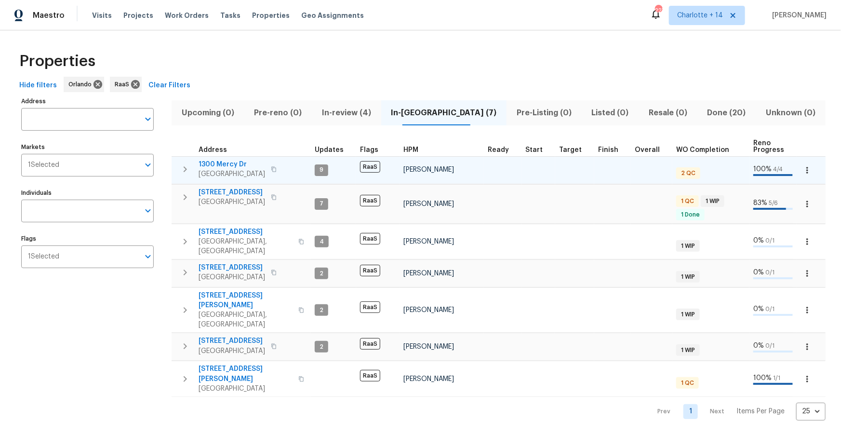
click at [286, 171] on div "[STREET_ADDRESS][PERSON_NAME]" at bounding box center [253, 169] width 109 height 19
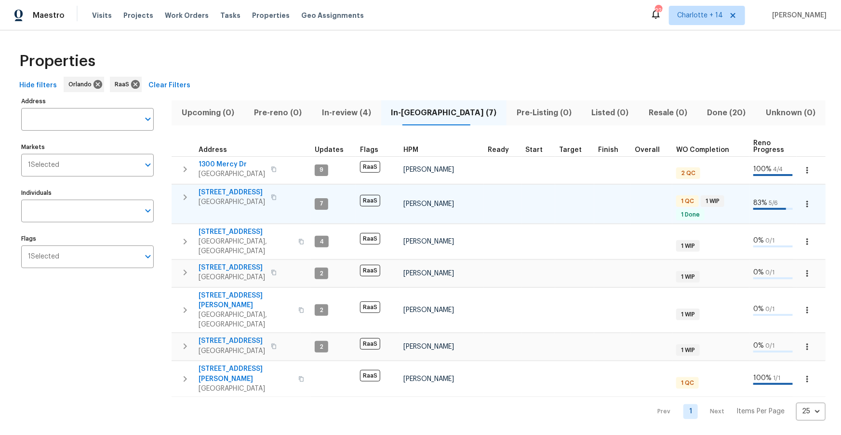
click at [223, 195] on span "[STREET_ADDRESS]" at bounding box center [232, 193] width 67 height 10
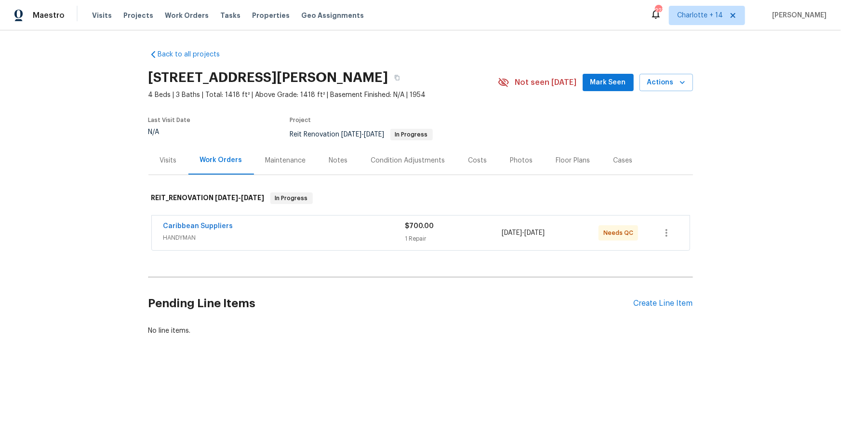
click at [287, 233] on span "HANDYMAN" at bounding box center [284, 238] width 242 height 10
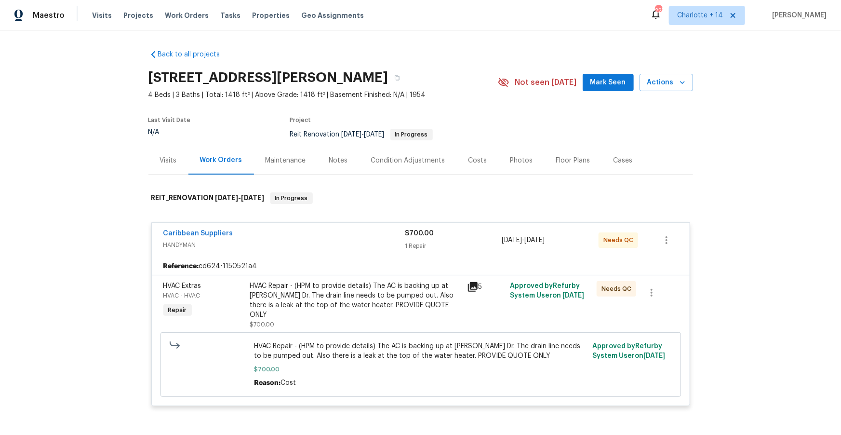
drag, startPoint x: 349, startPoint y: 247, endPoint x: 343, endPoint y: 256, distance: 10.4
click at [349, 248] on span "HANDYMAN" at bounding box center [284, 245] width 242 height 10
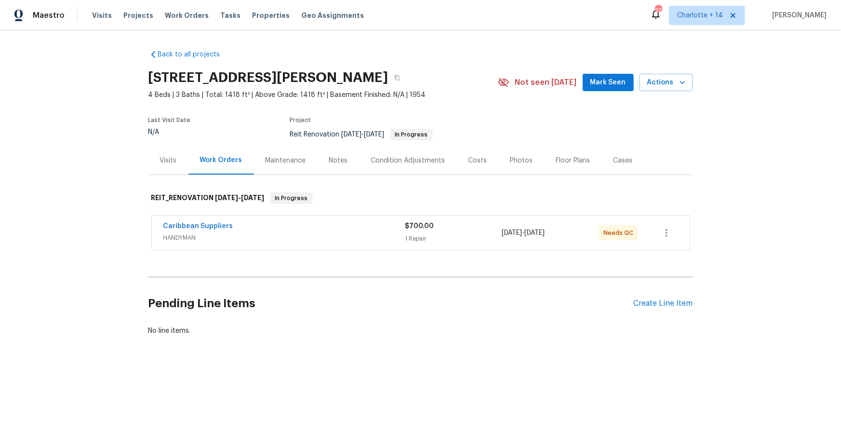
click at [330, 234] on span "HANDYMAN" at bounding box center [284, 238] width 242 height 10
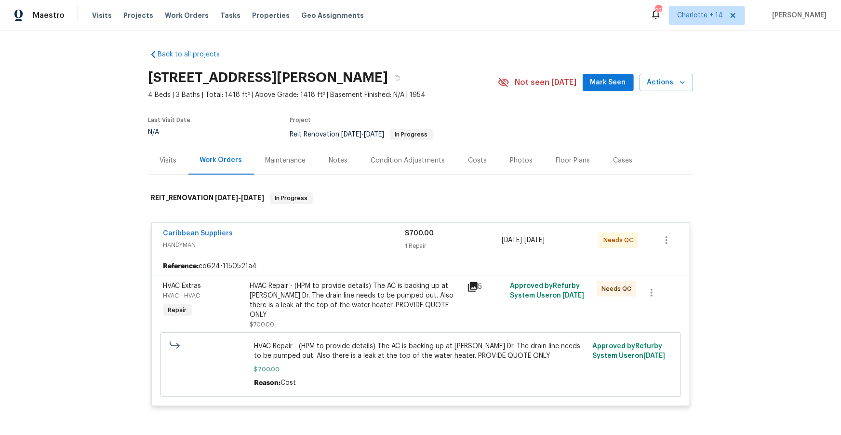
click at [352, 302] on div "HVAC Repair - (HPM to provide details) The AC is backing up at Cortez Dr. The d…" at bounding box center [355, 300] width 211 height 39
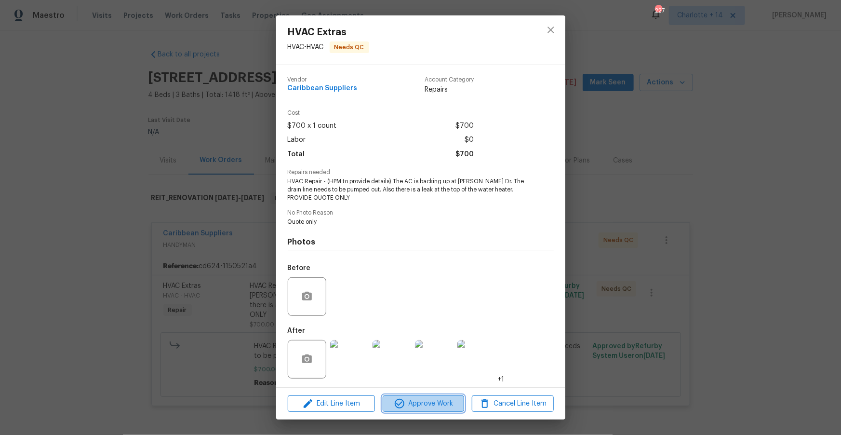
click at [424, 404] on span "Approve Work" at bounding box center [424, 404] width 76 height 12
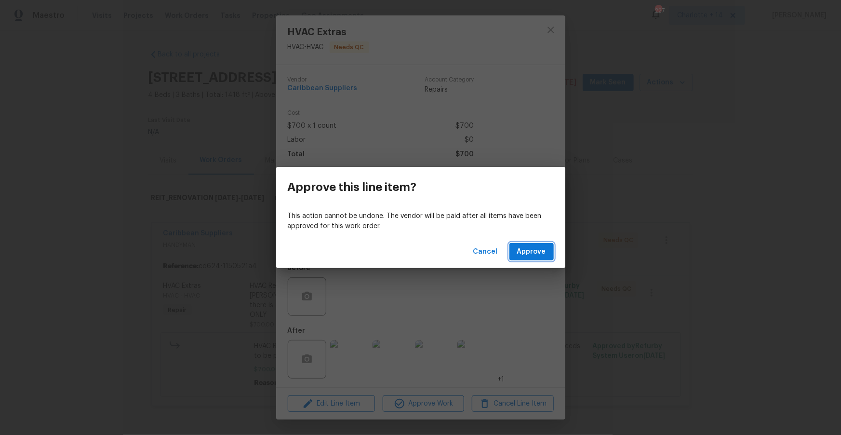
click at [541, 258] on button "Approve" at bounding box center [532, 252] width 44 height 18
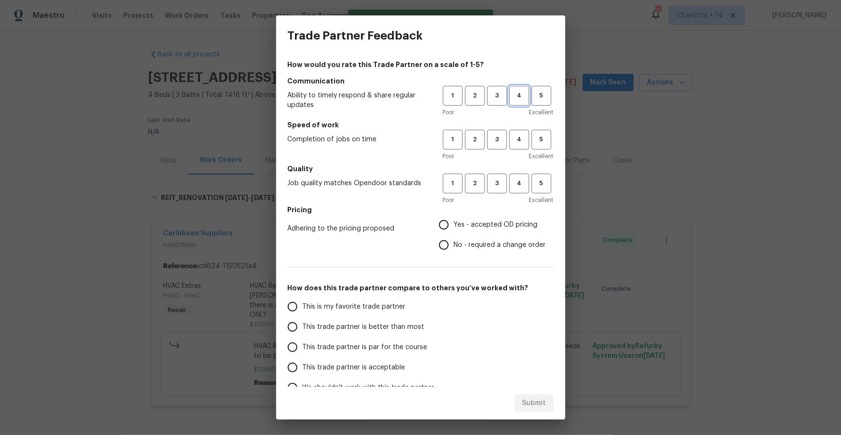
drag, startPoint x: 510, startPoint y: 95, endPoint x: 505, endPoint y: 108, distance: 13.3
click at [510, 95] on button "4" at bounding box center [520, 96] width 20 height 20
drag, startPoint x: 498, startPoint y: 135, endPoint x: 498, endPoint y: 140, distance: 5.3
click at [498, 140] on span "3" at bounding box center [497, 139] width 18 height 11
click at [523, 138] on span "4" at bounding box center [520, 139] width 18 height 11
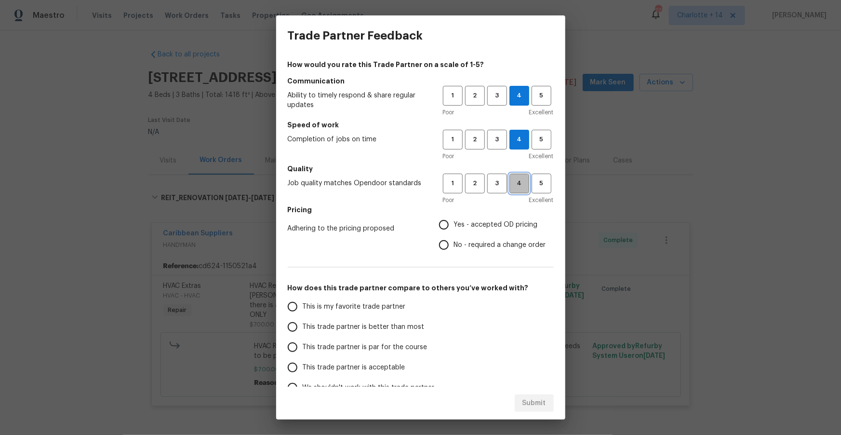
click at [513, 181] on span "4" at bounding box center [520, 183] width 18 height 11
click at [477, 224] on span "Yes - accepted OD pricing" at bounding box center [496, 225] width 84 height 10
click at [454, 224] on input "Yes - accepted OD pricing" at bounding box center [444, 225] width 20 height 20
radio input "true"
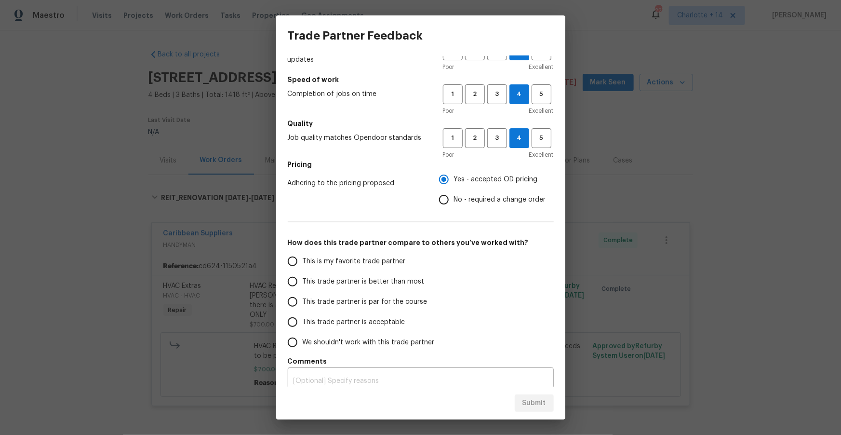
scroll to position [51, 0]
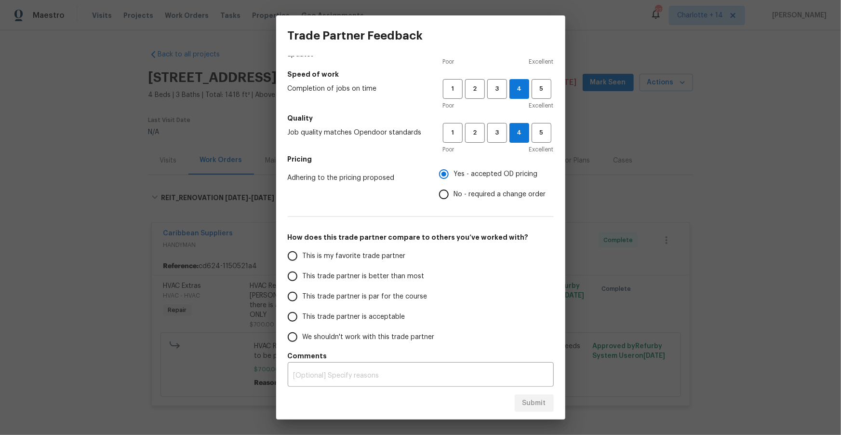
click at [380, 298] on span "This trade partner is par for the course" at bounding box center [365, 297] width 125 height 10
click at [303, 298] on input "This trade partner is par for the course" at bounding box center [293, 296] width 20 height 20
click at [534, 401] on span "Submit" at bounding box center [535, 403] width 24 height 12
radio input "true"
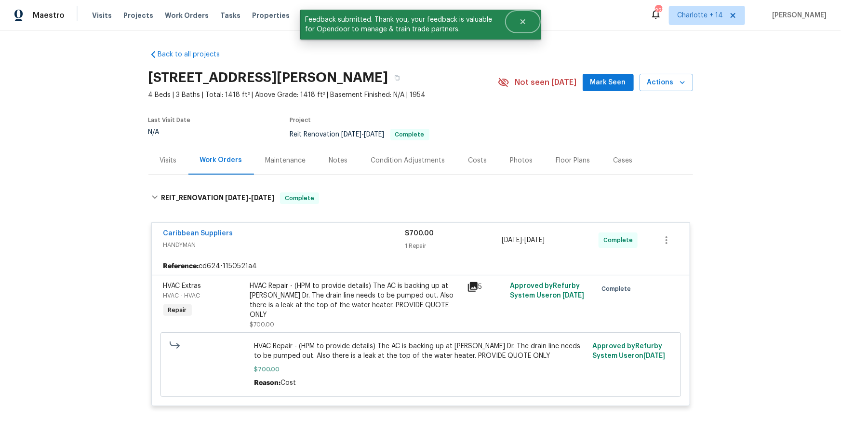
drag, startPoint x: 524, startPoint y: 21, endPoint x: 472, endPoint y: 11, distance: 53.1
click at [524, 21] on icon "Close" at bounding box center [523, 22] width 8 height 8
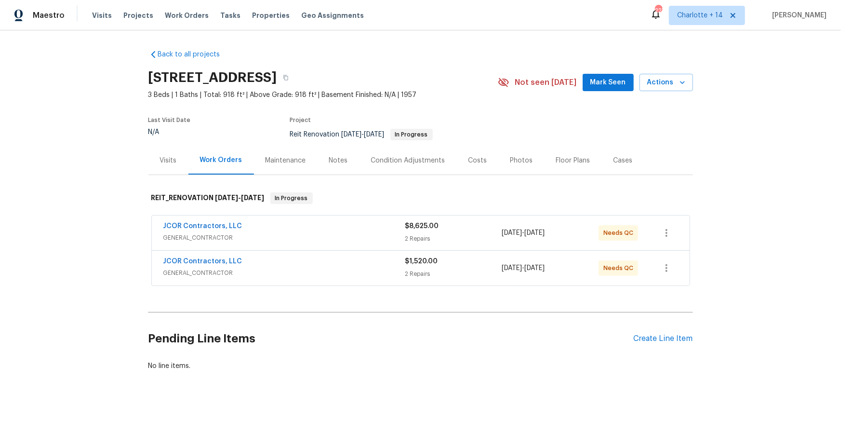
scroll to position [0, 0]
click at [249, 260] on div "JCOR Contractors, LLC" at bounding box center [284, 262] width 242 height 12
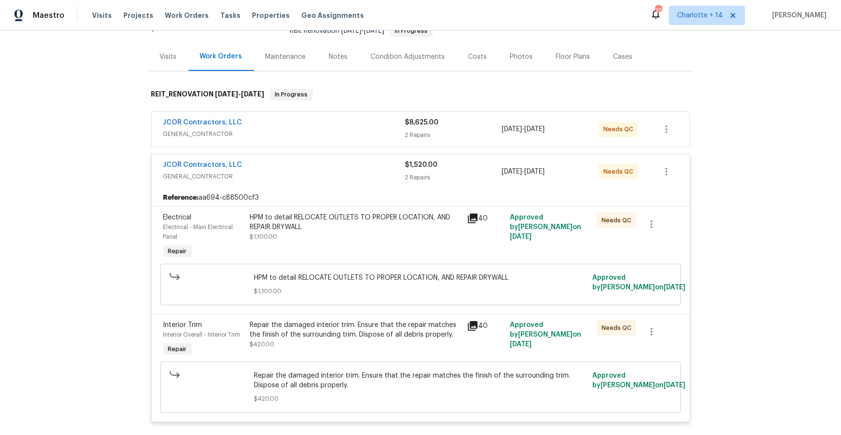
scroll to position [108, 0]
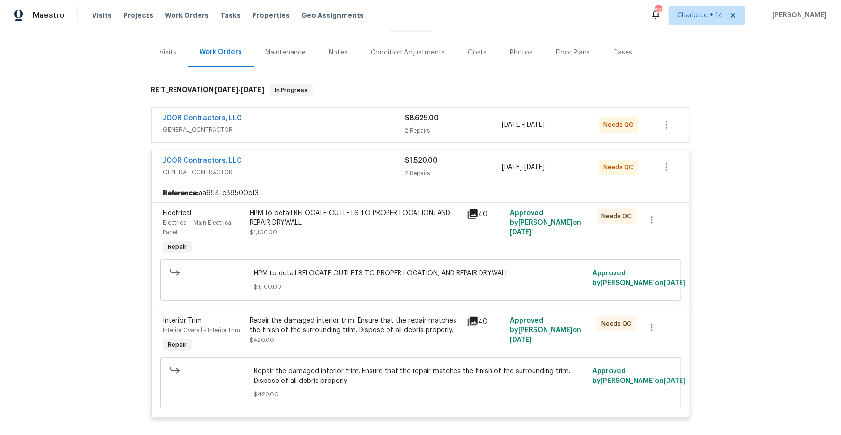
click at [393, 236] on div "HPM to detail RELOCATE OUTLETS TO PROPER LOCATION, AND REPAIR DRYWALL $1,100.00" at bounding box center [355, 222] width 211 height 29
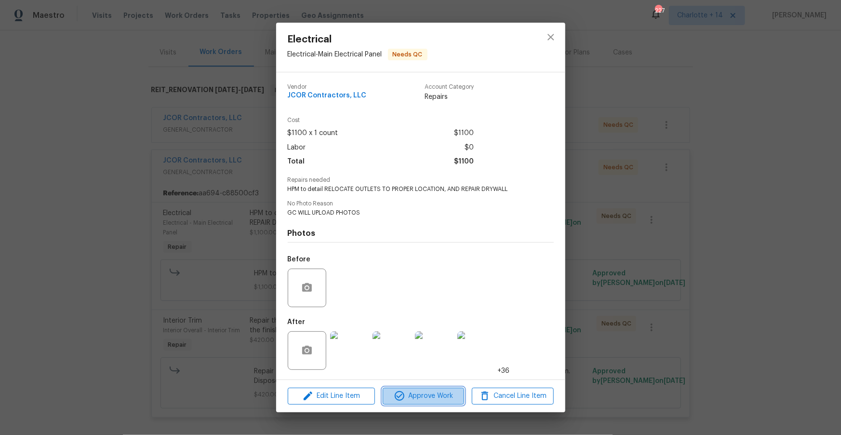
click at [427, 403] on button "Approve Work" at bounding box center [423, 396] width 81 height 17
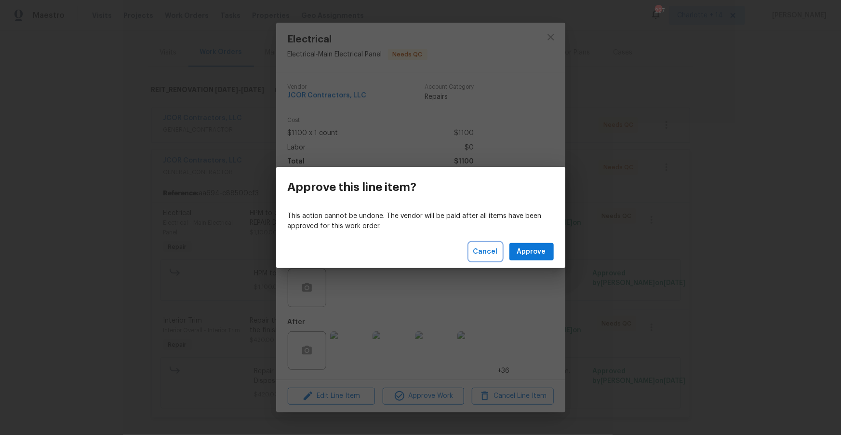
click at [490, 250] on span "Cancel" at bounding box center [486, 252] width 25 height 12
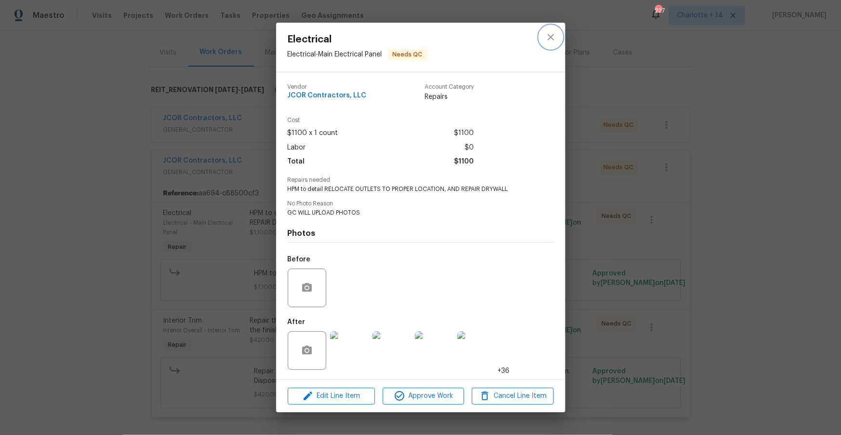
click at [552, 41] on icon "close" at bounding box center [551, 37] width 12 height 12
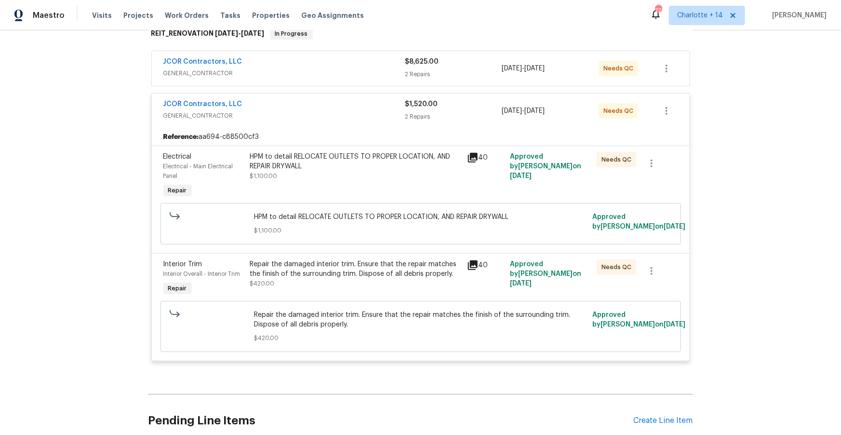
scroll to position [154, 0]
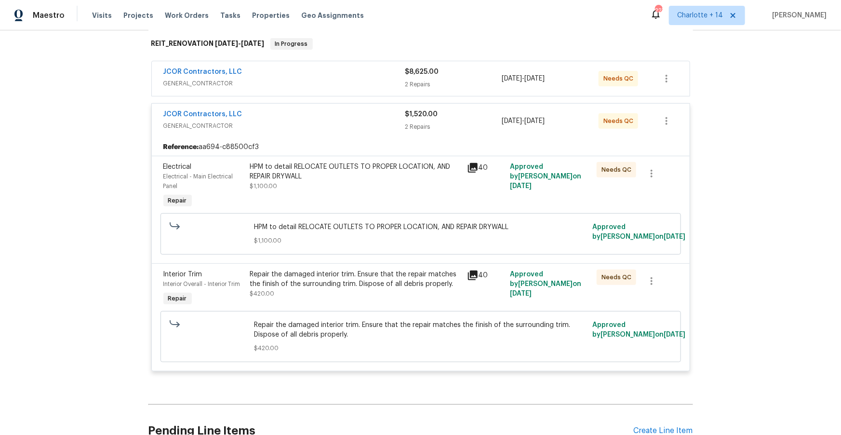
click at [336, 129] on span "GENERAL_CONTRACTOR" at bounding box center [284, 126] width 242 height 10
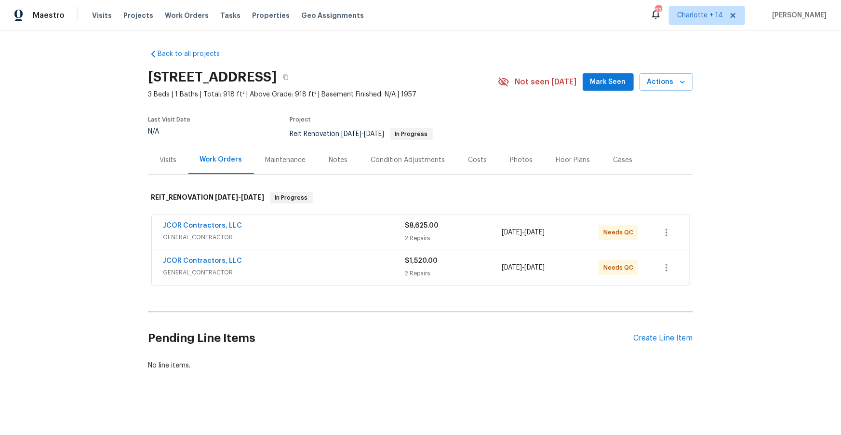
click at [286, 271] on span "GENERAL_CONTRACTOR" at bounding box center [284, 273] width 242 height 10
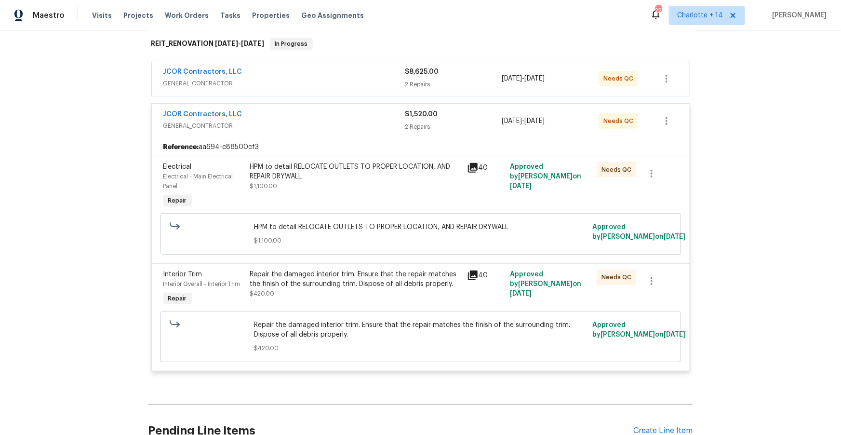
click at [396, 183] on div "HPM to detail RELOCATE OUTLETS TO PROPER LOCATION, AND REPAIR DRYWALL $1,100.00" at bounding box center [355, 176] width 211 height 29
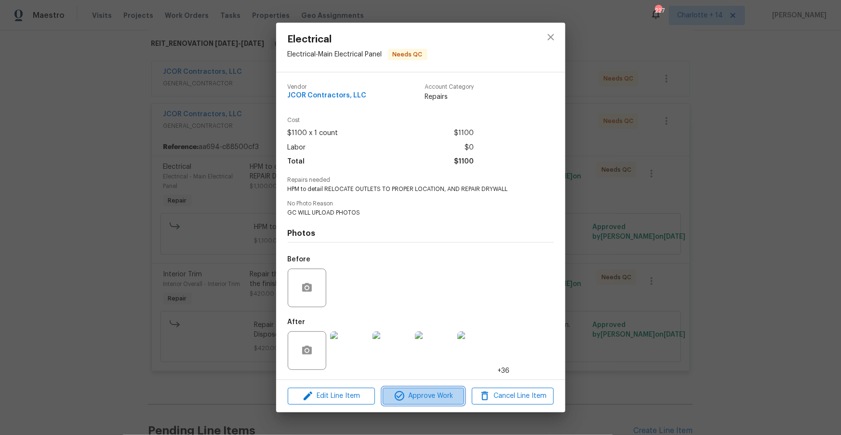
click at [431, 397] on span "Approve Work" at bounding box center [424, 396] width 76 height 12
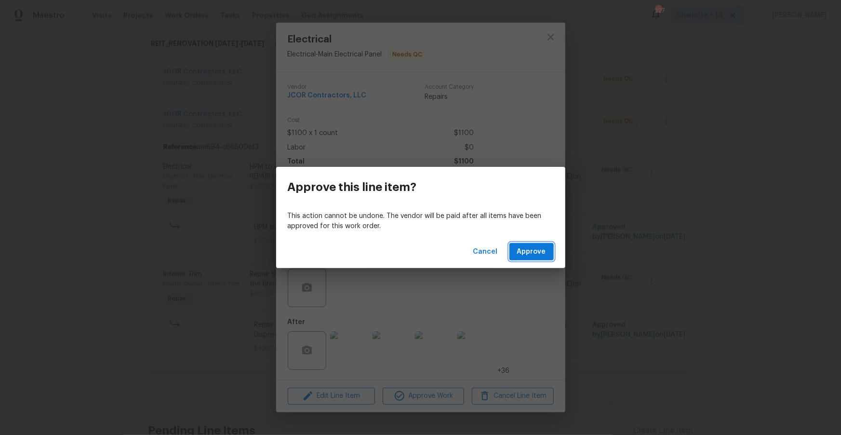
click at [527, 259] on button "Approve" at bounding box center [532, 252] width 44 height 18
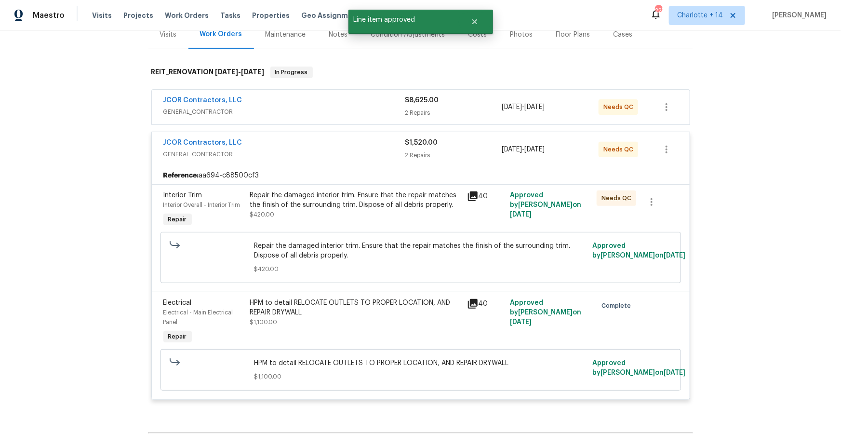
scroll to position [55, 0]
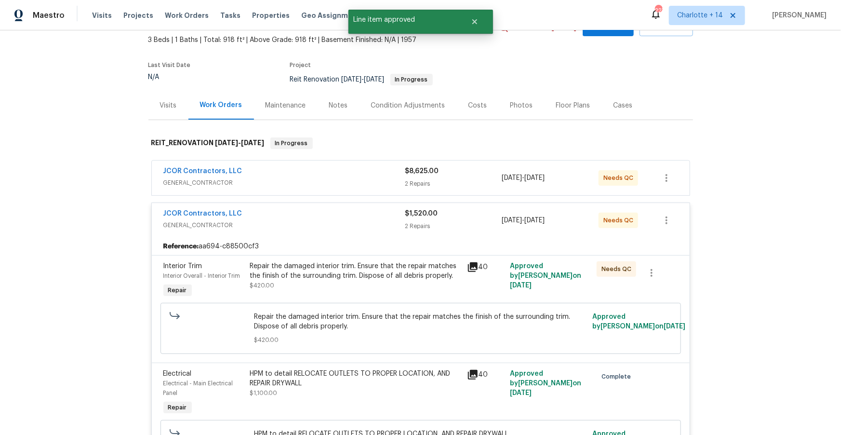
click at [343, 169] on div "JCOR Contractors, LLC" at bounding box center [284, 172] width 242 height 12
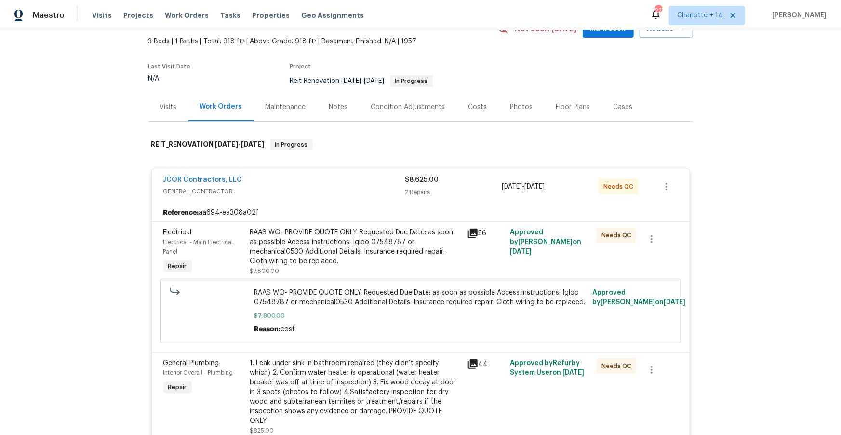
scroll to position [57, 0]
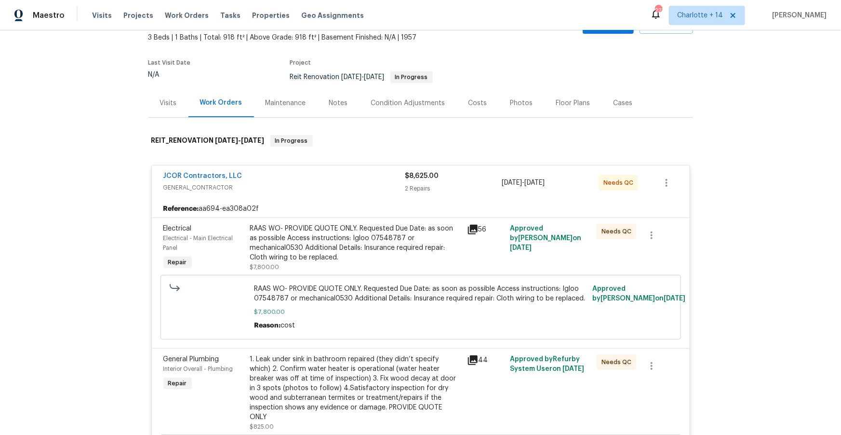
click at [349, 235] on div "RAAS WO- PROVIDE QUOTE ONLY. Requested Due Date: as soon as possible Access ins…" at bounding box center [355, 243] width 211 height 39
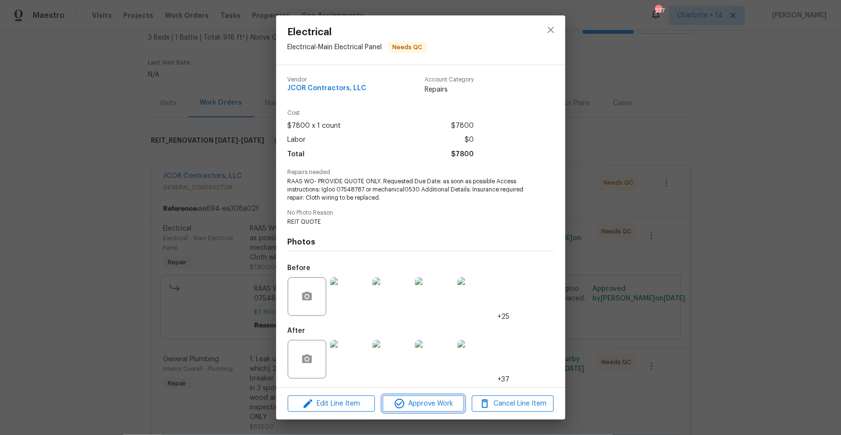
click at [416, 398] on span "Approve Work" at bounding box center [424, 404] width 76 height 12
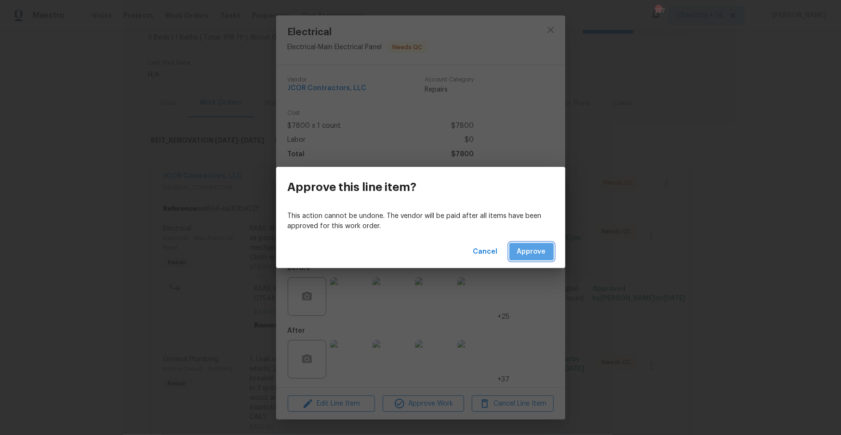
click at [538, 249] on span "Approve" at bounding box center [531, 252] width 29 height 12
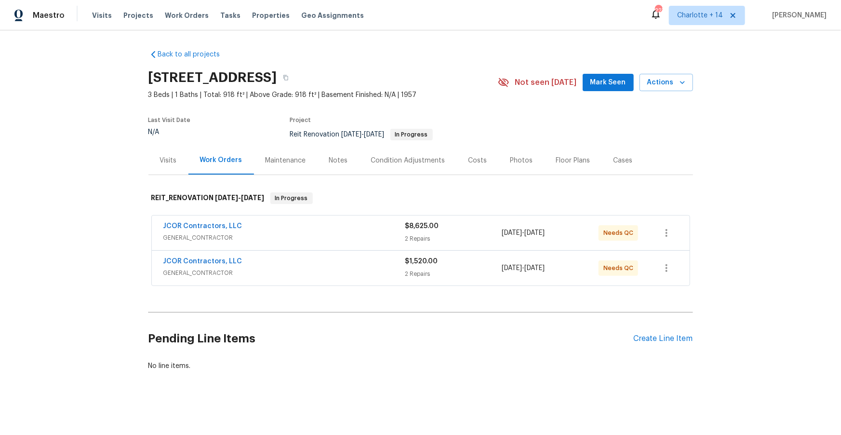
click at [324, 267] on div "JCOR Contractors, LLC" at bounding box center [284, 263] width 242 height 12
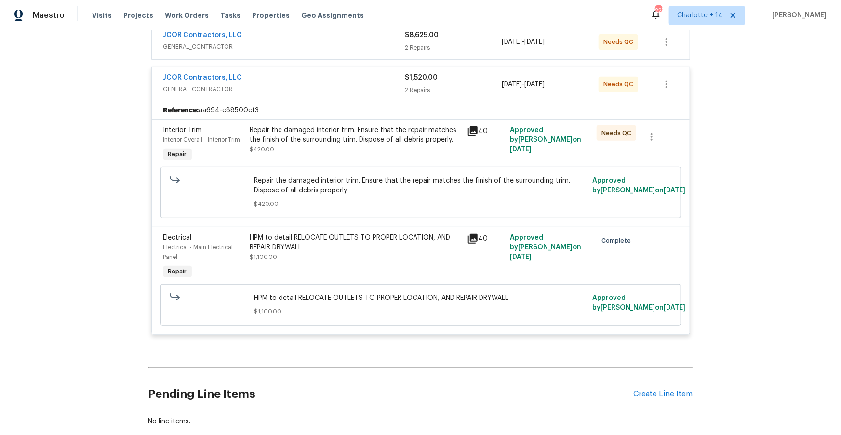
scroll to position [177, 0]
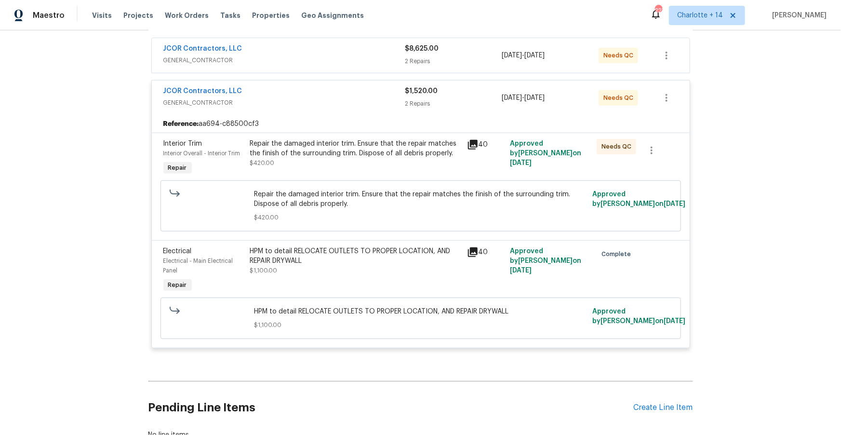
click at [369, 152] on div "Repair the damaged interior trim. Ensure that the repair matches the finish of …" at bounding box center [355, 148] width 211 height 19
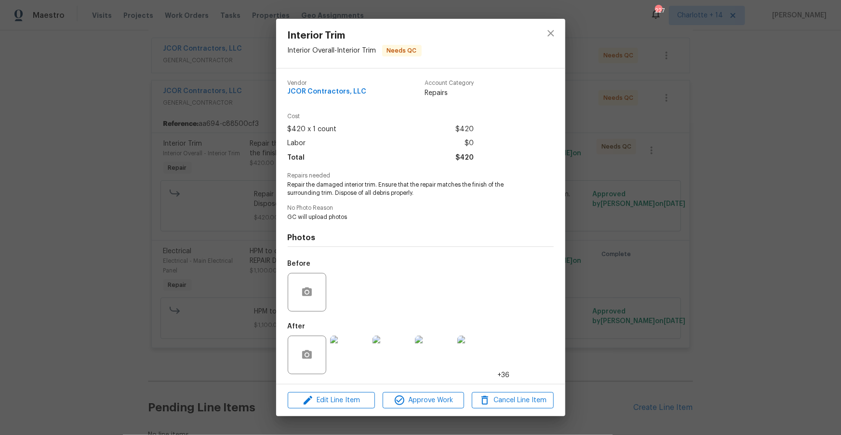
click at [351, 363] on img at bounding box center [349, 355] width 39 height 39
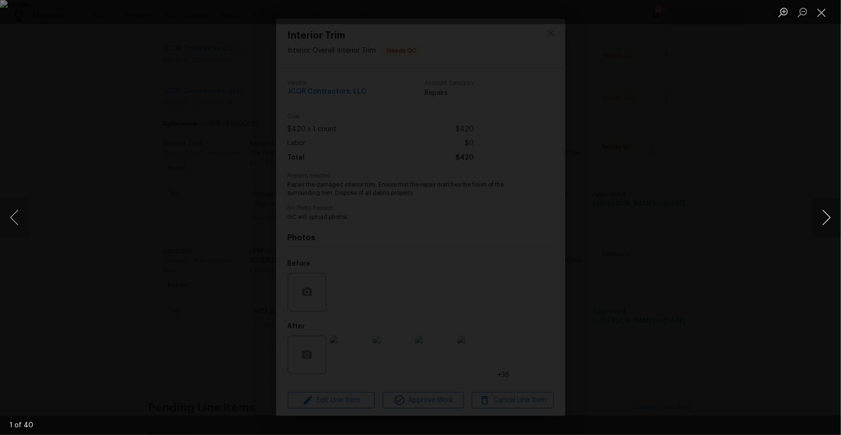
click at [824, 228] on button "Next image" at bounding box center [827, 217] width 29 height 39
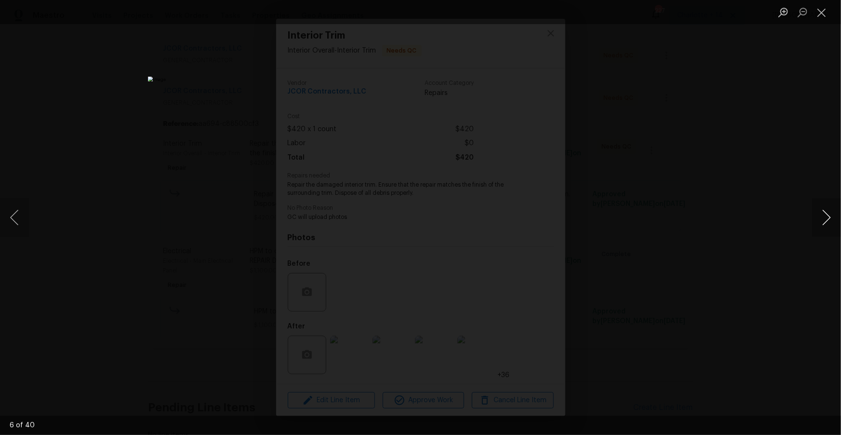
click at [824, 228] on button "Next image" at bounding box center [827, 217] width 29 height 39
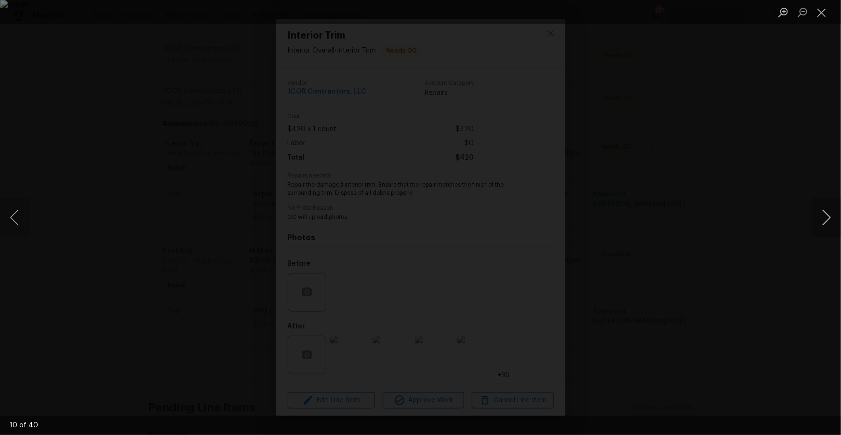
click at [824, 228] on button "Next image" at bounding box center [827, 217] width 29 height 39
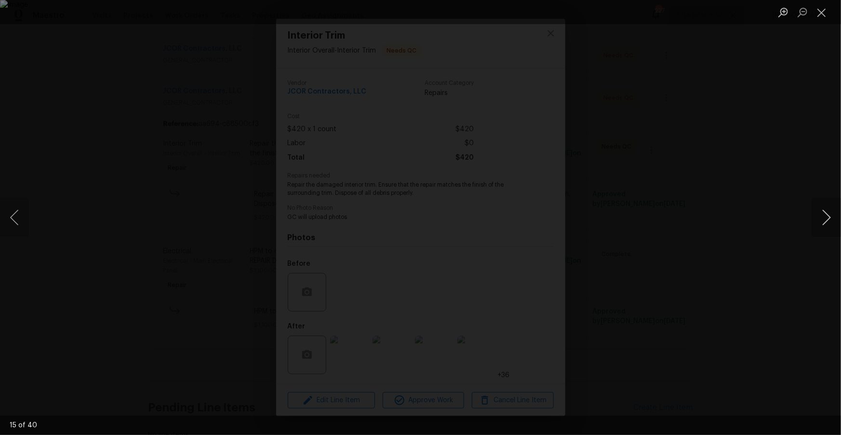
click at [824, 228] on button "Next image" at bounding box center [827, 217] width 29 height 39
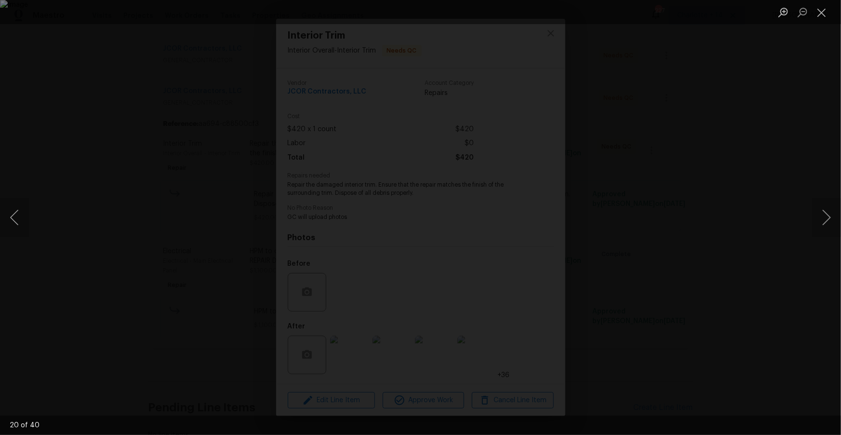
drag, startPoint x: 821, startPoint y: 14, endPoint x: 808, endPoint y: 27, distance: 18.4
click at [820, 15] on button "Close lightbox" at bounding box center [822, 12] width 19 height 17
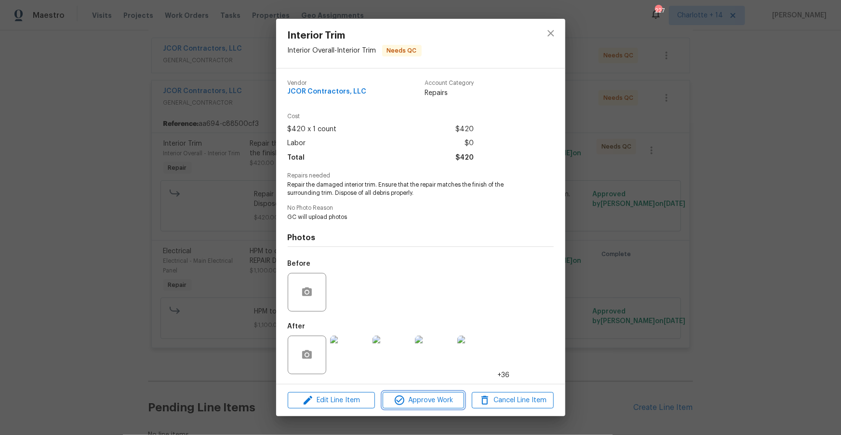
click at [417, 395] on span "Approve Work" at bounding box center [424, 400] width 76 height 12
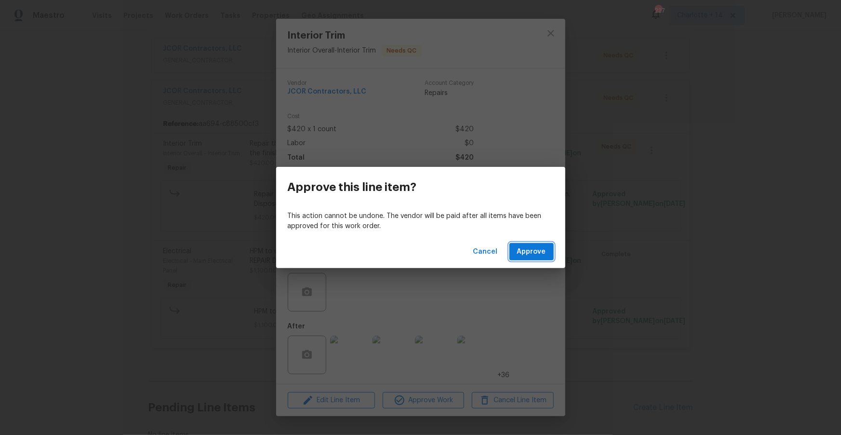
click at [527, 249] on span "Approve" at bounding box center [531, 252] width 29 height 12
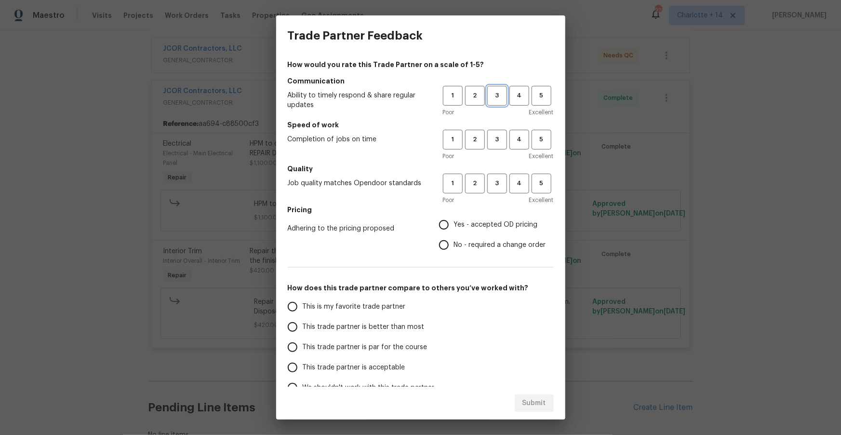
click at [498, 97] on span "3" at bounding box center [497, 95] width 18 height 11
click at [478, 143] on span "2" at bounding box center [475, 139] width 18 height 11
click at [518, 183] on span "4" at bounding box center [520, 183] width 18 height 11
click at [464, 227] on span "Yes - accepted OD pricing" at bounding box center [496, 225] width 84 height 10
click at [454, 227] on input "Yes - accepted OD pricing" at bounding box center [444, 225] width 20 height 20
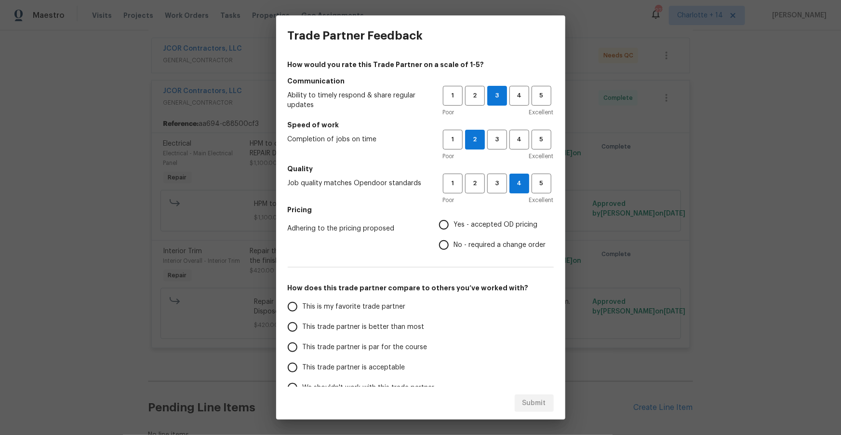
radio input "true"
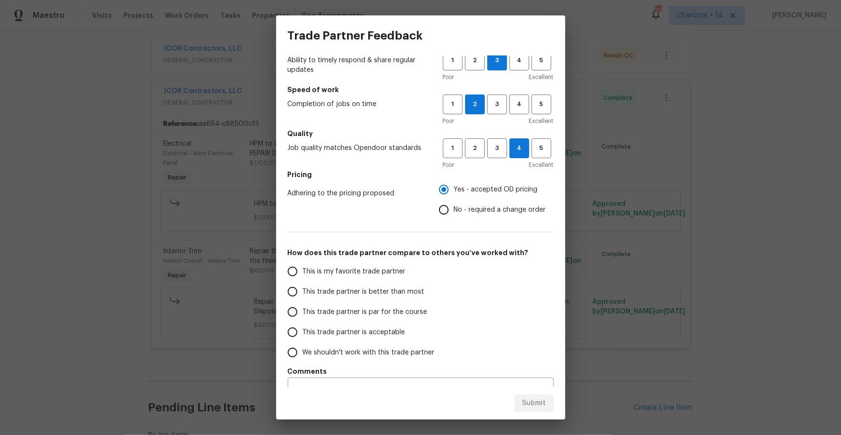
scroll to position [54, 0]
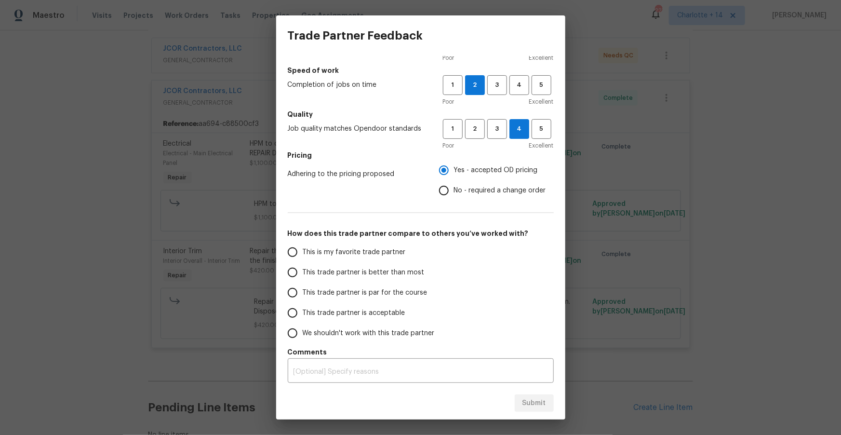
click at [446, 194] on input "No - required a change order" at bounding box center [444, 190] width 20 height 20
radio input "true"
click at [384, 292] on span "This trade partner is par for the course" at bounding box center [365, 293] width 125 height 10
click at [303, 292] on input "This trade partner is par for the course" at bounding box center [293, 293] width 20 height 20
radio input "false"
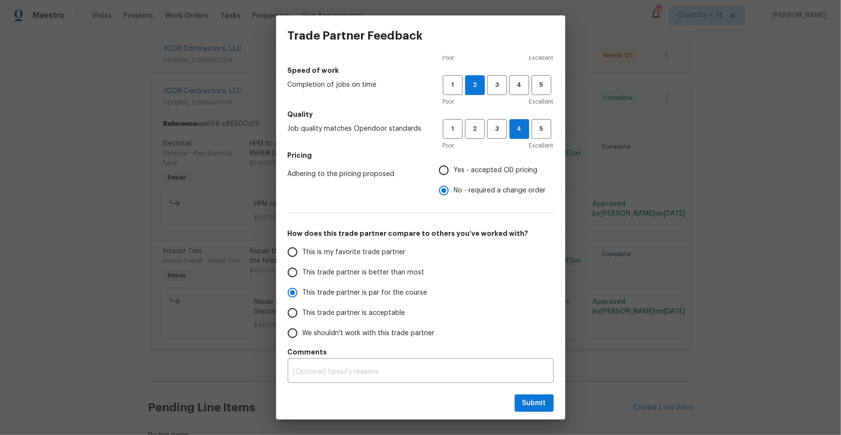
click at [357, 308] on span "This trade partner is acceptable" at bounding box center [354, 313] width 103 height 10
click at [303, 308] on input "This trade partner is acceptable" at bounding box center [293, 313] width 20 height 20
click at [529, 400] on span "Submit" at bounding box center [535, 403] width 24 height 12
radio input "true"
radio input "false"
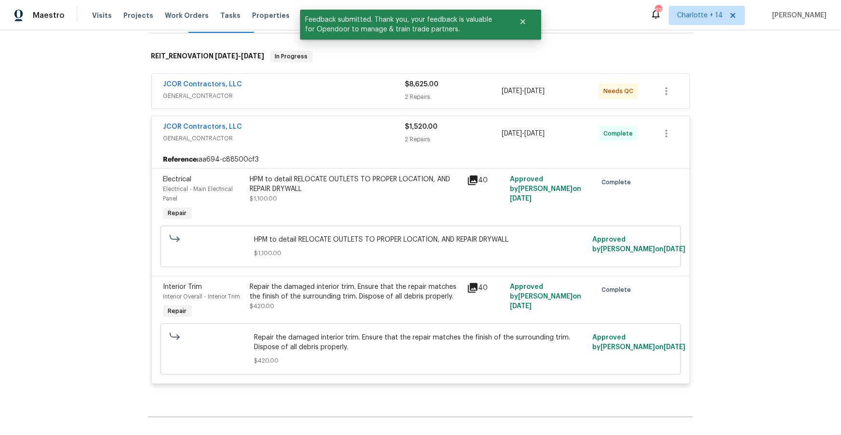
scroll to position [116, 0]
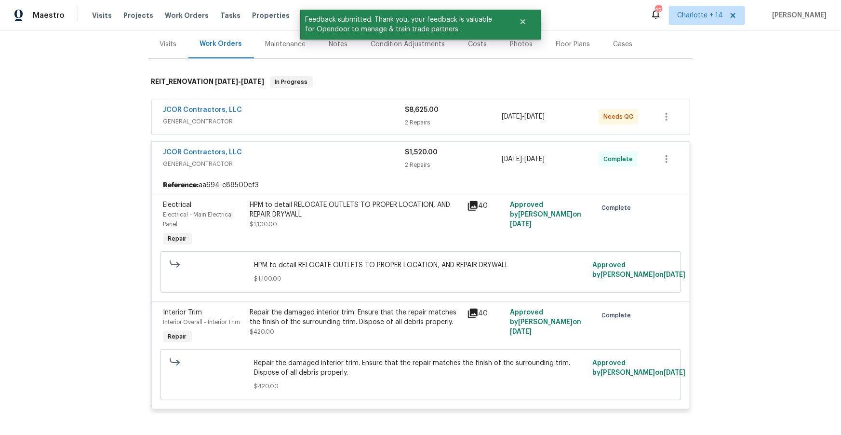
click at [315, 124] on span "GENERAL_CONTRACTOR" at bounding box center [284, 122] width 242 height 10
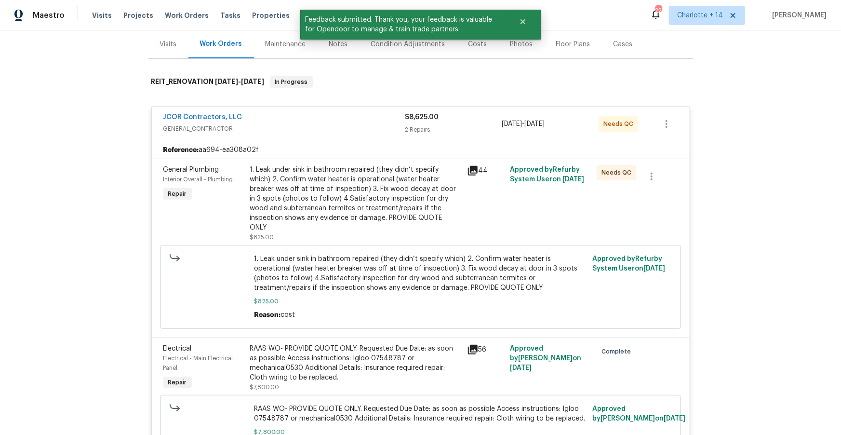
click at [365, 196] on div "1. Leak under sink in bathroom repaired (they didn’t specify which) 2. Confirm …" at bounding box center [355, 199] width 211 height 68
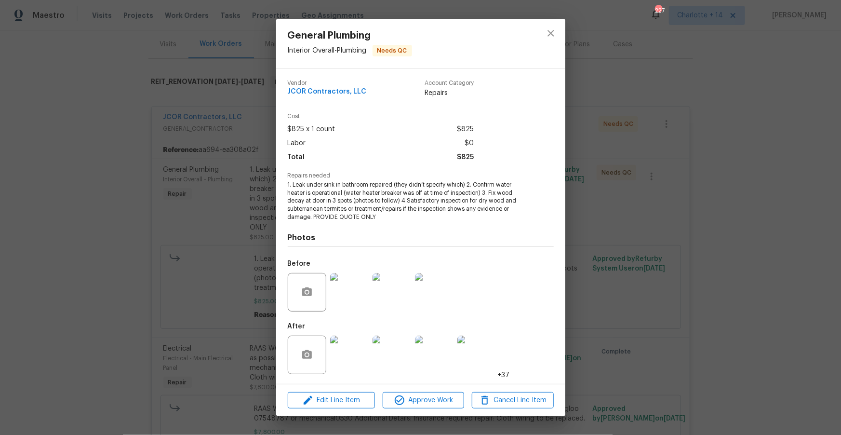
click at [354, 353] on img at bounding box center [349, 355] width 39 height 39
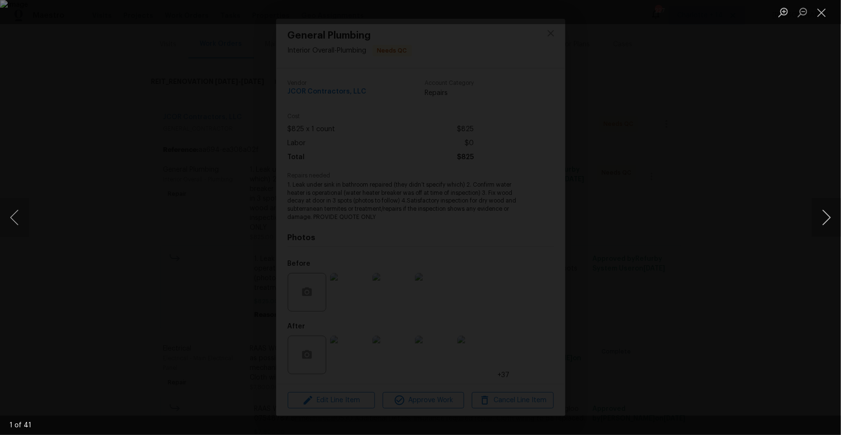
click at [827, 218] on button "Next image" at bounding box center [827, 217] width 29 height 39
drag, startPoint x: 828, startPoint y: 15, endPoint x: 812, endPoint y: 24, distance: 18.8
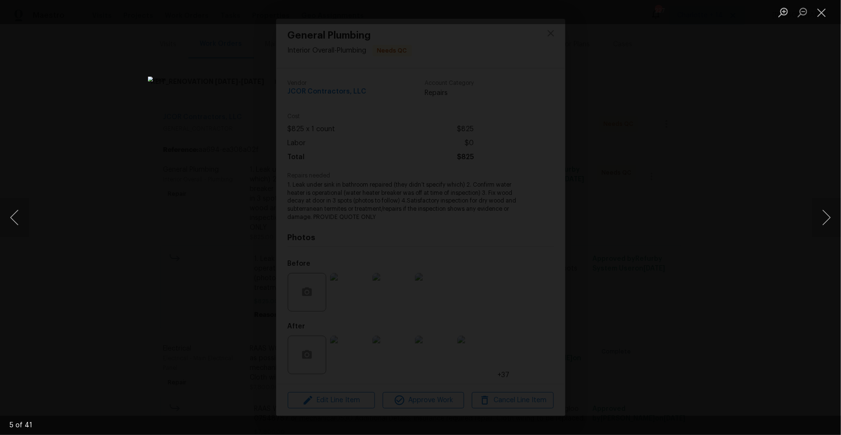
click at [828, 15] on button "Close lightbox" at bounding box center [822, 12] width 19 height 17
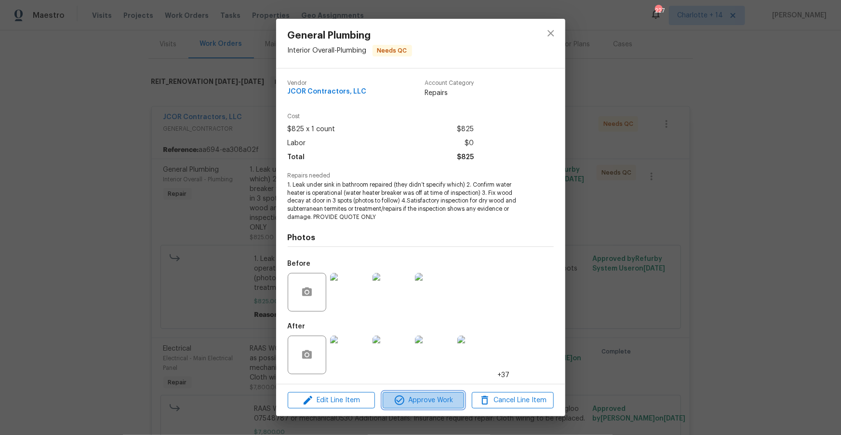
click at [419, 400] on span "Approve Work" at bounding box center [424, 400] width 76 height 12
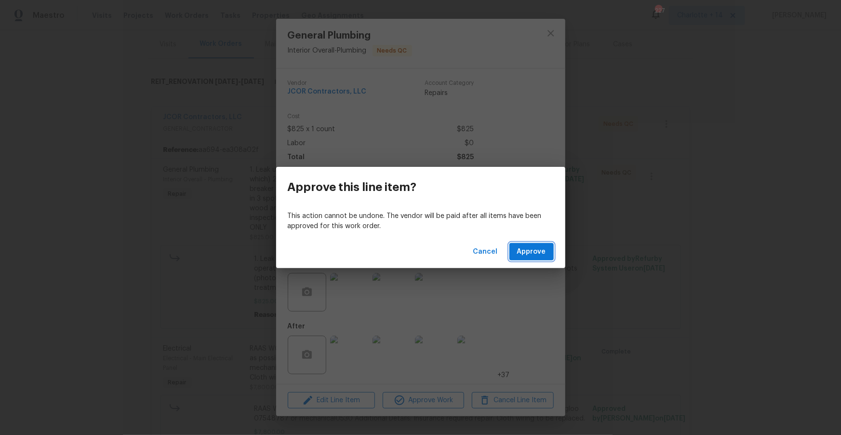
click at [532, 251] on span "Approve" at bounding box center [531, 252] width 29 height 12
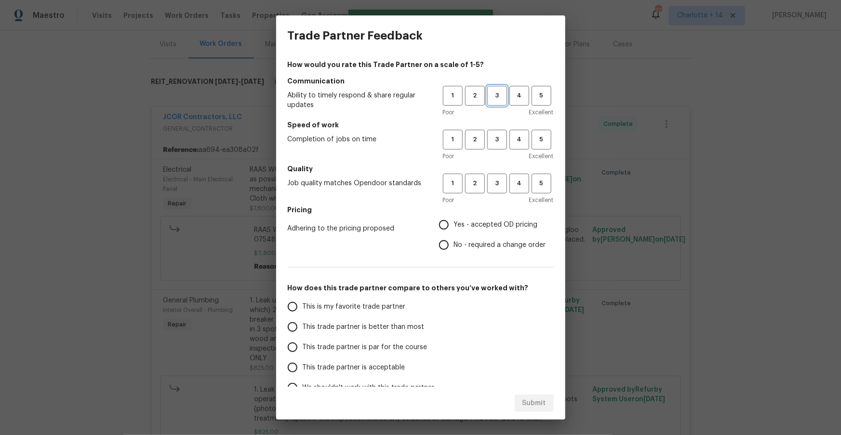
click at [494, 94] on span "3" at bounding box center [497, 95] width 18 height 11
click at [475, 139] on span "2" at bounding box center [475, 139] width 18 height 11
click at [515, 185] on span "4" at bounding box center [520, 183] width 18 height 11
click at [448, 246] on input "No - required a change order" at bounding box center [444, 245] width 20 height 20
radio input "true"
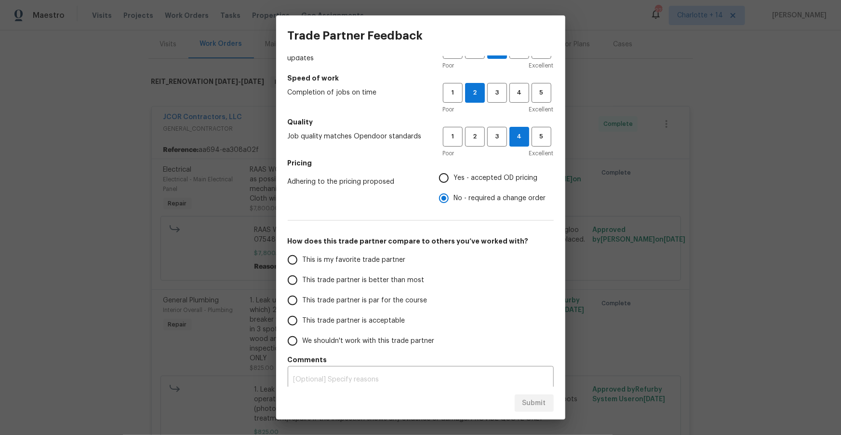
scroll to position [54, 0]
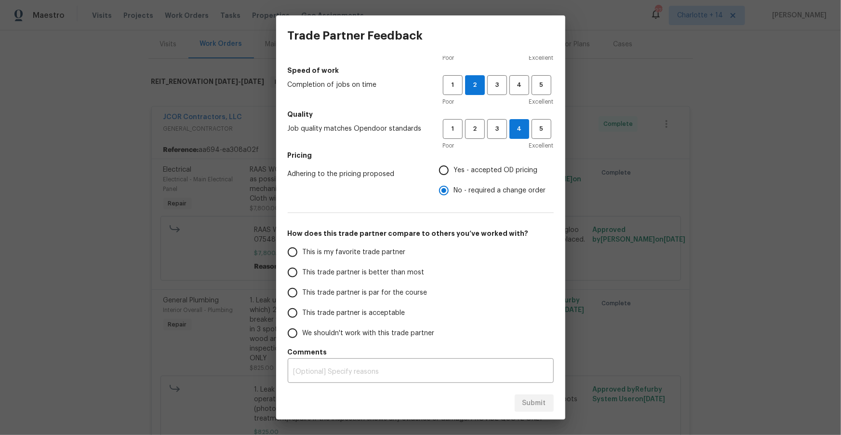
drag, startPoint x: 334, startPoint y: 314, endPoint x: 339, endPoint y: 312, distance: 5.2
click at [334, 313] on span "This trade partner is acceptable" at bounding box center [354, 313] width 103 height 10
click at [303, 313] on input "This trade partner is acceptable" at bounding box center [293, 313] width 20 height 20
click at [527, 397] on span "Submit" at bounding box center [535, 403] width 24 height 12
radio input "true"
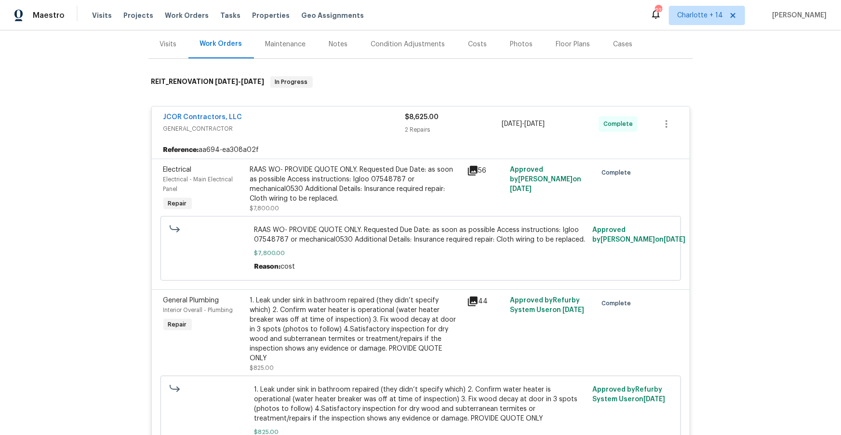
radio input "false"
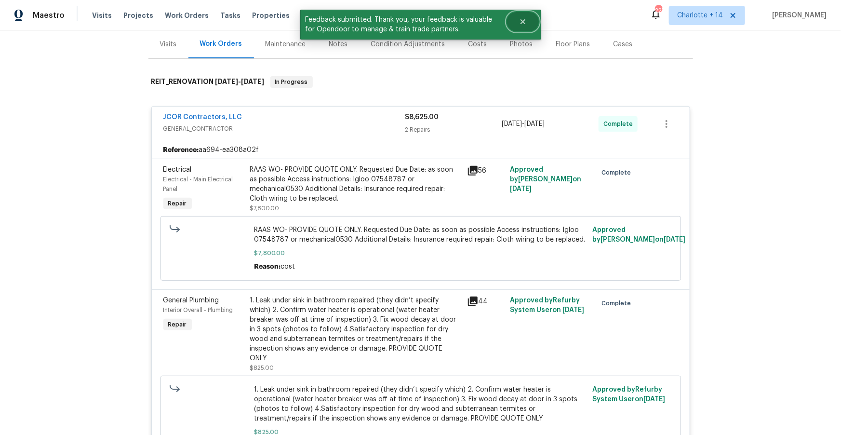
click at [520, 22] on icon "Close" at bounding box center [523, 22] width 8 height 8
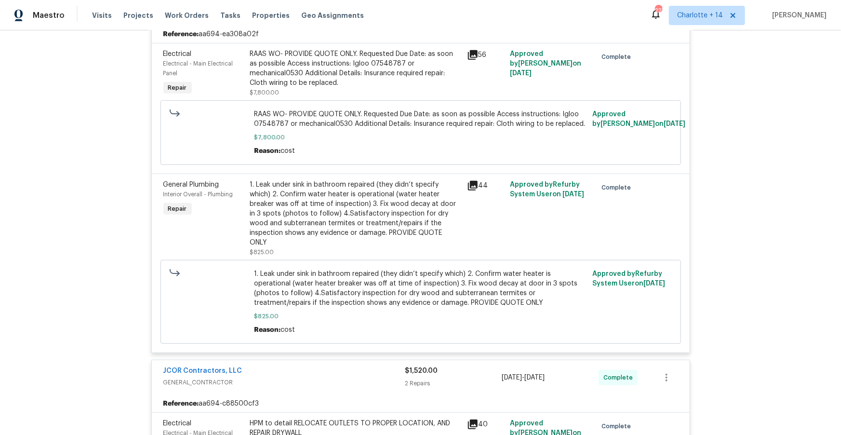
scroll to position [0, 0]
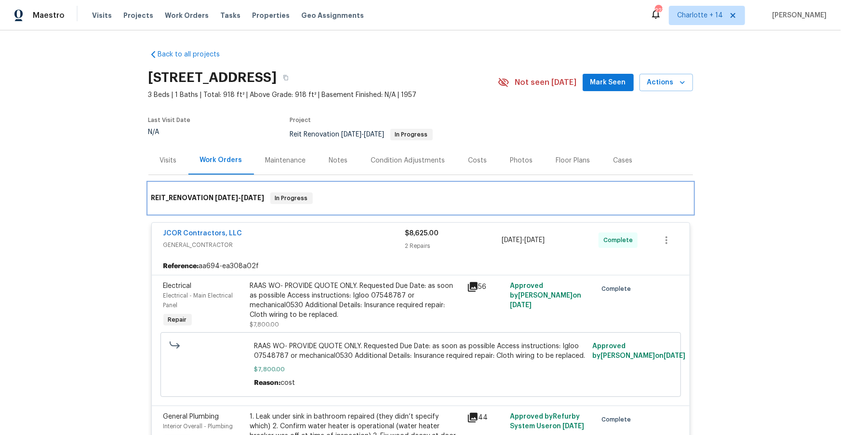
click at [407, 198] on div "REIT_RENOVATION [DATE] - [DATE] In Progress" at bounding box center [420, 198] width 539 height 12
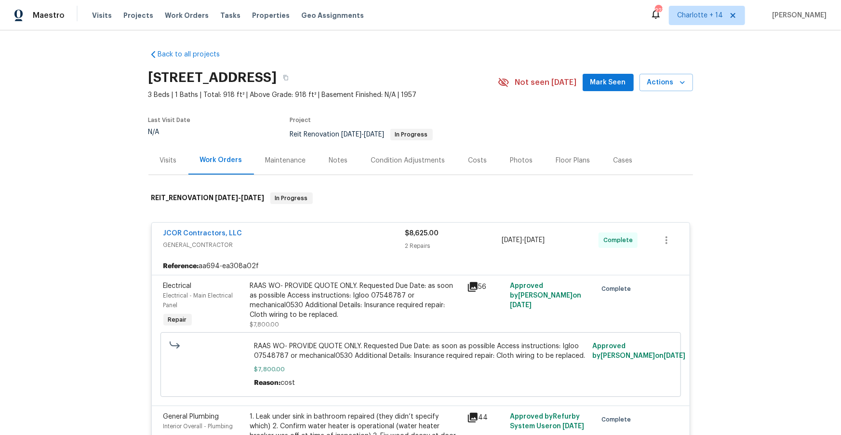
click at [753, 275] on div "Back to all projects [STREET_ADDRESS] 3 Beds | 1 Baths | Total: 918 ft² | Above…" at bounding box center [420, 232] width 841 height 405
click at [295, 81] on button "button" at bounding box center [285, 77] width 17 height 17
click at [481, 160] on div "Costs" at bounding box center [478, 161] width 19 height 10
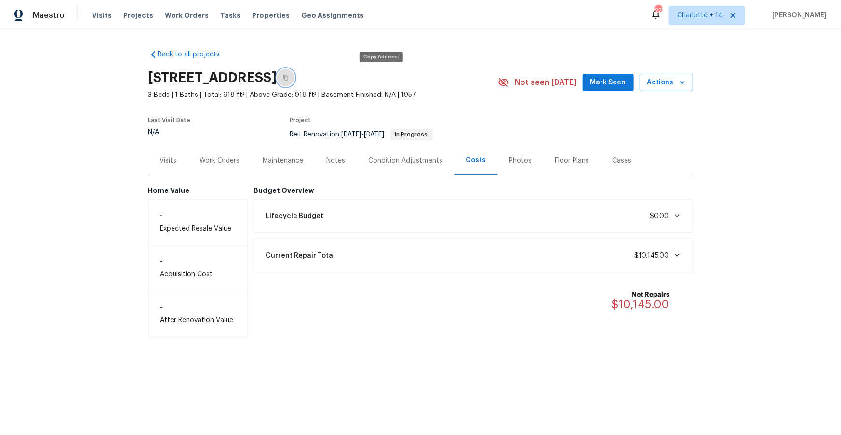
click at [289, 77] on icon "button" at bounding box center [286, 78] width 6 height 6
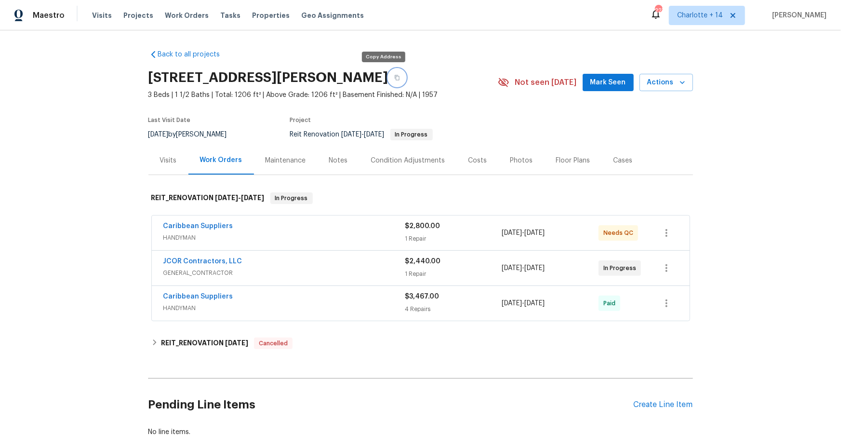
click at [394, 78] on icon "button" at bounding box center [397, 78] width 6 height 6
click at [475, 160] on div "Costs" at bounding box center [478, 161] width 19 height 10
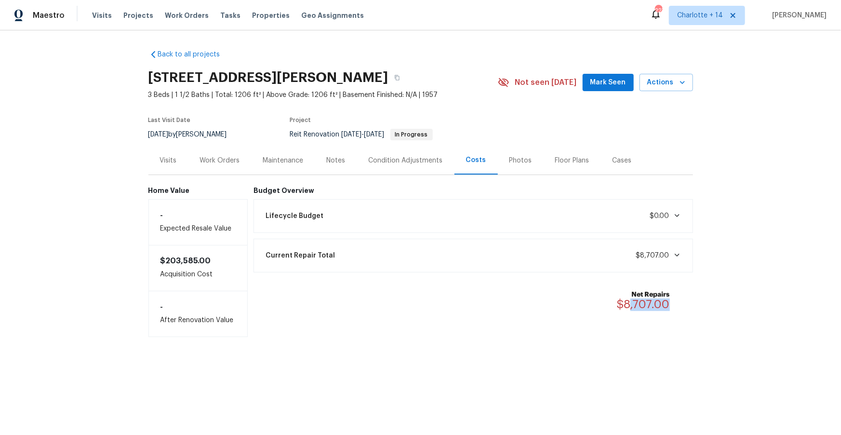
drag, startPoint x: 670, startPoint y: 303, endPoint x: 628, endPoint y: 306, distance: 41.6
click at [628, 306] on span "$8,707.00" at bounding box center [643, 304] width 53 height 12
click at [625, 278] on div "Net Repairs $8,707.00" at bounding box center [474, 300] width 440 height 44
click at [214, 159] on div "Work Orders" at bounding box center [220, 161] width 40 height 10
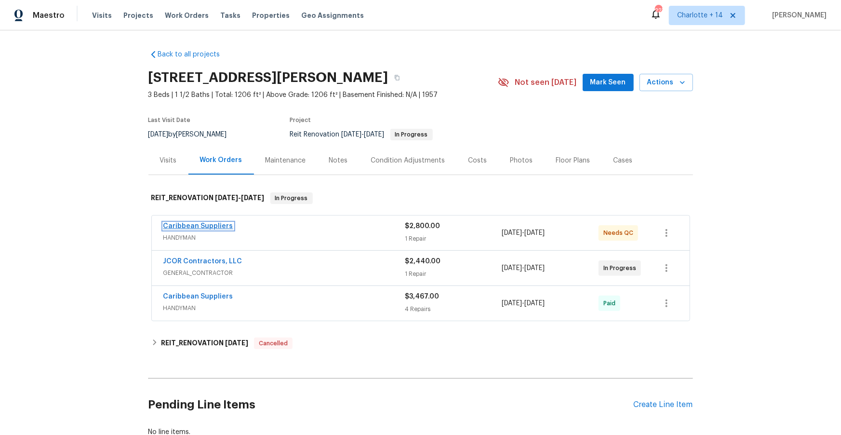
click at [189, 228] on link "Caribbean Suppliers" at bounding box center [198, 226] width 70 height 7
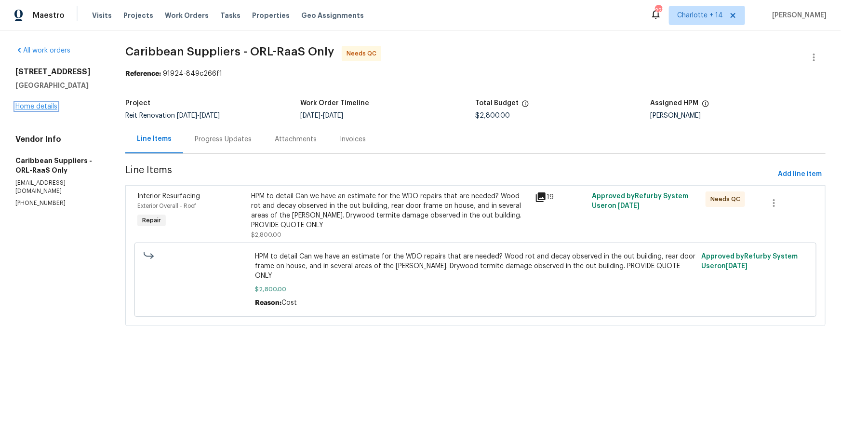
click at [33, 106] on link "Home details" at bounding box center [36, 106] width 42 height 7
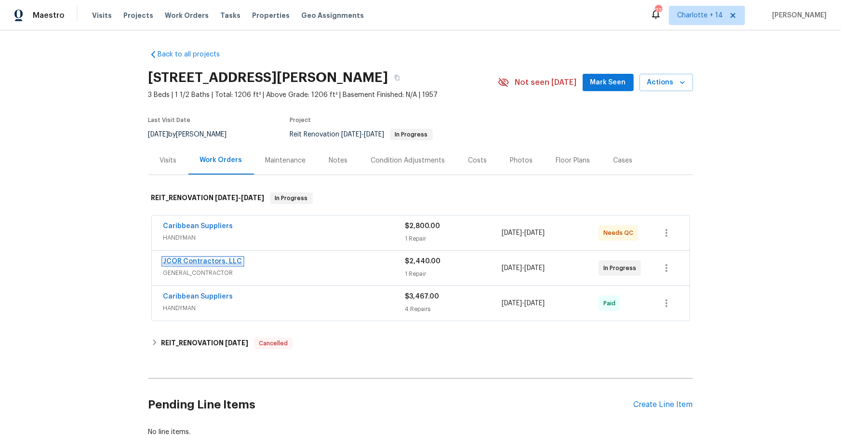
click at [222, 261] on link "JCOR Contractors, LLC" at bounding box center [202, 261] width 79 height 7
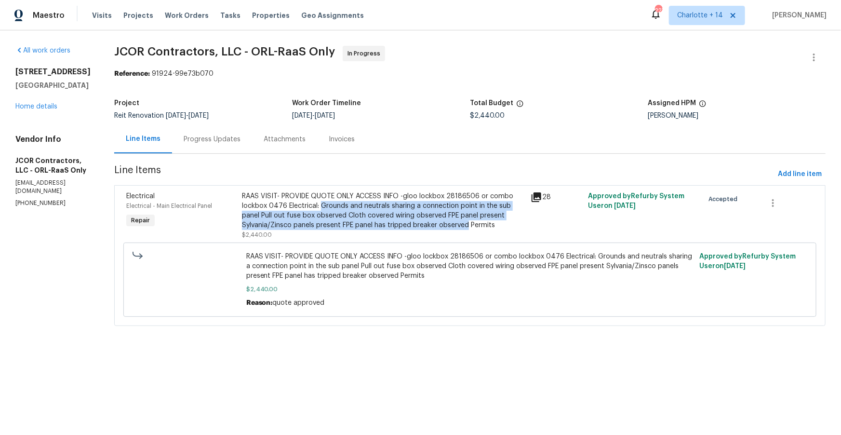
drag, startPoint x: 319, startPoint y: 203, endPoint x: 465, endPoint y: 226, distance: 147.9
click at [465, 226] on div "RAAS VISIT- PROVIDE QUOTE ONLY ACCESS INFO -gloo lockbox 28186506 or combo lock…" at bounding box center [383, 210] width 283 height 39
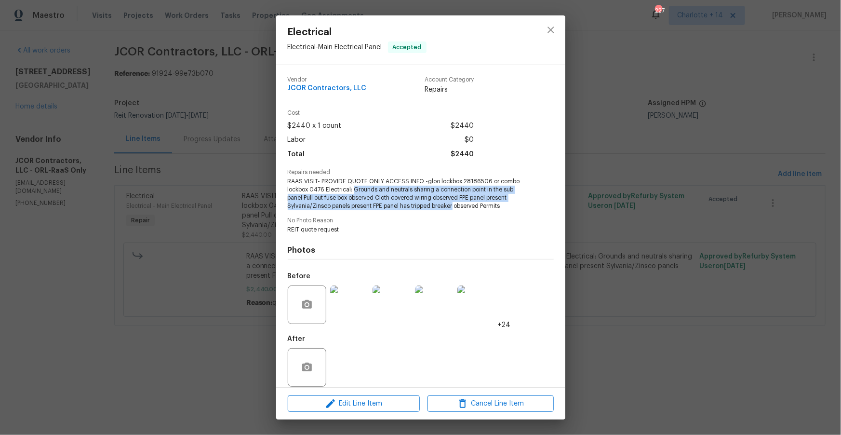
drag, startPoint x: 353, startPoint y: 190, endPoint x: 454, endPoint y: 207, distance: 101.7
click at [454, 207] on span "RAAS VISIT- PROVIDE QUOTE ONLY ACCESS INFO -gloo lockbox 28186506 or combo lock…" at bounding box center [408, 193] width 240 height 32
copy span "Grounds and neutrals sharing a connection point in the sub panel Pull out fuse …"
click at [546, 33] on icon "close" at bounding box center [551, 30] width 12 height 12
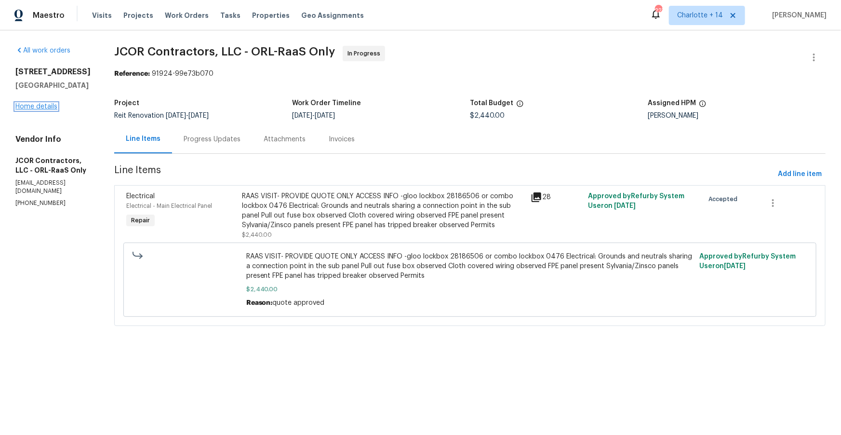
click at [38, 105] on link "Home details" at bounding box center [36, 106] width 42 height 7
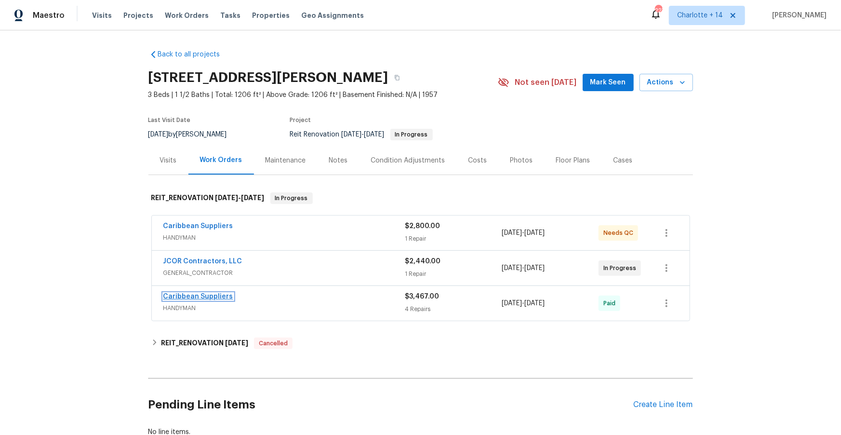
click at [206, 298] on link "Caribbean Suppliers" at bounding box center [198, 296] width 70 height 7
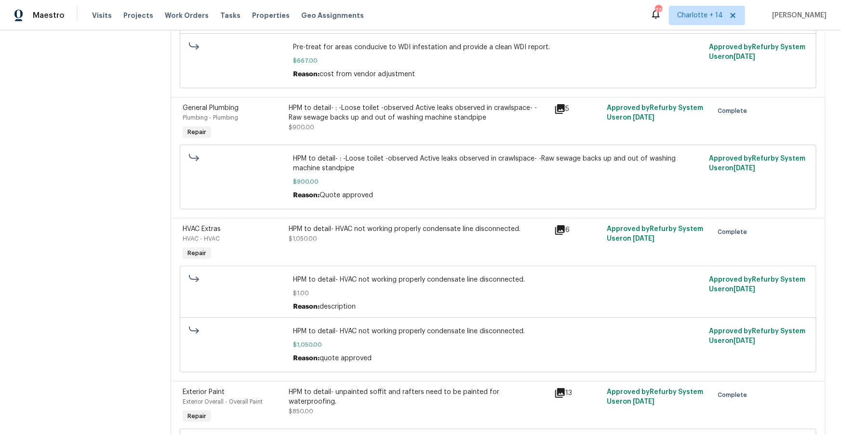
scroll to position [304, 0]
click at [431, 116] on div "HPM to detail- : -Loose toilet -observed Active leaks observed in crawlspace- -…" at bounding box center [418, 111] width 259 height 19
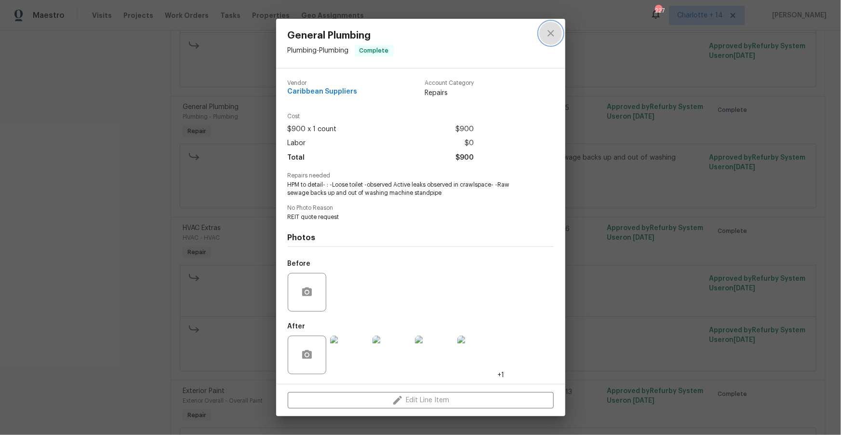
drag, startPoint x: 551, startPoint y: 34, endPoint x: 530, endPoint y: 54, distance: 29.3
click at [551, 34] on icon "close" at bounding box center [551, 33] width 6 height 6
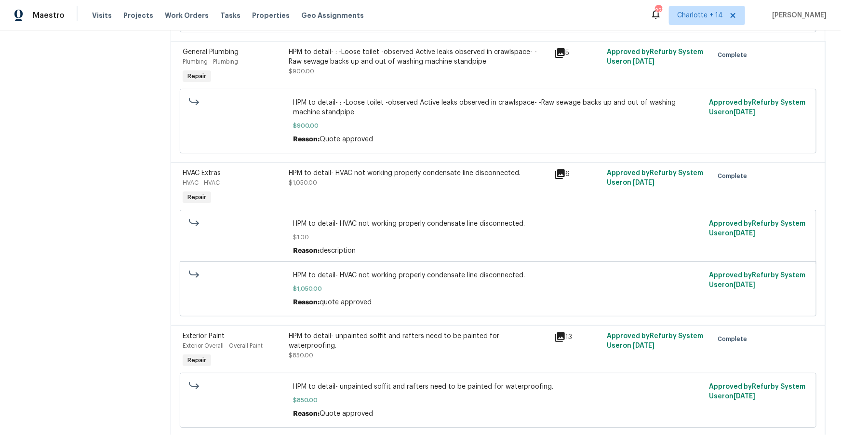
scroll to position [395, 0]
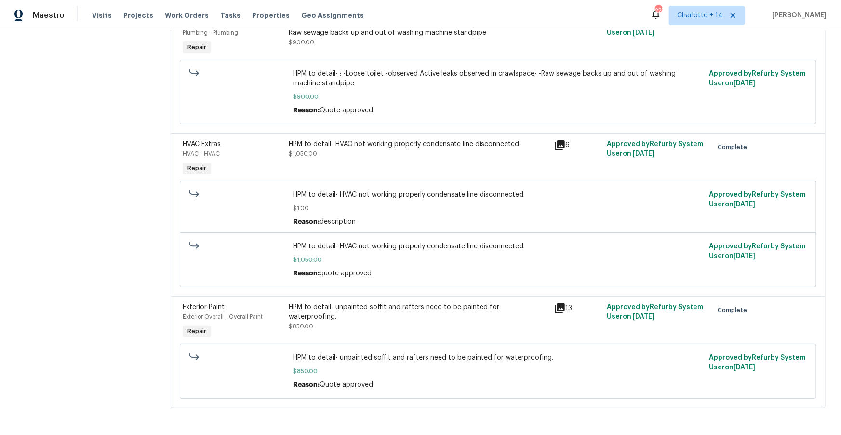
click at [434, 323] on div "HPM to detail- unpainted soffit and rafters need to be painted for waterproofin…" at bounding box center [418, 321] width 265 height 44
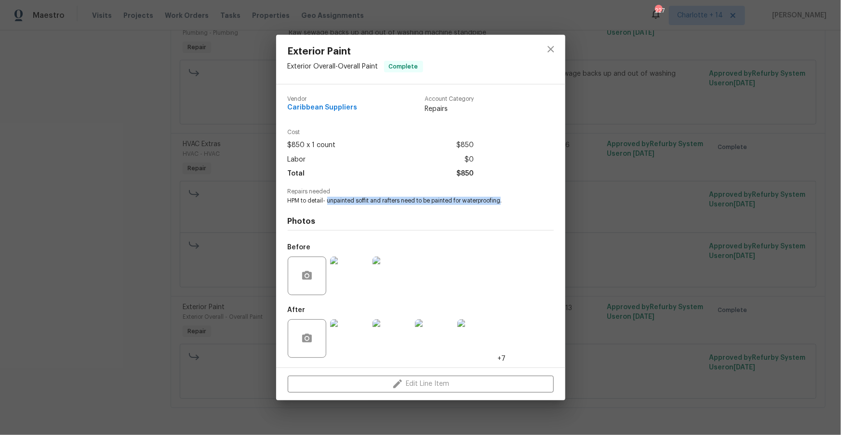
drag, startPoint x: 328, startPoint y: 201, endPoint x: 502, endPoint y: 203, distance: 173.1
click at [502, 203] on span "HPM to detail- unpainted soffit and rafters need to be painted for waterproofin…" at bounding box center [408, 201] width 240 height 8
copy span "unpainted soffit and rafters need to be painted for waterproofing"
click at [544, 47] on button "close" at bounding box center [551, 49] width 23 height 23
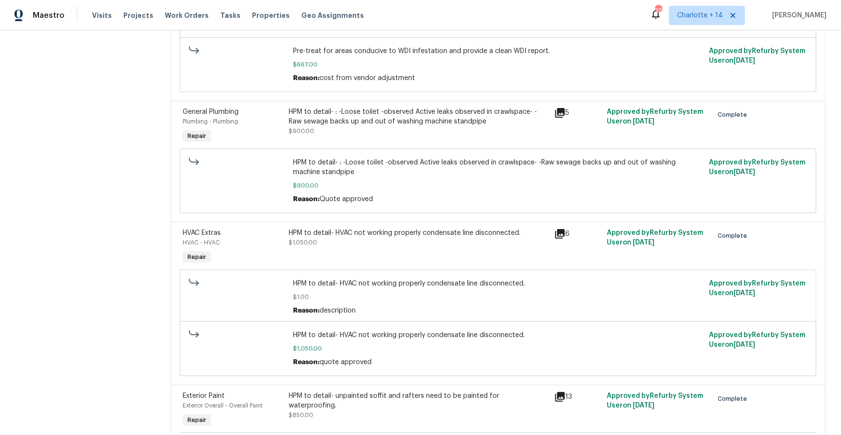
scroll to position [271, 0]
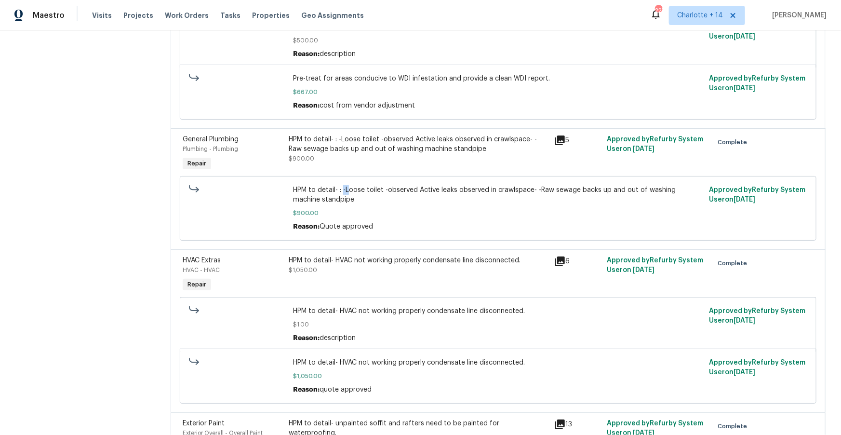
drag, startPoint x: 343, startPoint y: 192, endPoint x: 349, endPoint y: 193, distance: 5.8
click at [349, 193] on span "HPM to detail- : -Loose toilet -observed Active leaks observed in crawlspace- -…" at bounding box center [498, 194] width 410 height 19
click at [347, 193] on span "HPM to detail- : -Loose toilet -observed Active leaks observed in crawlspace- -…" at bounding box center [498, 194] width 410 height 19
drag, startPoint x: 345, startPoint y: 194, endPoint x: 384, endPoint y: 195, distance: 38.6
click at [384, 195] on span "HPM to detail- : -Loose toilet -observed Active leaks observed in crawlspace- -…" at bounding box center [498, 194] width 410 height 19
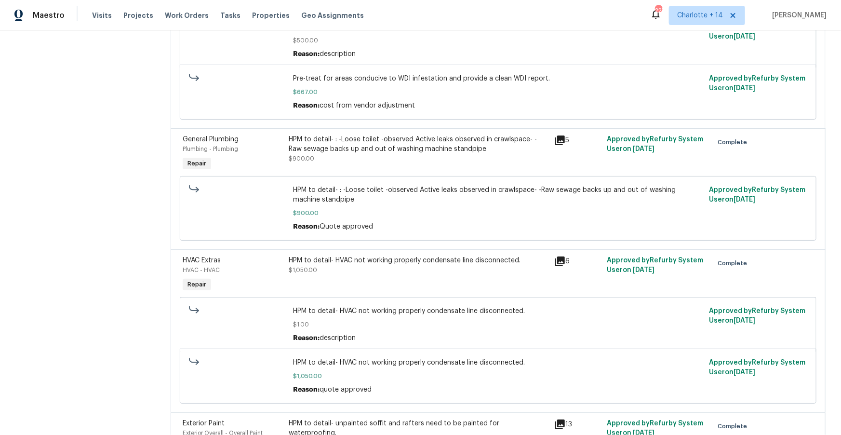
click at [371, 200] on span "HPM to detail- : -Loose toilet -observed Active leaks observed in crawlspace- -…" at bounding box center [498, 194] width 410 height 19
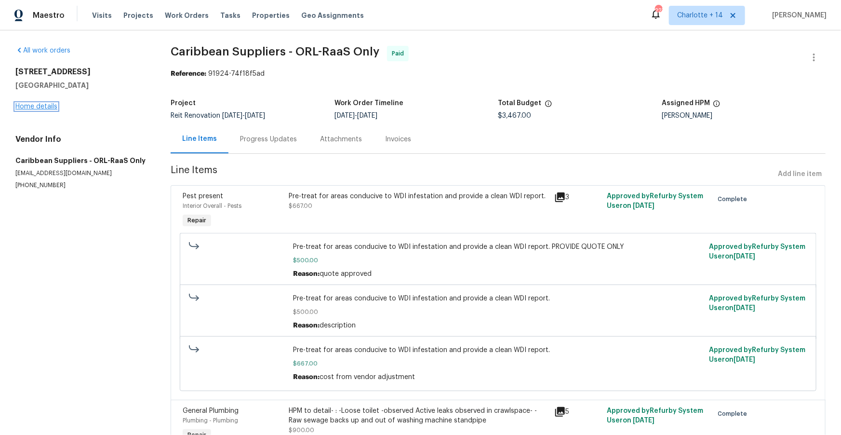
click at [39, 105] on link "Home details" at bounding box center [36, 106] width 42 height 7
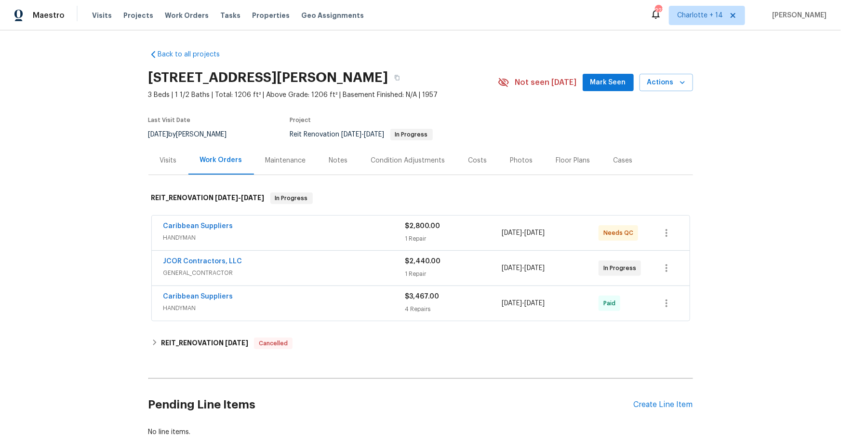
scroll to position [1, 0]
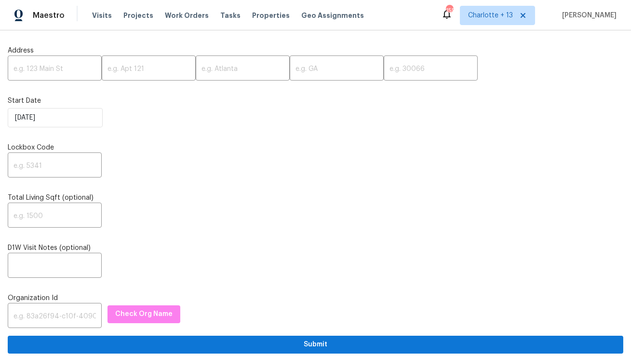
click at [58, 75] on input "text" at bounding box center [55, 69] width 94 height 23
paste input "[STREET_ADDRESS][PERSON_NAME]"
click at [76, 71] on input "[STREET_ADDRESS][PERSON_NAME]" at bounding box center [55, 69] width 94 height 23
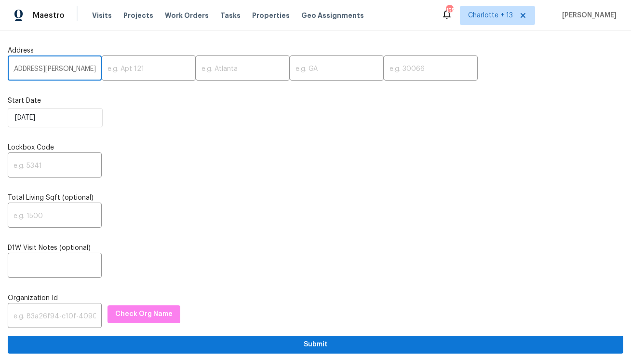
scroll to position [0, 25]
type input "[STREET_ADDRESS][PERSON_NAME]"
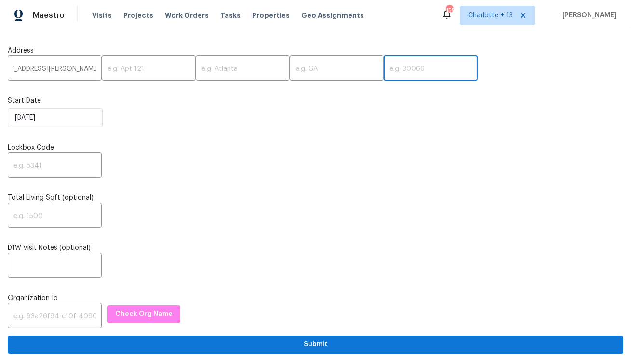
click at [384, 73] on input "text" at bounding box center [431, 69] width 94 height 23
paste input "76135"
type input "76135"
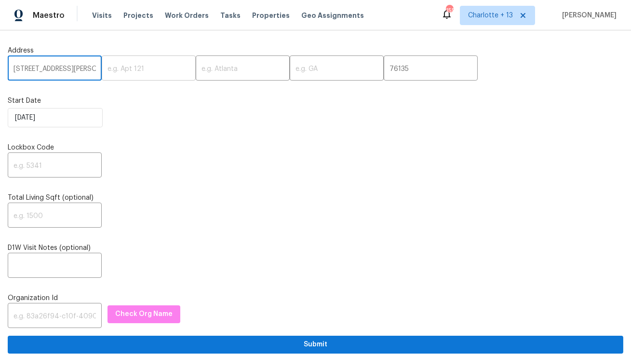
scroll to position [0, 25]
drag, startPoint x: 67, startPoint y: 70, endPoint x: 73, endPoint y: 69, distance: 6.3
click at [73, 69] on input "[STREET_ADDRESS][PERSON_NAME]" at bounding box center [55, 69] width 94 height 23
type input "[STREET_ADDRESS][PERSON_NAME]"
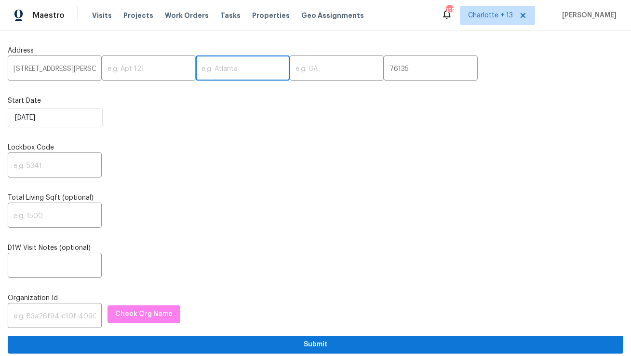
click at [217, 67] on input "text" at bounding box center [243, 69] width 94 height 23
paste input "[GEOGRAPHIC_DATA]"
type input "[GEOGRAPHIC_DATA]"
click at [74, 69] on input "[STREET_ADDRESS][PERSON_NAME]" at bounding box center [55, 69] width 94 height 23
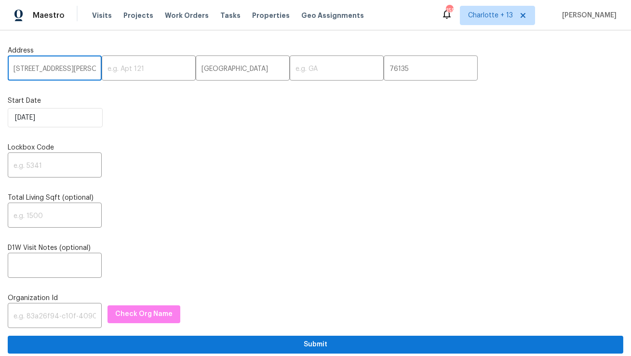
click at [74, 69] on input "[STREET_ADDRESS][PERSON_NAME]" at bounding box center [55, 69] width 94 height 23
type input "[STREET_ADDRESS][PERSON_NAME], ,"
drag, startPoint x: 309, startPoint y: 72, endPoint x: 303, endPoint y: 72, distance: 5.3
click at [309, 72] on input "text" at bounding box center [337, 69] width 94 height 23
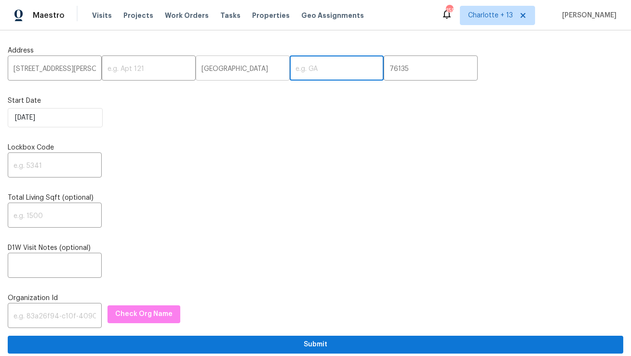
paste input "[GEOGRAPHIC_DATA]"
type input "[GEOGRAPHIC_DATA]"
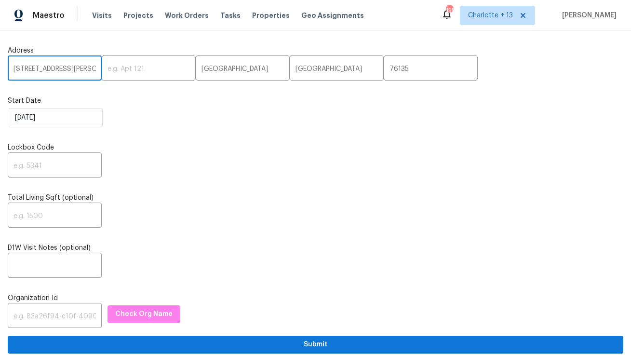
click at [69, 72] on input "[STREET_ADDRESS][PERSON_NAME], ," at bounding box center [55, 69] width 94 height 23
type input "[STREET_ADDRESS][PERSON_NAME]"
click at [51, 168] on input "text" at bounding box center [55, 166] width 94 height 23
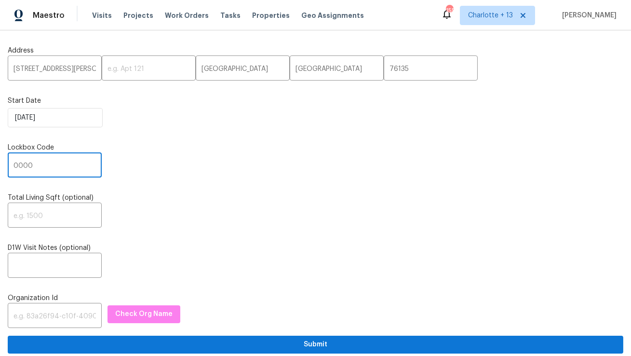
type input "0000"
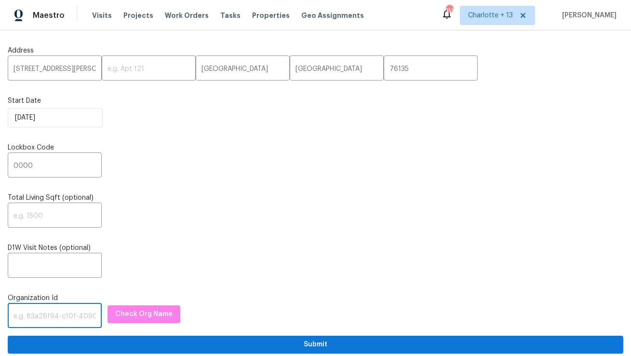
click at [41, 308] on input "text" at bounding box center [55, 316] width 94 height 23
paste input "1349d153-b359-4f9b-b4dd-758ff939cc37"
type input "1349d153-b359-4f9b-b4dd-758ff939cc37"
click at [135, 310] on span "Check Org Name" at bounding box center [143, 314] width 57 height 12
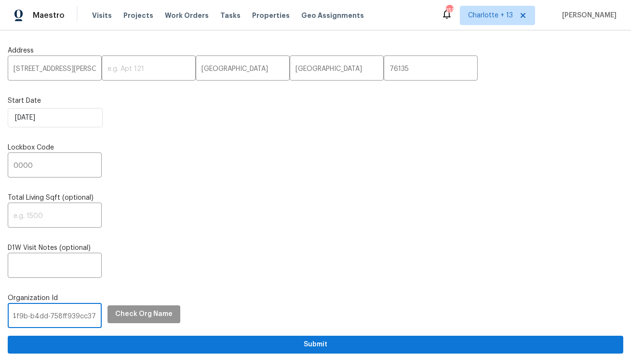
scroll to position [0, 0]
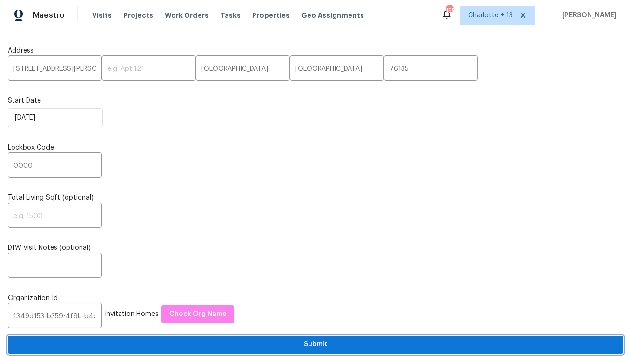
click at [254, 345] on span "Submit" at bounding box center [315, 345] width 600 height 12
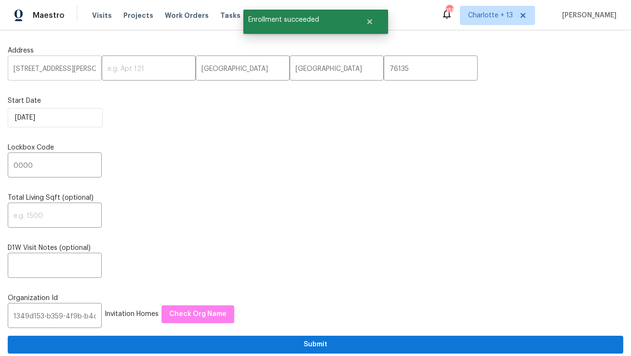
click at [41, 71] on input "[STREET_ADDRESS][PERSON_NAME]" at bounding box center [55, 69] width 94 height 23
click at [101, 14] on span "Visits" at bounding box center [102, 16] width 20 height 10
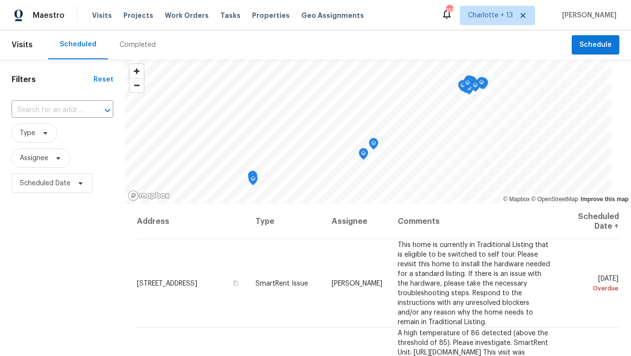
click at [57, 111] on input "text" at bounding box center [49, 110] width 75 height 15
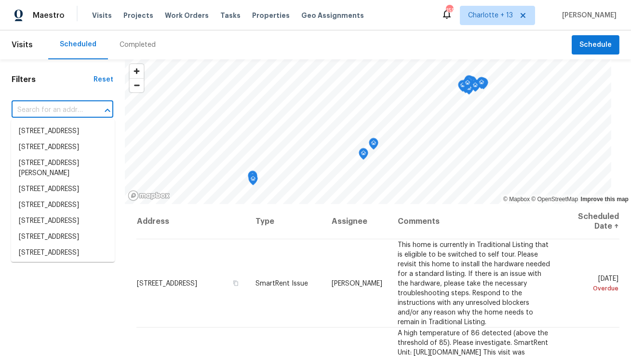
paste input "[STREET_ADDRESS][PERSON_NAME]"
type input "[STREET_ADDRESS][PERSON_NAME]"
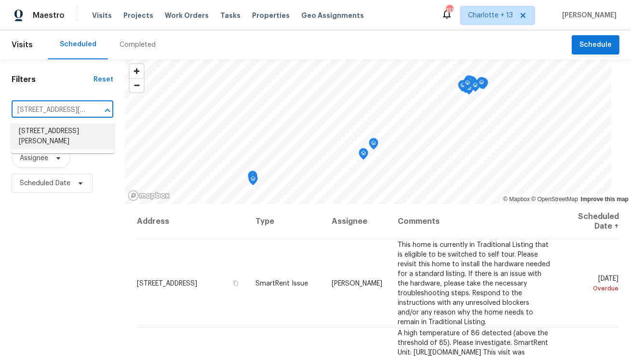
click at [50, 137] on li "[STREET_ADDRESS][PERSON_NAME]" at bounding box center [63, 136] width 104 height 26
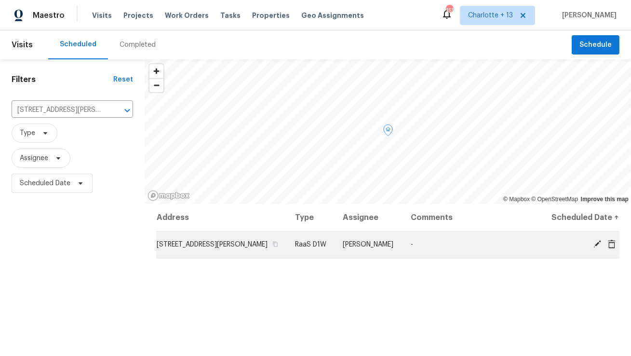
click at [611, 248] on icon at bounding box center [612, 243] width 8 height 9
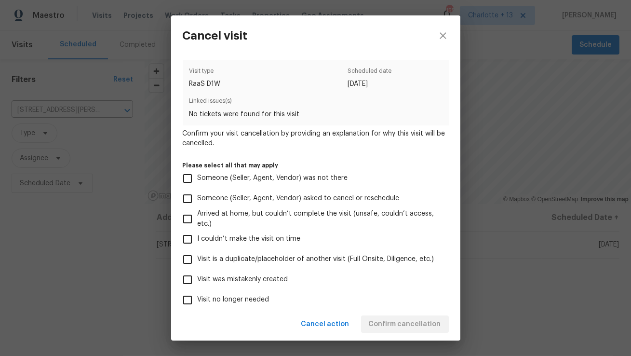
click at [274, 278] on span "Visit was mistakenly created" at bounding box center [243, 279] width 91 height 10
click at [198, 278] on input "Visit was mistakenly created" at bounding box center [187, 280] width 20 height 20
checkbox input "true"
click at [428, 327] on span "Confirm cancellation" at bounding box center [405, 324] width 72 height 12
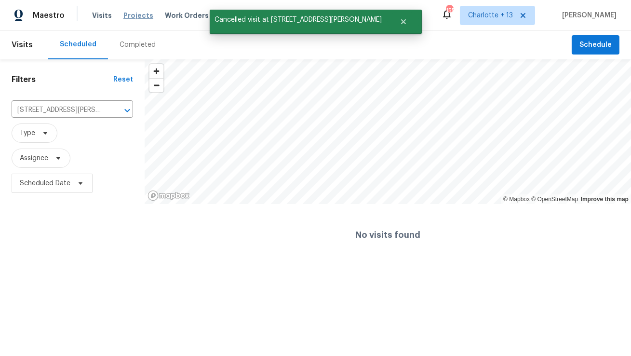
click at [133, 11] on span "Projects" at bounding box center [138, 16] width 30 height 10
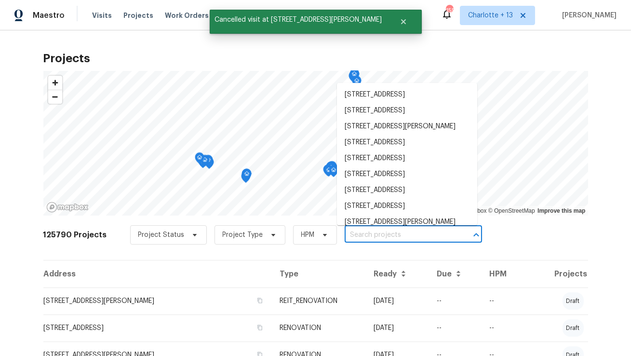
click at [345, 235] on input "text" at bounding box center [400, 235] width 110 height 15
paste input "[STREET_ADDRESS][PERSON_NAME]"
type input "[STREET_ADDRESS][PERSON_NAME]"
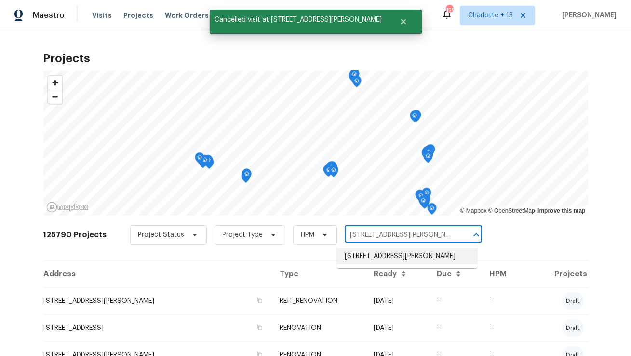
click at [356, 256] on li "[STREET_ADDRESS][PERSON_NAME]" at bounding box center [407, 256] width 140 height 16
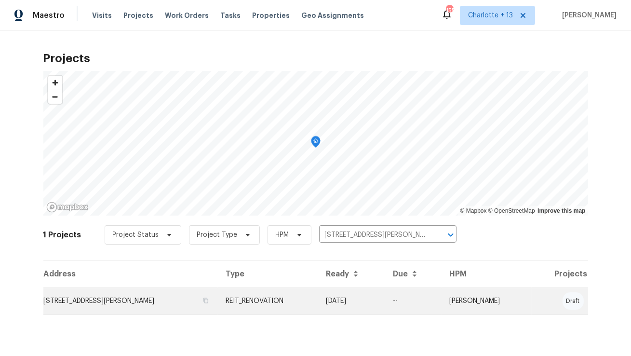
click at [86, 305] on td "[STREET_ADDRESS][PERSON_NAME]" at bounding box center [130, 300] width 175 height 27
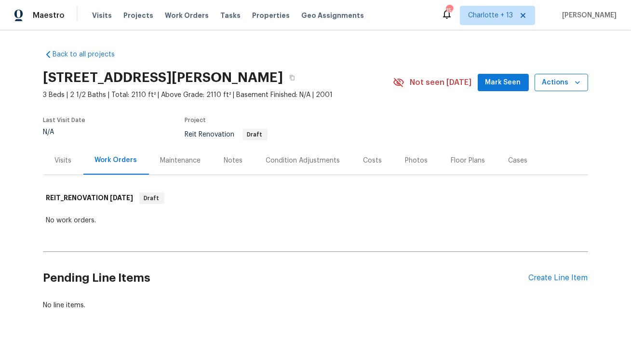
click at [548, 81] on span "Actions" at bounding box center [562, 83] width 38 height 12
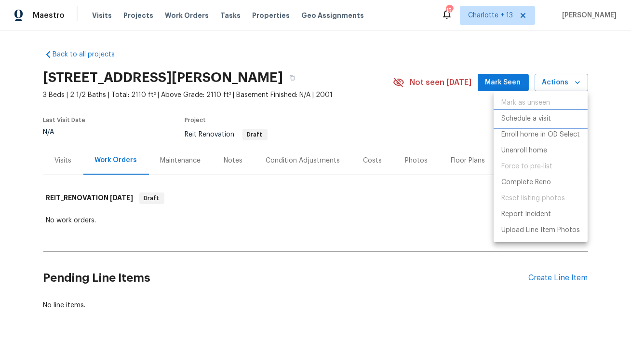
click at [511, 115] on p "Schedule a visit" at bounding box center [527, 119] width 50 height 10
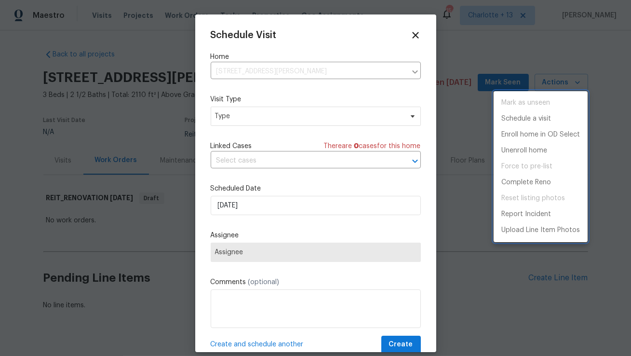
click at [247, 258] on div at bounding box center [315, 178] width 631 height 356
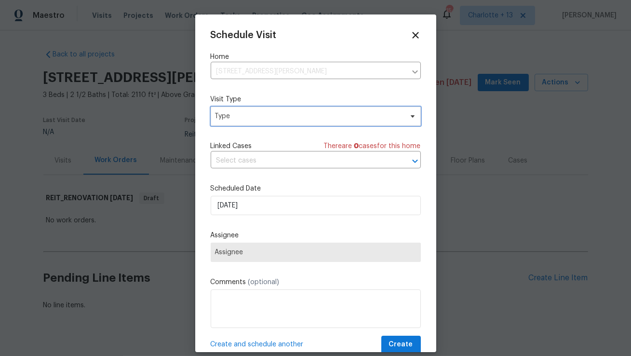
click at [249, 108] on span "Type" at bounding box center [316, 116] width 210 height 19
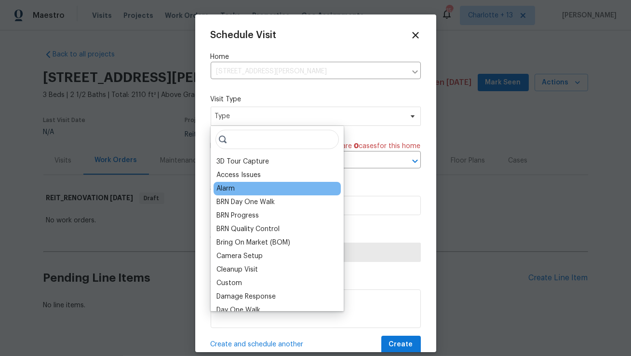
click at [239, 190] on div "Alarm" at bounding box center [277, 189] width 127 height 14
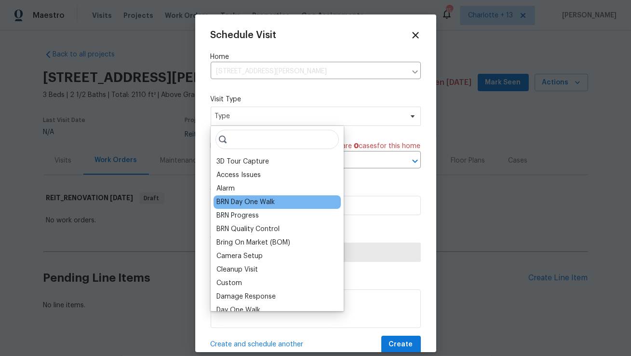
click at [236, 196] on div "BRN Day One Walk" at bounding box center [277, 202] width 127 height 14
click at [232, 203] on div "BRN Day One Walk" at bounding box center [246, 202] width 58 height 10
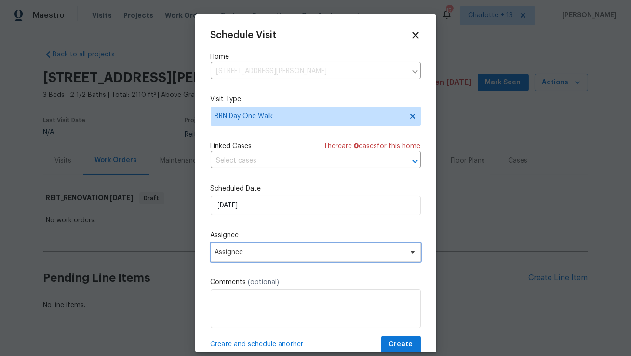
click at [226, 253] on span "Assignee" at bounding box center [309, 252] width 189 height 8
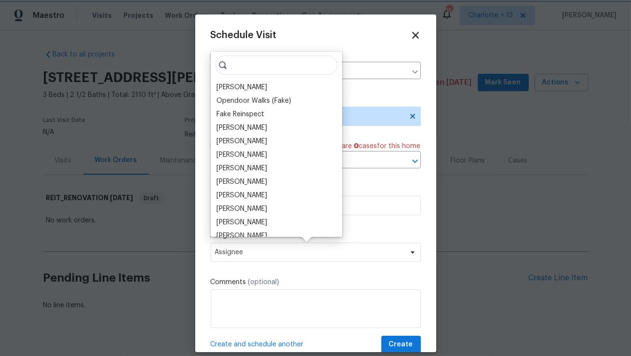
click at [418, 34] on icon at bounding box center [415, 34] width 11 height 11
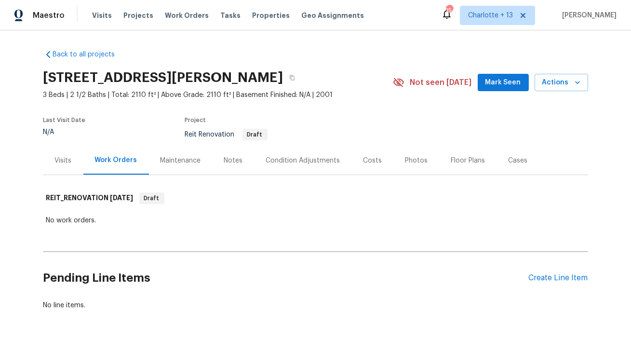
click at [225, 18] on div "Tasks" at bounding box center [230, 16] width 20 height 10
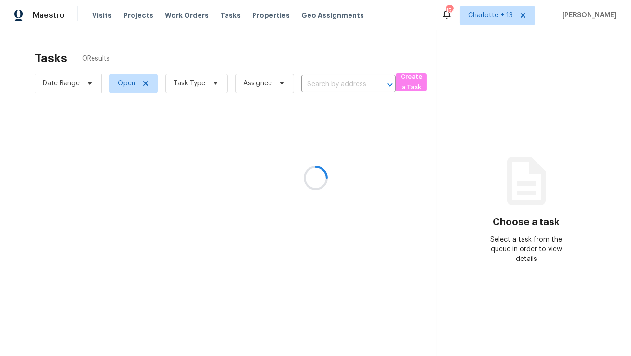
click at [543, 19] on div at bounding box center [315, 178] width 631 height 356
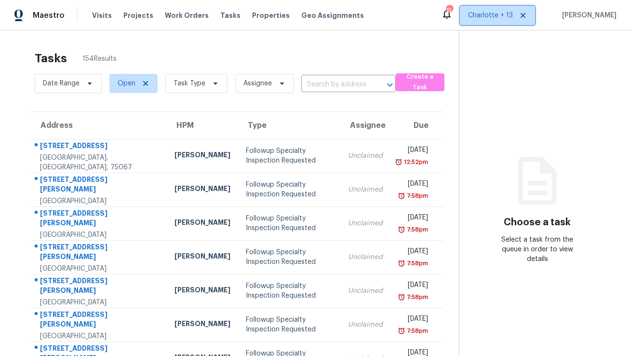
click at [527, 16] on icon at bounding box center [523, 16] width 8 height 8
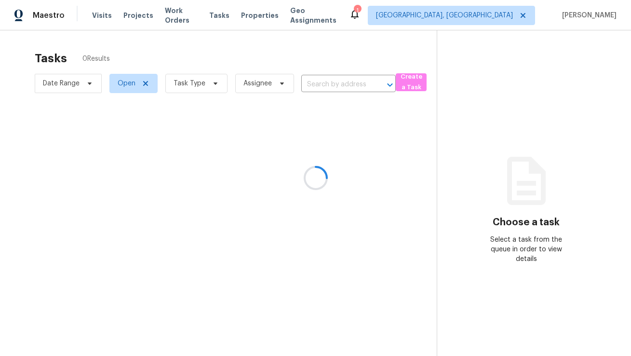
click at [497, 20] on div at bounding box center [315, 178] width 631 height 356
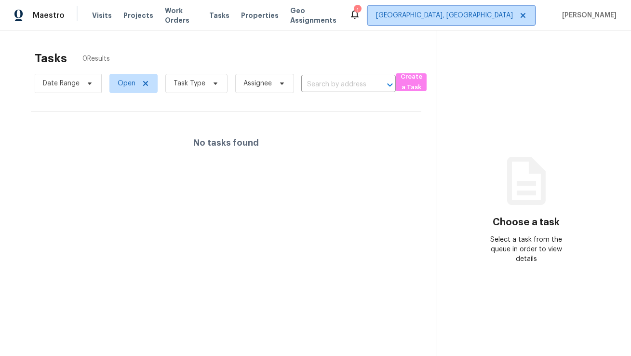
click at [500, 16] on span "[GEOGRAPHIC_DATA], [GEOGRAPHIC_DATA]" at bounding box center [444, 16] width 137 height 10
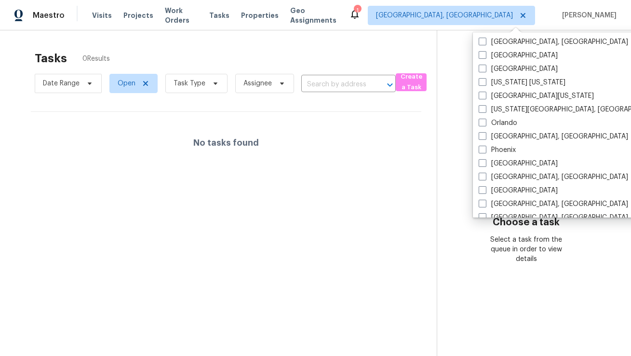
scroll to position [405, 0]
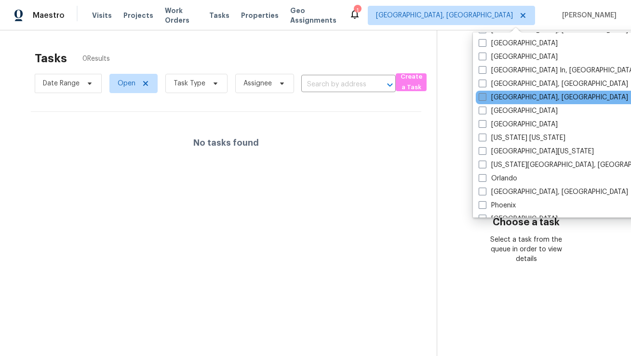
click at [501, 97] on label "[GEOGRAPHIC_DATA], [GEOGRAPHIC_DATA]" at bounding box center [553, 98] width 149 height 10
click at [485, 97] on input "[GEOGRAPHIC_DATA], [GEOGRAPHIC_DATA]" at bounding box center [482, 96] width 6 height 6
checkbox input "true"
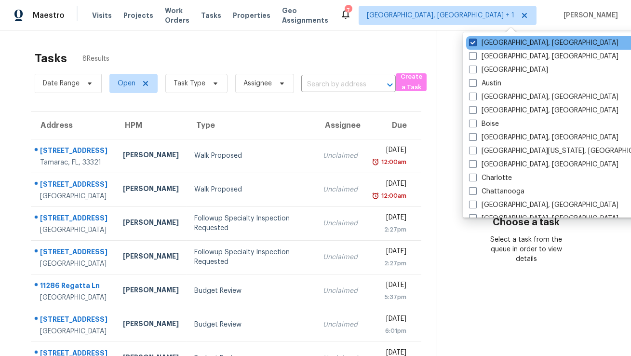
click at [498, 42] on label "[GEOGRAPHIC_DATA], [GEOGRAPHIC_DATA]" at bounding box center [543, 43] width 149 height 10
click at [475, 42] on input "[GEOGRAPHIC_DATA], [GEOGRAPHIC_DATA]" at bounding box center [472, 41] width 6 height 6
checkbox input "false"
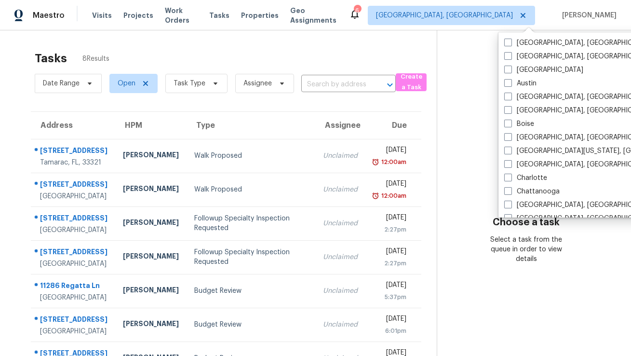
click at [307, 49] on div "Tasks 8 Results" at bounding box center [236, 58] width 402 height 25
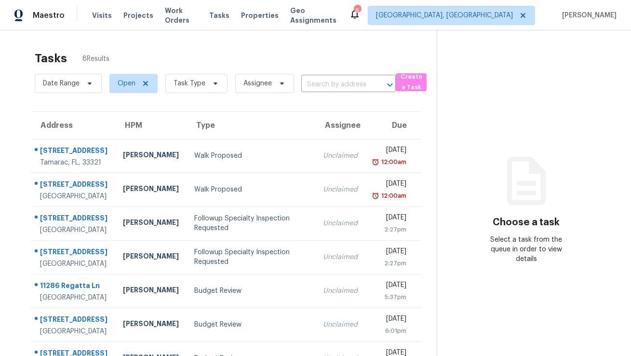
click at [196, 84] on span "Task Type" at bounding box center [190, 84] width 32 height 10
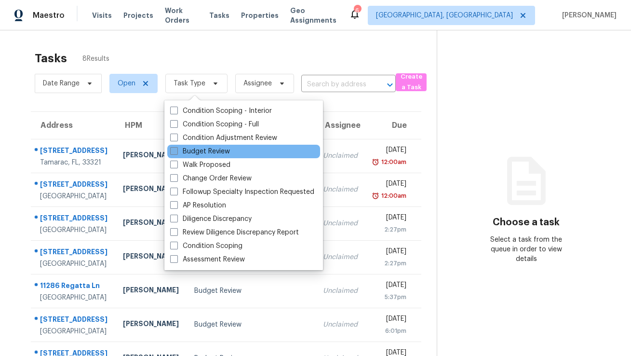
click at [219, 153] on label "Budget Review" at bounding box center [200, 152] width 60 height 10
click at [176, 153] on input "Budget Review" at bounding box center [173, 150] width 6 height 6
checkbox input "true"
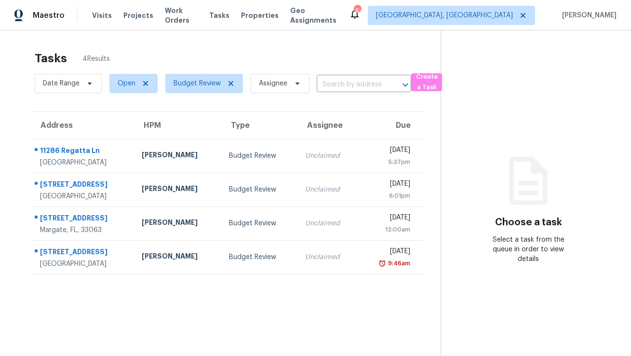
drag, startPoint x: 287, startPoint y: 52, endPoint x: 264, endPoint y: 88, distance: 42.9
click at [287, 52] on div "Tasks 4 Results" at bounding box center [238, 58] width 406 height 25
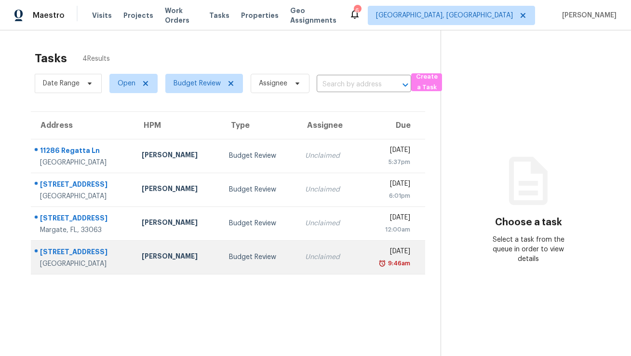
click at [245, 260] on div "Budget Review" at bounding box center [259, 257] width 61 height 10
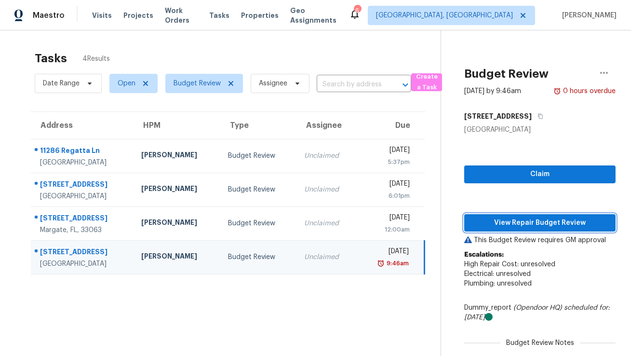
click at [523, 220] on span "View Repair Budget Review" at bounding box center [540, 223] width 136 height 12
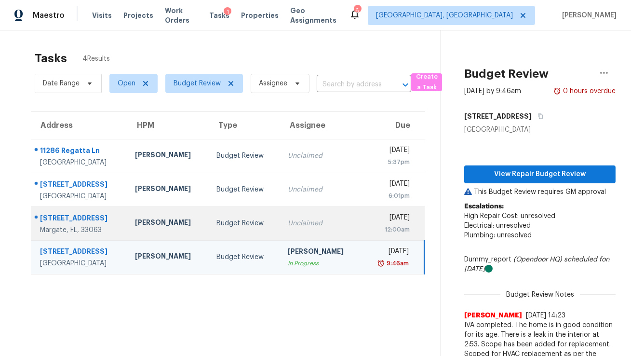
click at [269, 217] on td "Budget Review" at bounding box center [244, 223] width 71 height 34
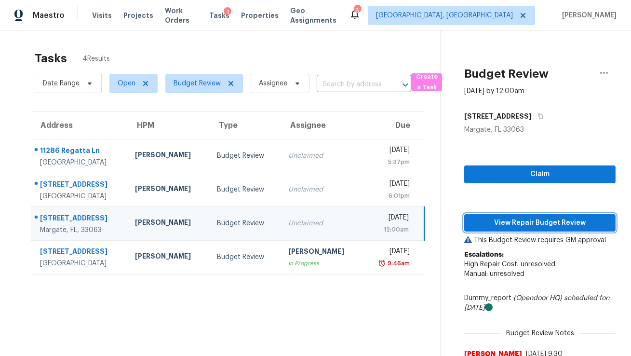
click at [514, 225] on span "View Repair Budget Review" at bounding box center [540, 223] width 136 height 12
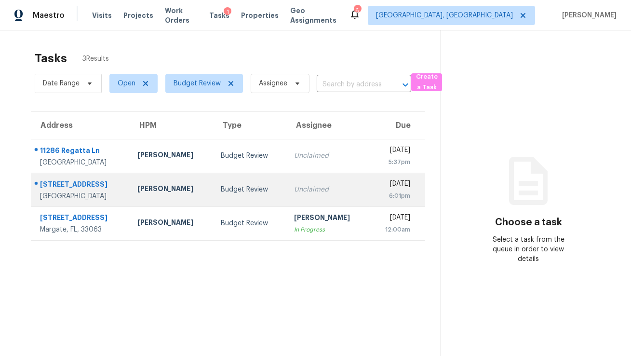
click at [247, 189] on div "Budget Review" at bounding box center [250, 190] width 58 height 10
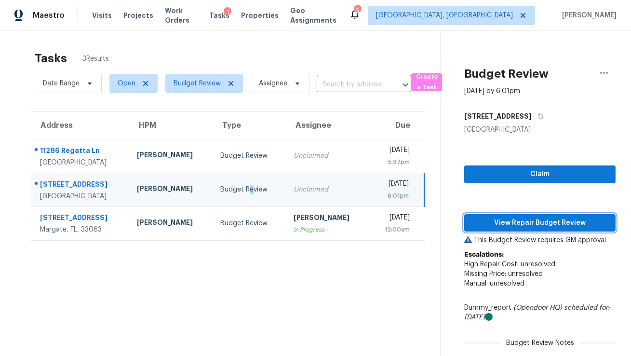
click at [525, 219] on span "View Repair Budget Review" at bounding box center [540, 223] width 136 height 12
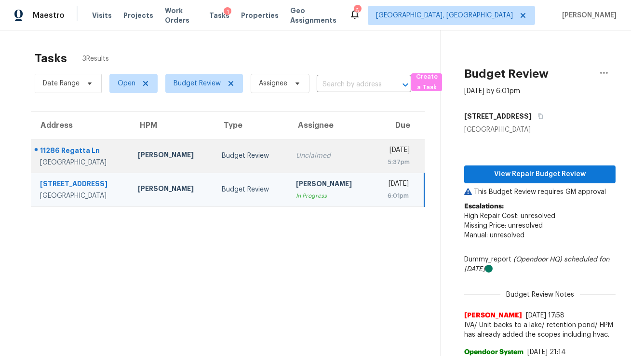
click at [170, 156] on div "[PERSON_NAME]" at bounding box center [172, 156] width 68 height 12
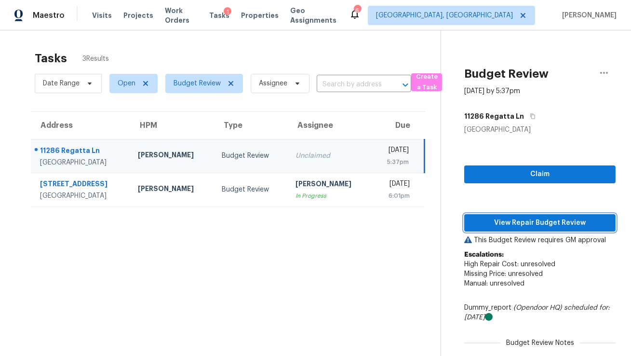
click at [514, 224] on span "View Repair Budget Review" at bounding box center [540, 223] width 136 height 12
